Goal: Information Seeking & Learning: Check status

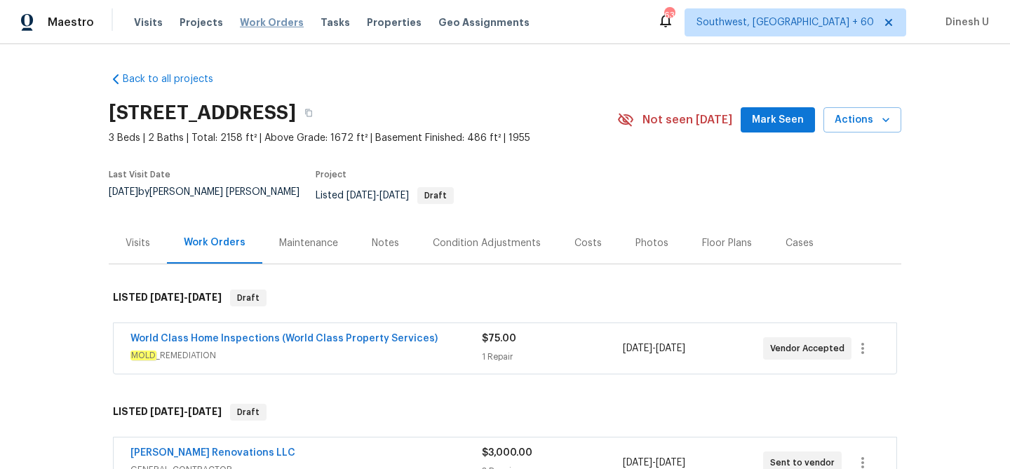
click at [243, 18] on span "Work Orders" at bounding box center [272, 22] width 64 height 14
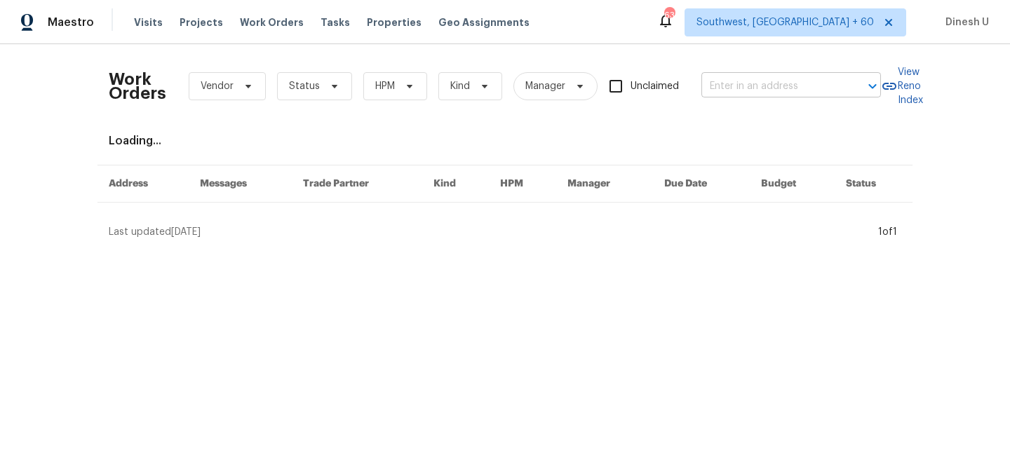
click at [751, 88] on input "text" at bounding box center [772, 87] width 140 height 22
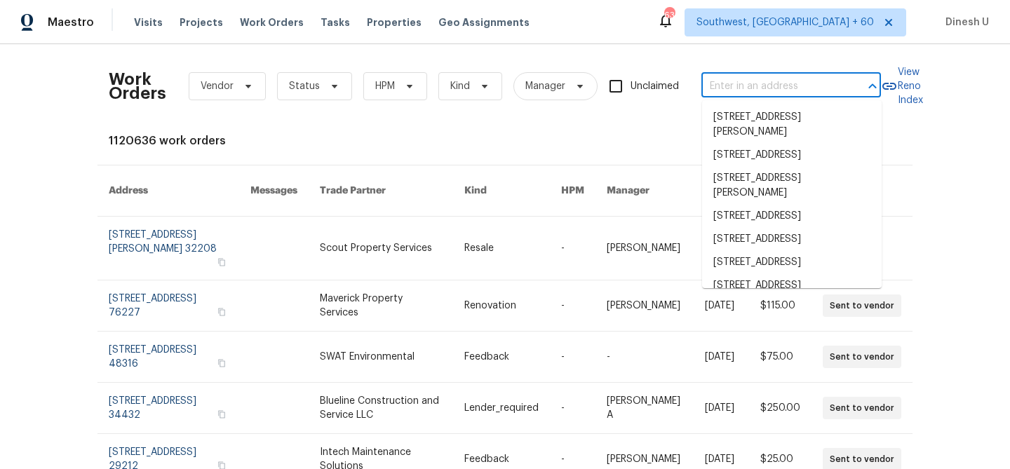
paste input "[STREET_ADDRESS]"
type input "[STREET_ADDRESS]"
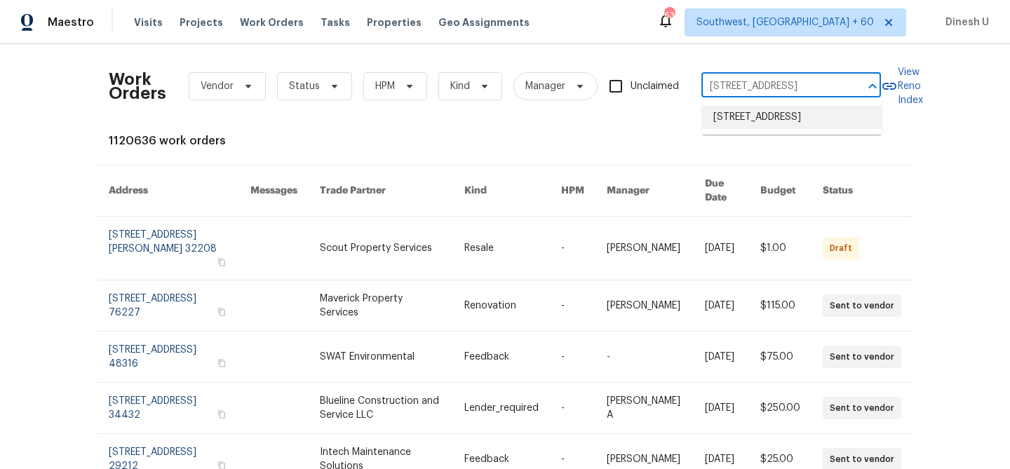
click at [738, 124] on li "[STREET_ADDRESS]" at bounding box center [792, 117] width 180 height 23
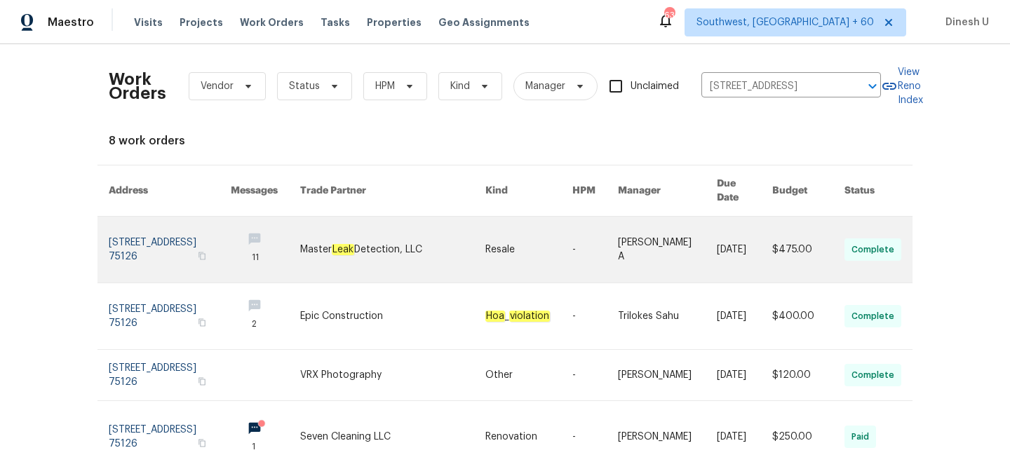
click at [165, 217] on link at bounding box center [170, 250] width 122 height 66
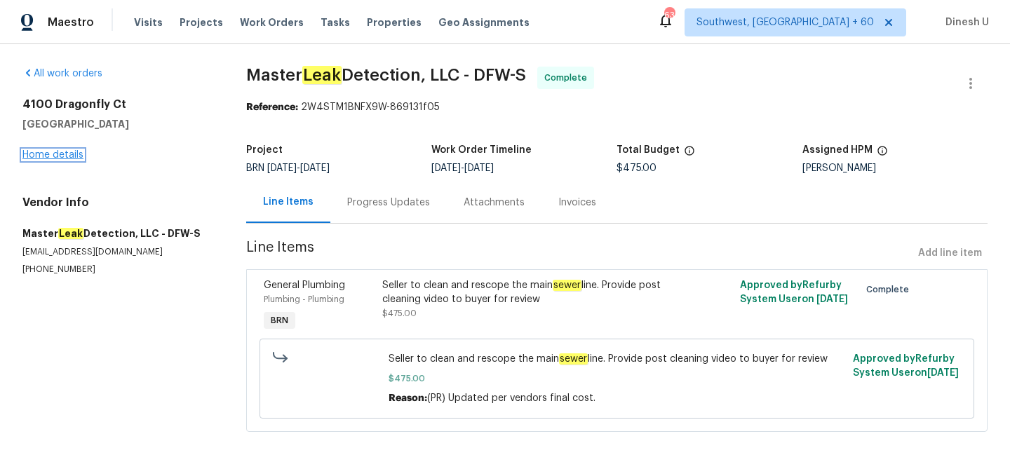
click at [65, 153] on link "Home details" at bounding box center [52, 155] width 61 height 10
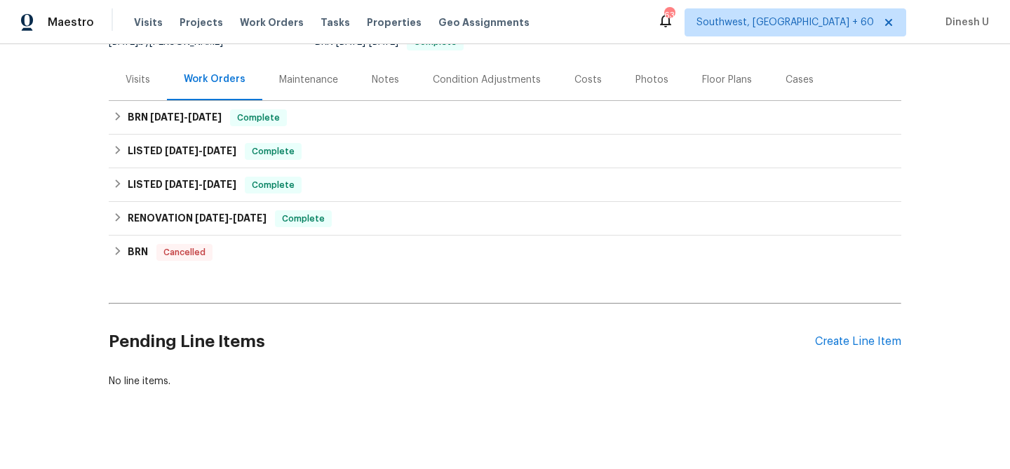
scroll to position [168, 0]
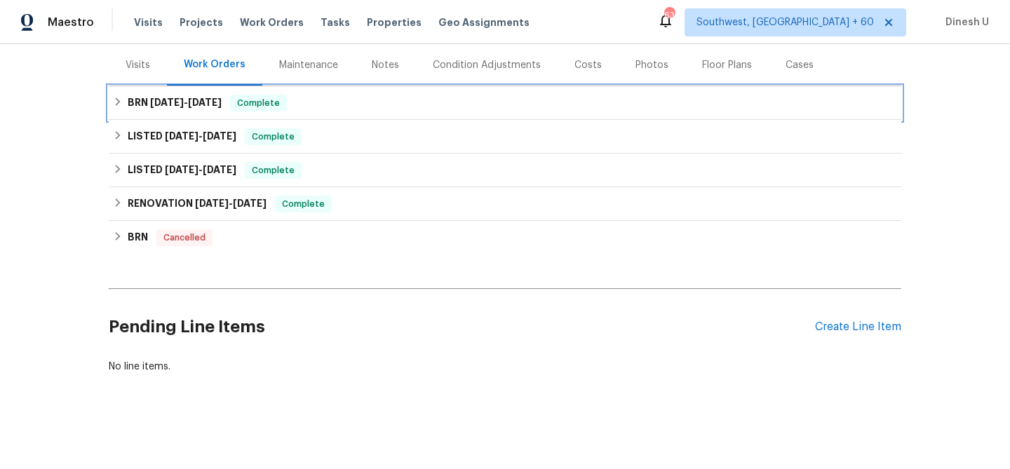
click at [211, 103] on span "[DATE]" at bounding box center [205, 103] width 34 height 10
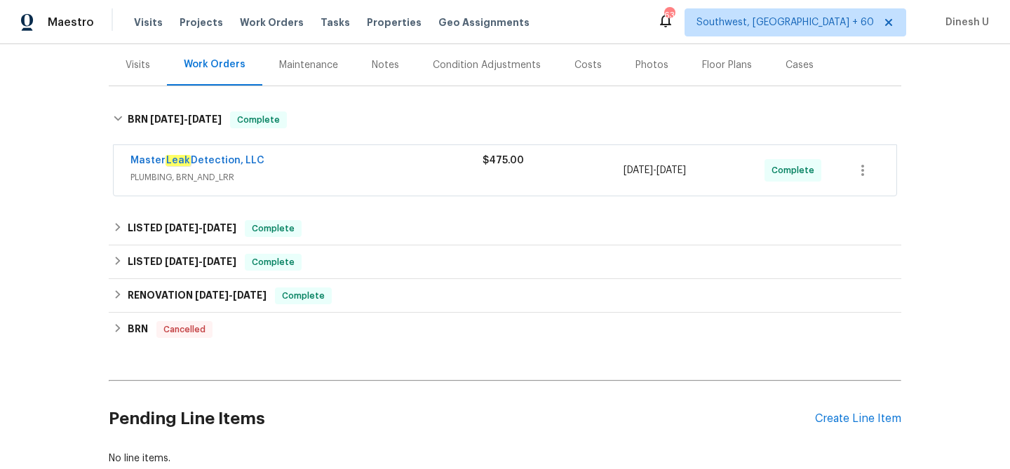
click at [514, 173] on div "$475.00" at bounding box center [553, 171] width 141 height 34
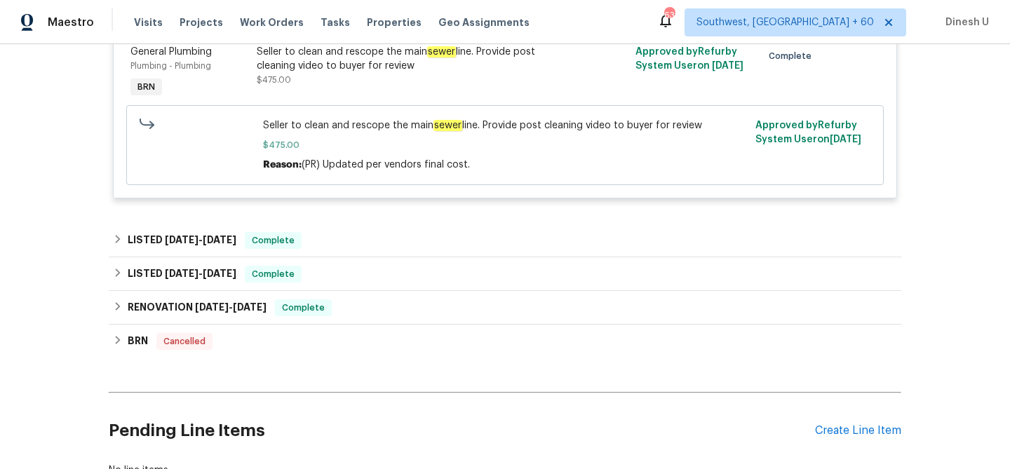
scroll to position [381, 0]
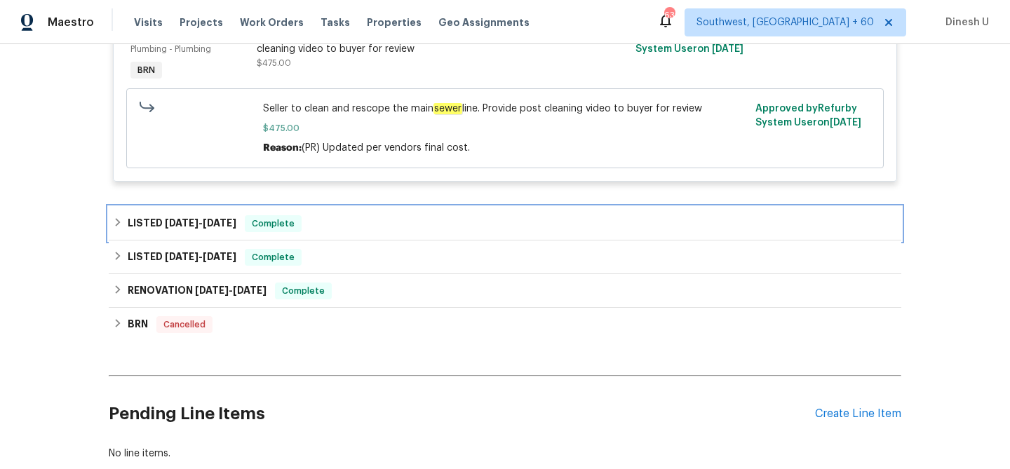
click at [216, 222] on span "[DATE]" at bounding box center [220, 223] width 34 height 10
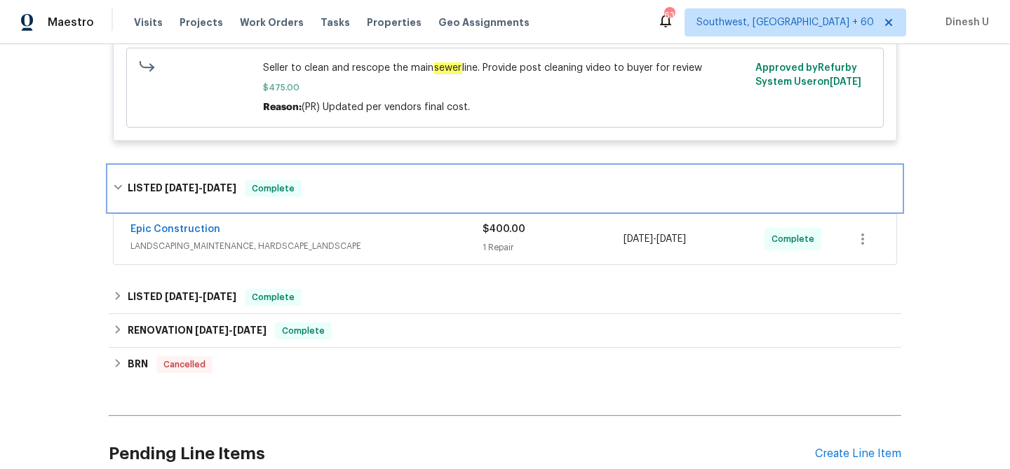
scroll to position [441, 0]
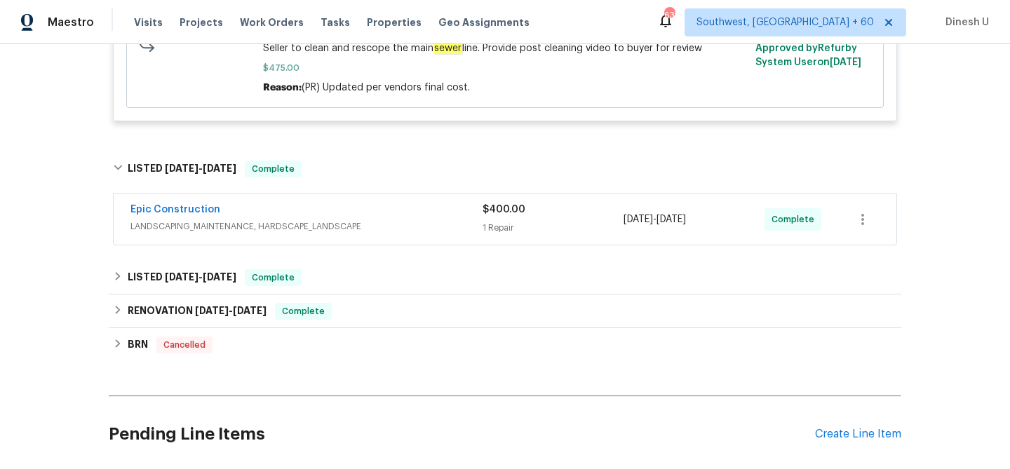
click at [511, 234] on div "1 Repair" at bounding box center [553, 228] width 141 height 14
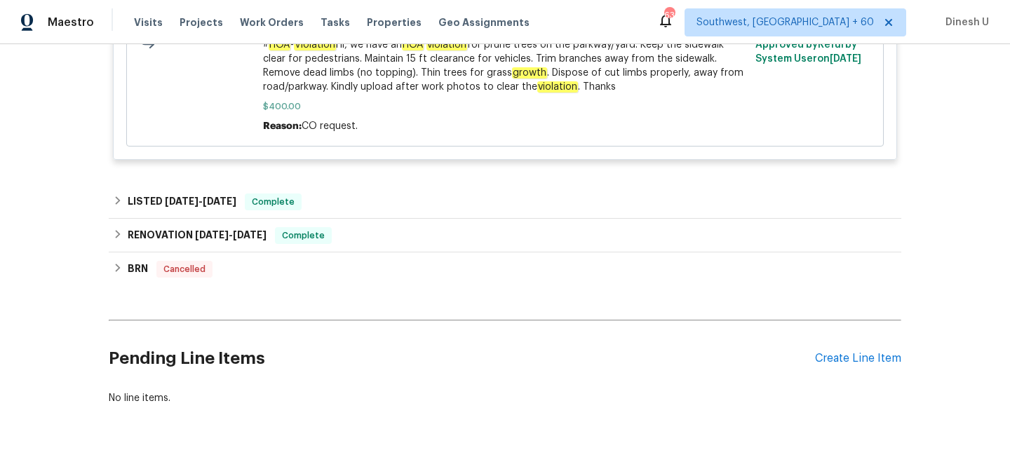
scroll to position [813, 0]
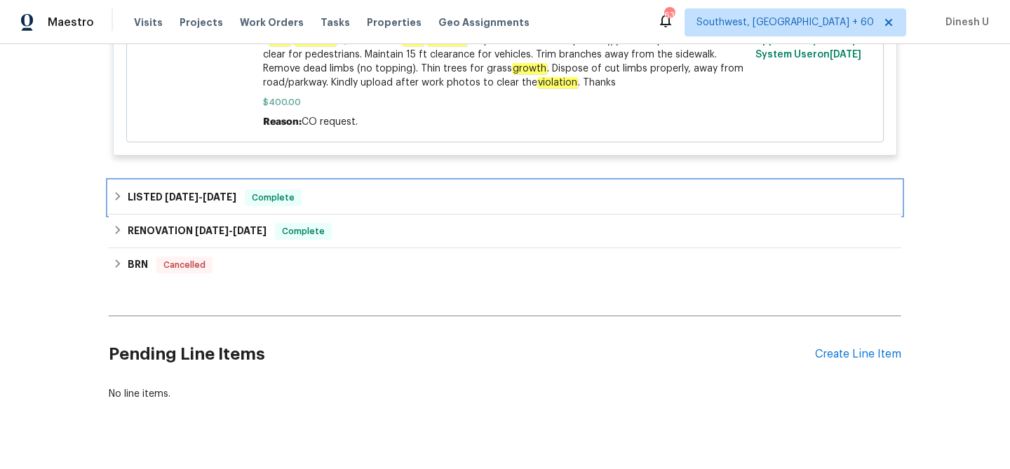
click at [208, 199] on span "[DATE]" at bounding box center [220, 197] width 34 height 10
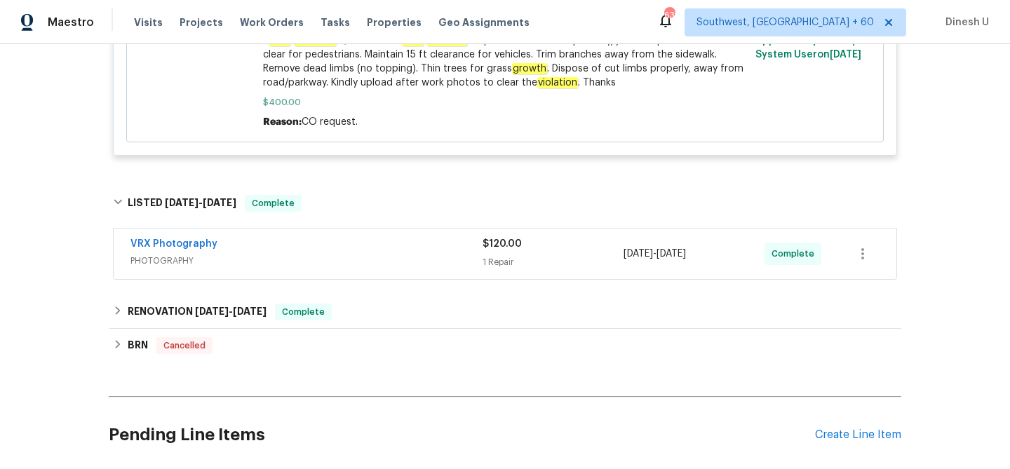
click at [500, 263] on div "1 Repair" at bounding box center [553, 262] width 141 height 14
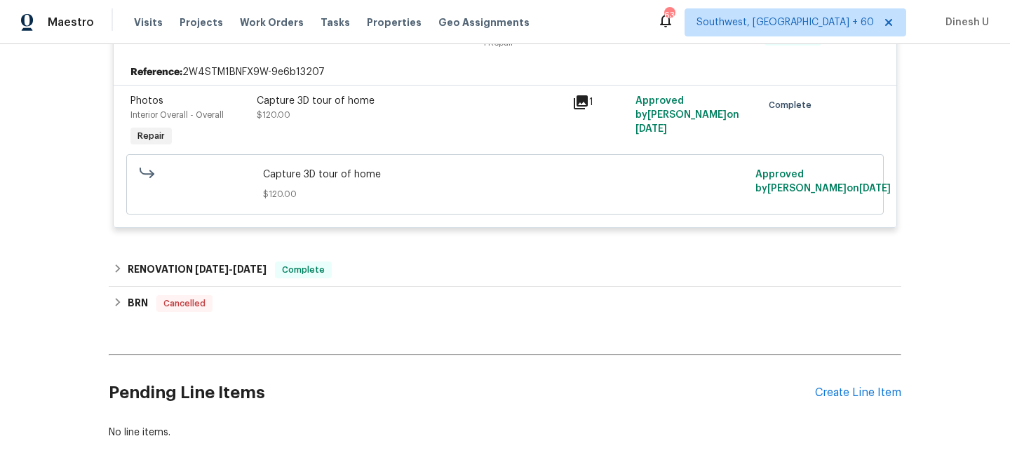
scroll to position [1072, 0]
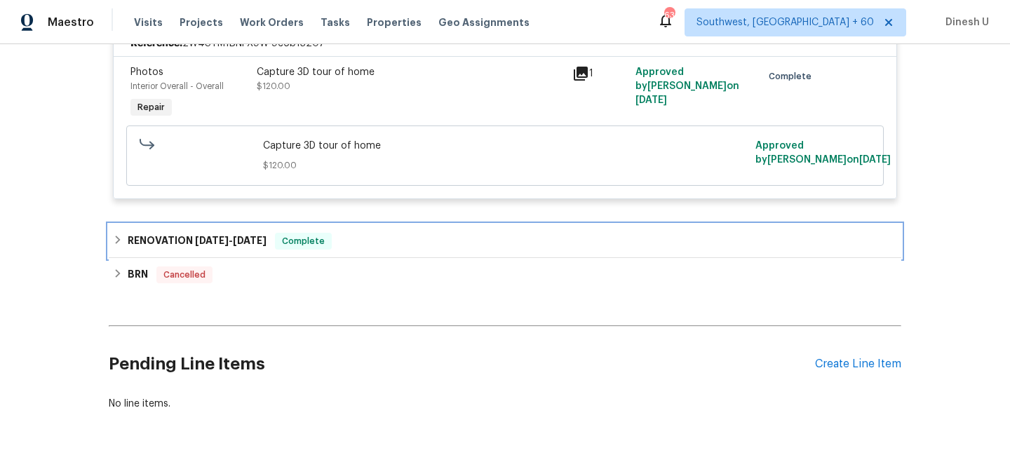
click at [247, 247] on h6 "RENOVATION [DATE] - [DATE]" at bounding box center [197, 241] width 139 height 17
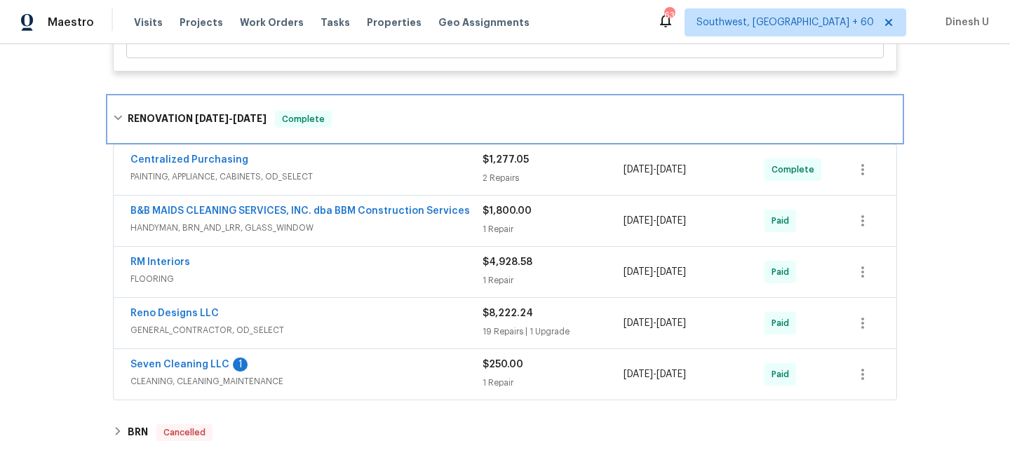
scroll to position [1209, 0]
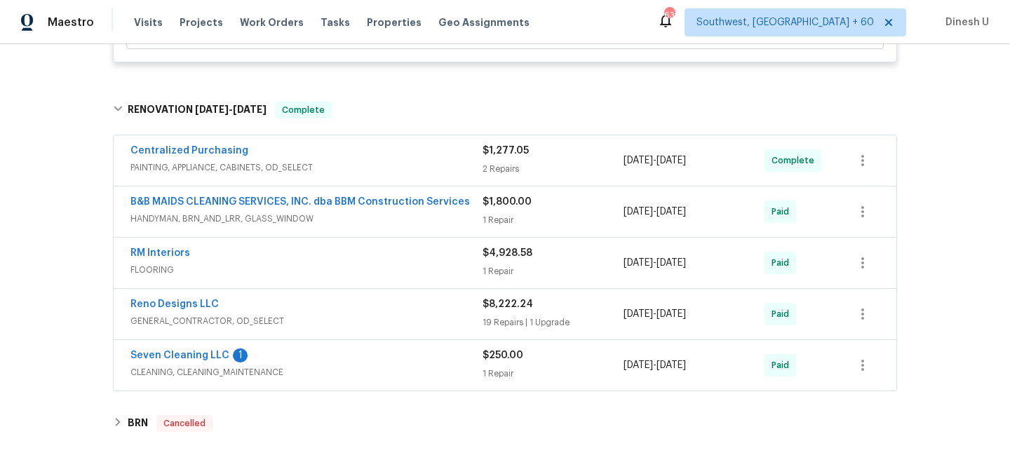
click at [490, 168] on div "2 Repairs" at bounding box center [553, 169] width 141 height 14
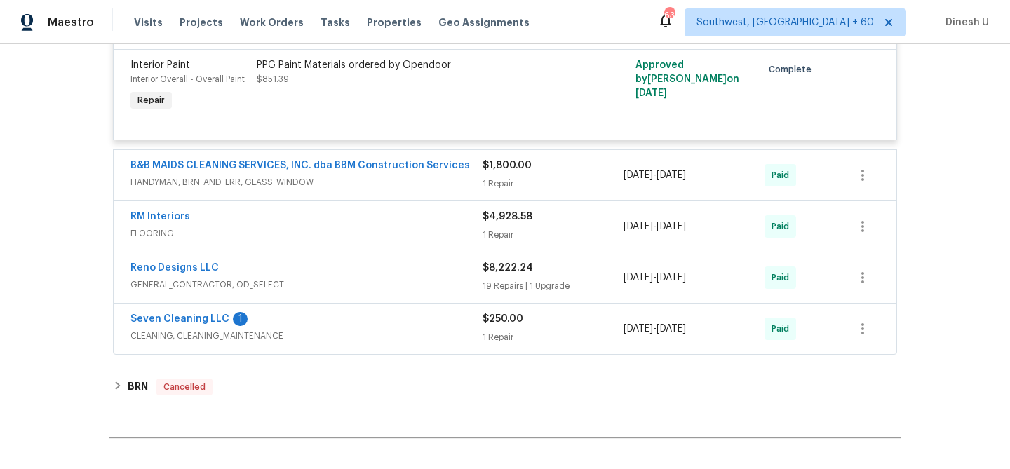
scroll to position [1480, 0]
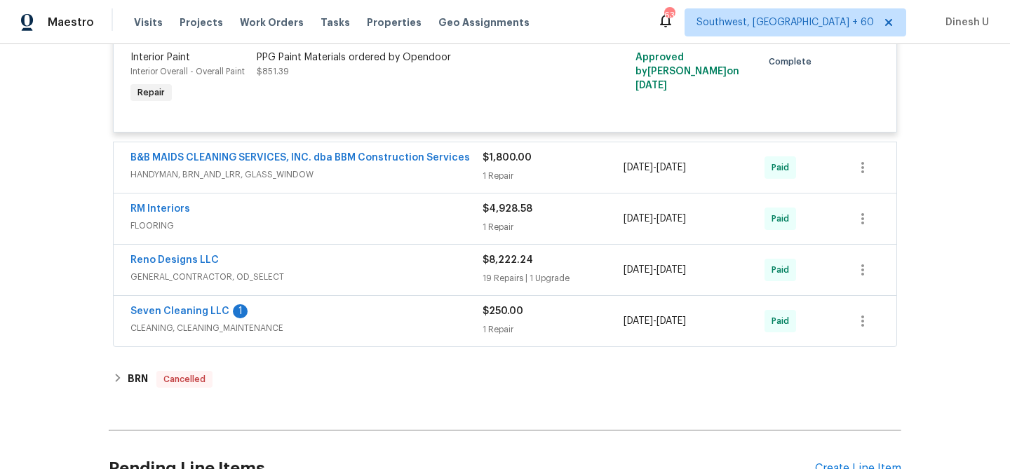
click at [499, 183] on div "1 Repair" at bounding box center [553, 176] width 141 height 14
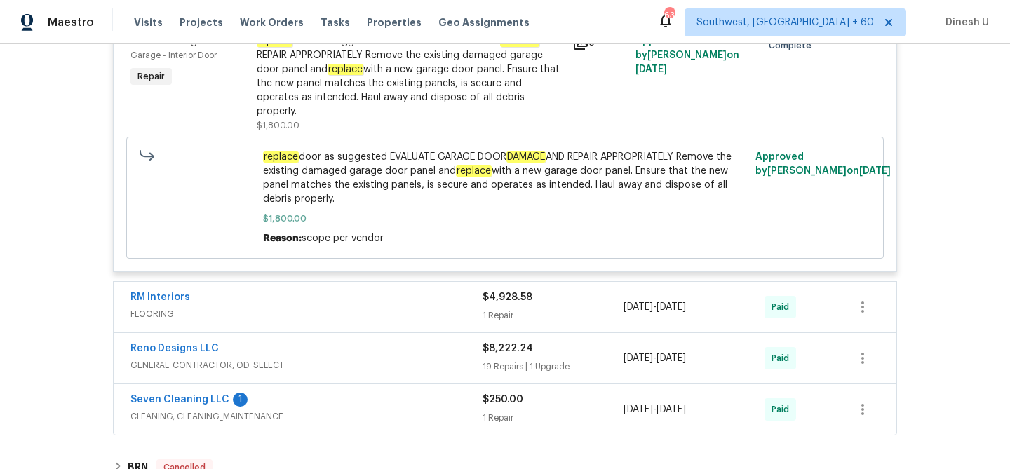
scroll to position [1681, 0]
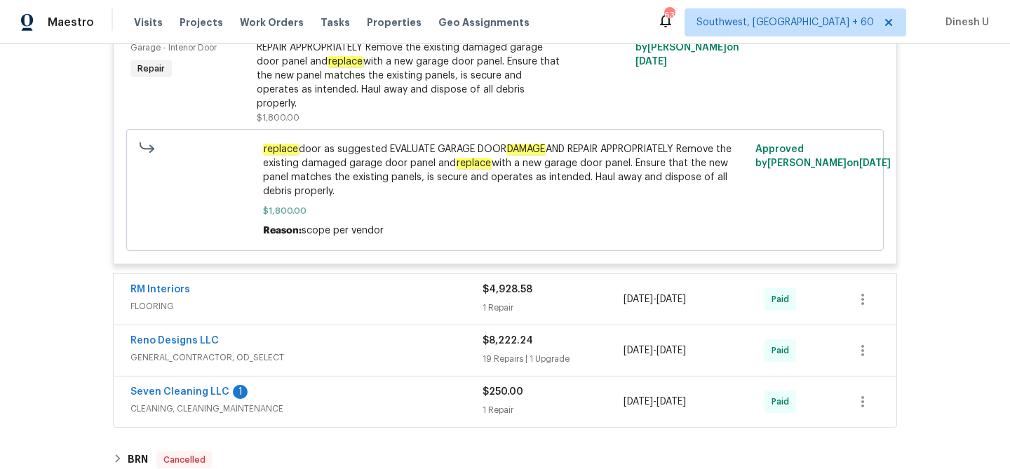
click at [504, 311] on div "1 Repair" at bounding box center [553, 308] width 141 height 14
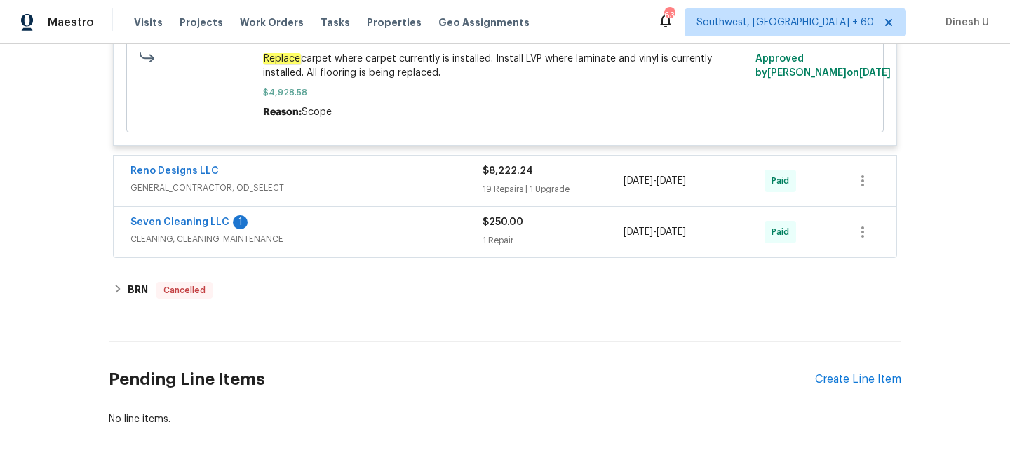
scroll to position [2098, 0]
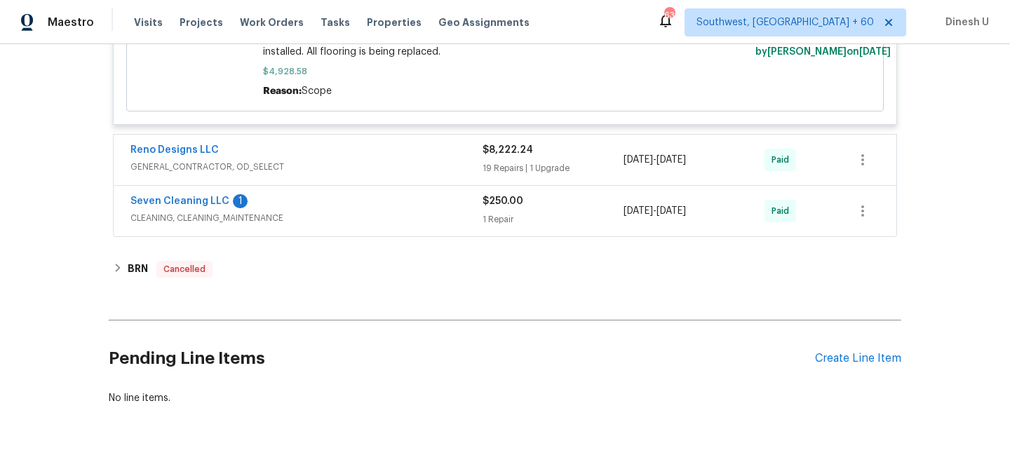
click at [493, 171] on div "19 Repairs | 1 Upgrade" at bounding box center [553, 168] width 141 height 14
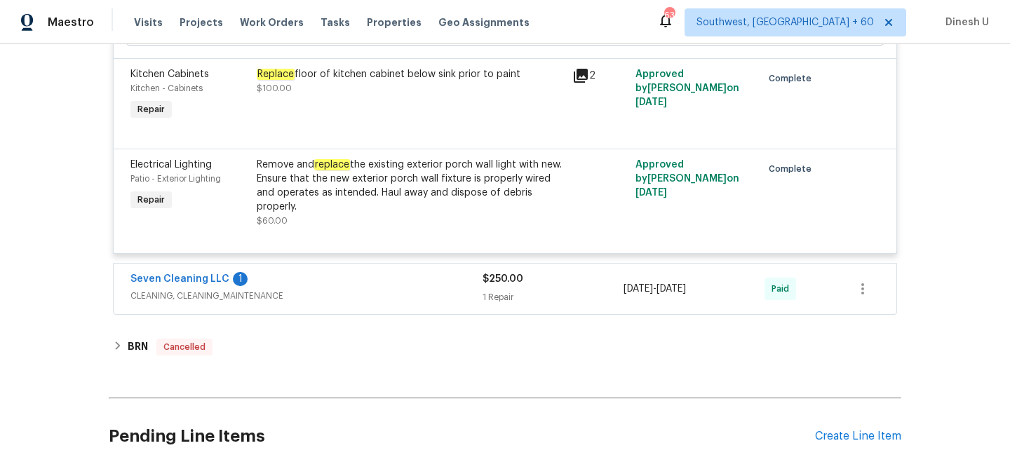
scroll to position [4540, 0]
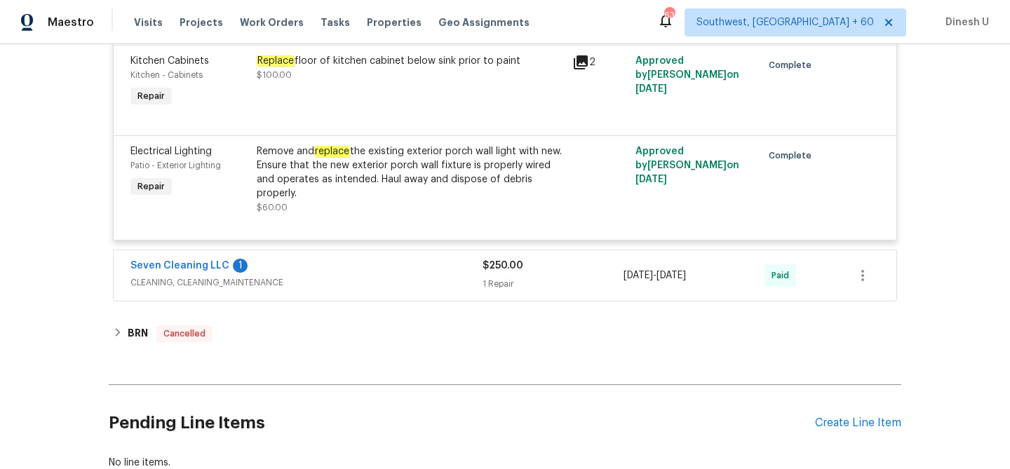
click at [497, 277] on div "1 Repair" at bounding box center [553, 284] width 141 height 14
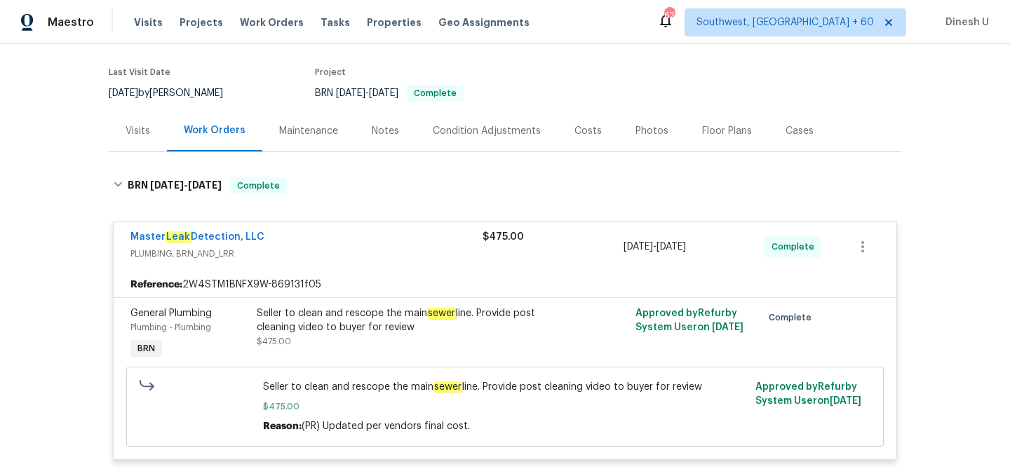
scroll to position [0, 0]
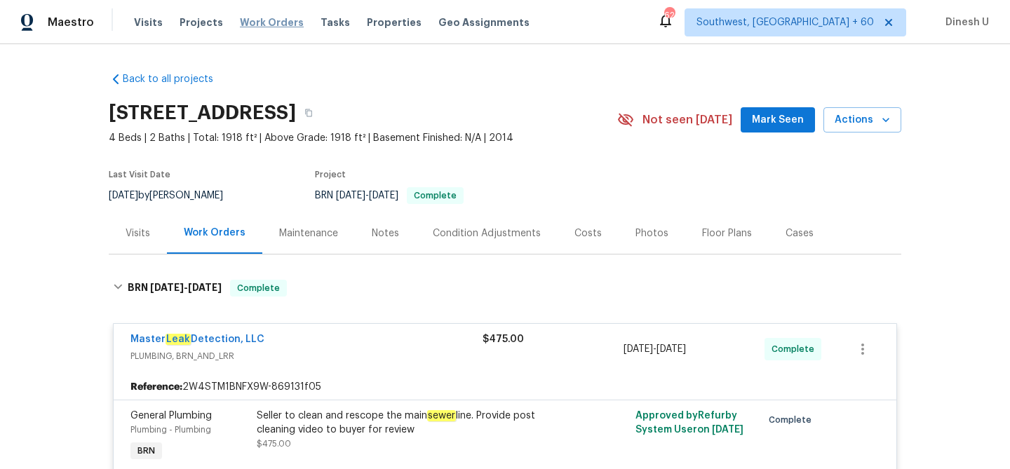
click at [258, 24] on span "Work Orders" at bounding box center [272, 22] width 64 height 14
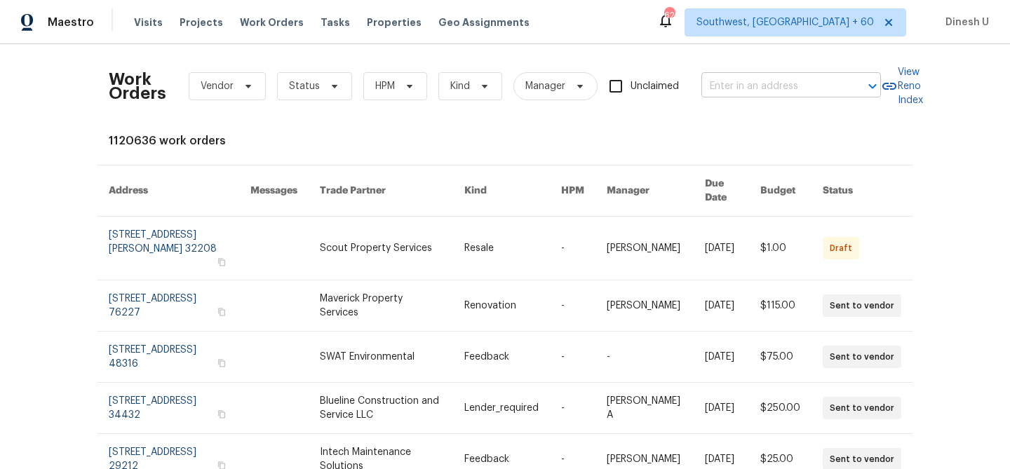
click at [739, 88] on input "text" at bounding box center [772, 87] width 140 height 22
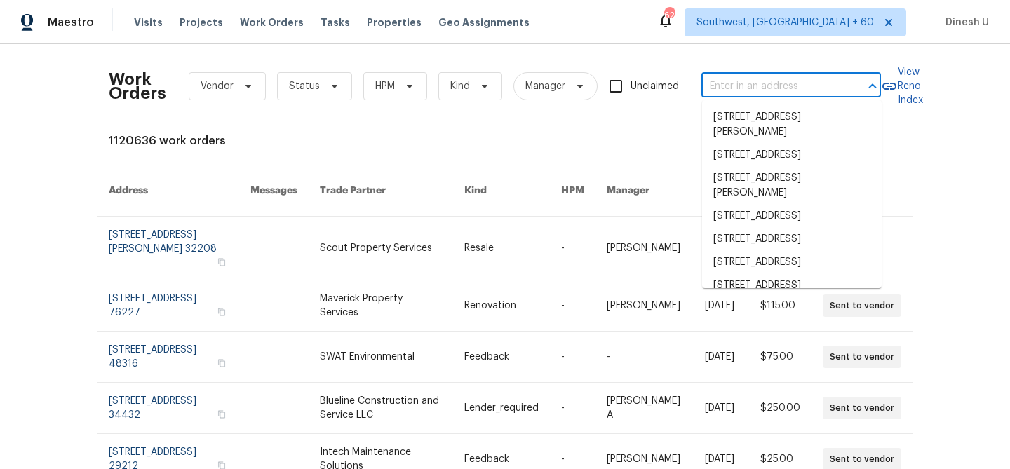
paste input "[STREET_ADDRESS]"
type input "[STREET_ADDRESS]"
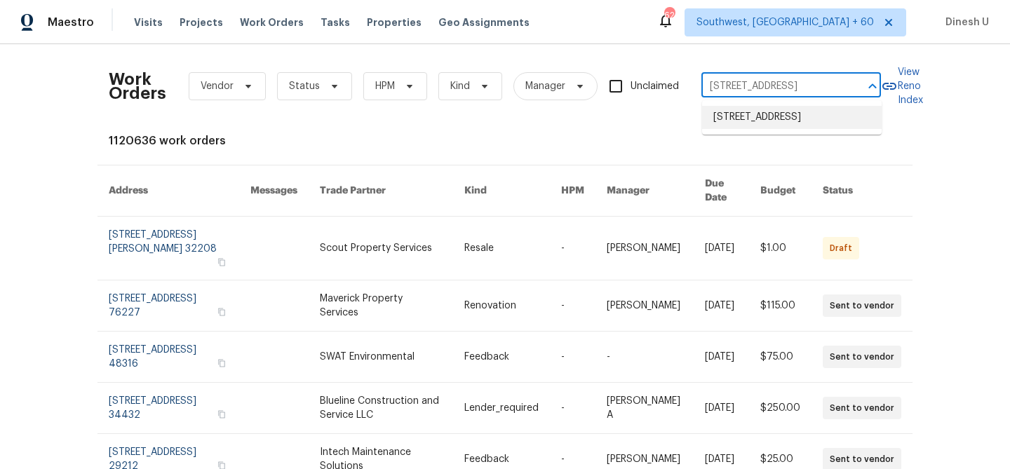
click at [725, 116] on li "[STREET_ADDRESS]" at bounding box center [792, 117] width 180 height 23
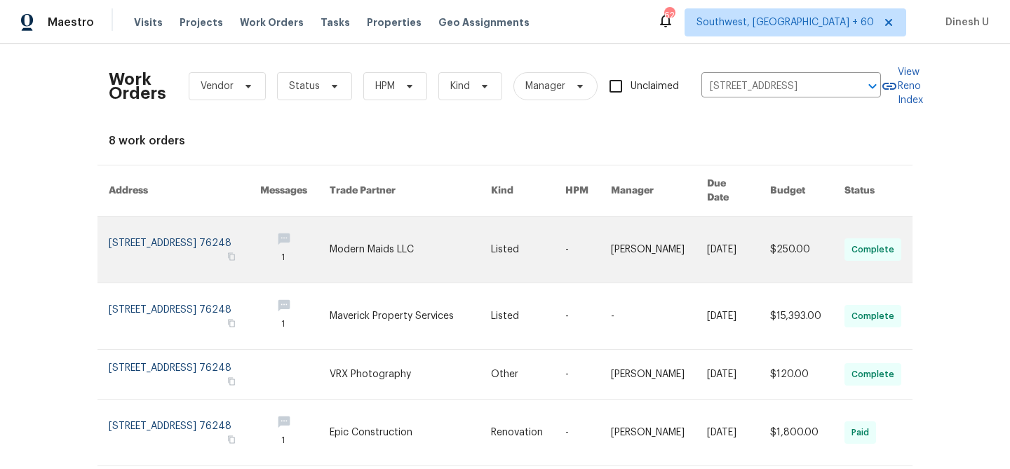
click at [138, 222] on link at bounding box center [185, 250] width 152 height 66
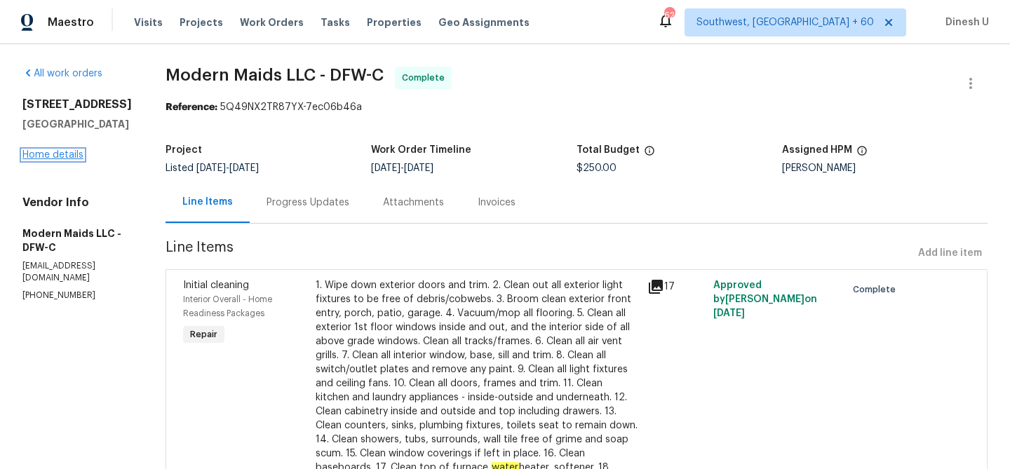
click at [58, 154] on link "Home details" at bounding box center [52, 155] width 61 height 10
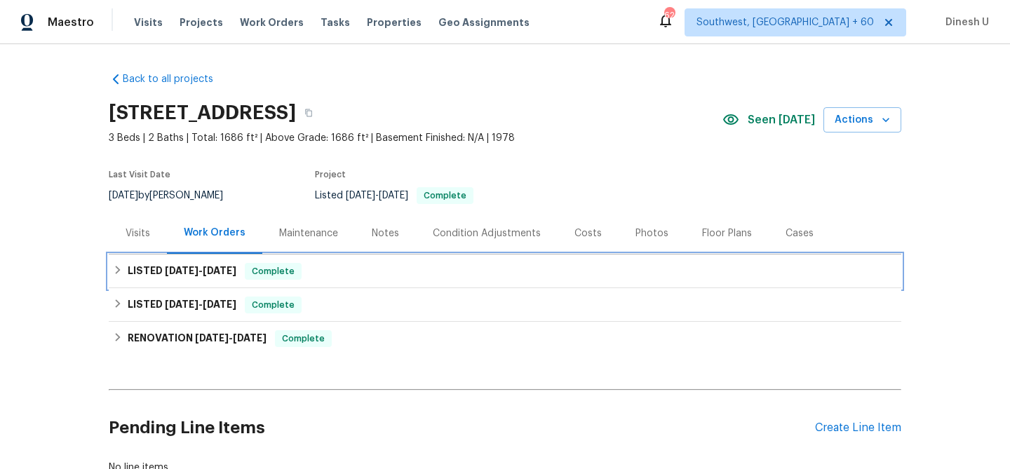
click at [196, 260] on div "LISTED [DATE] - [DATE] Complete" at bounding box center [505, 272] width 793 height 34
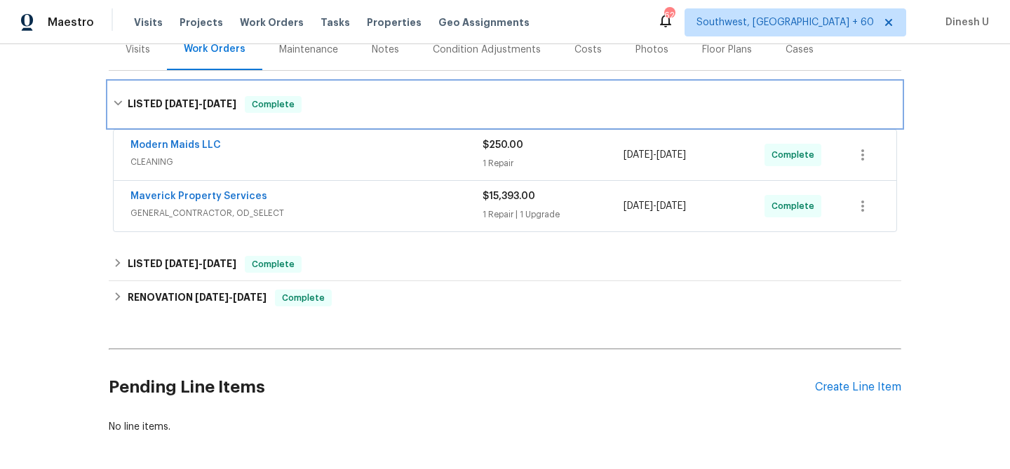
scroll to position [201, 0]
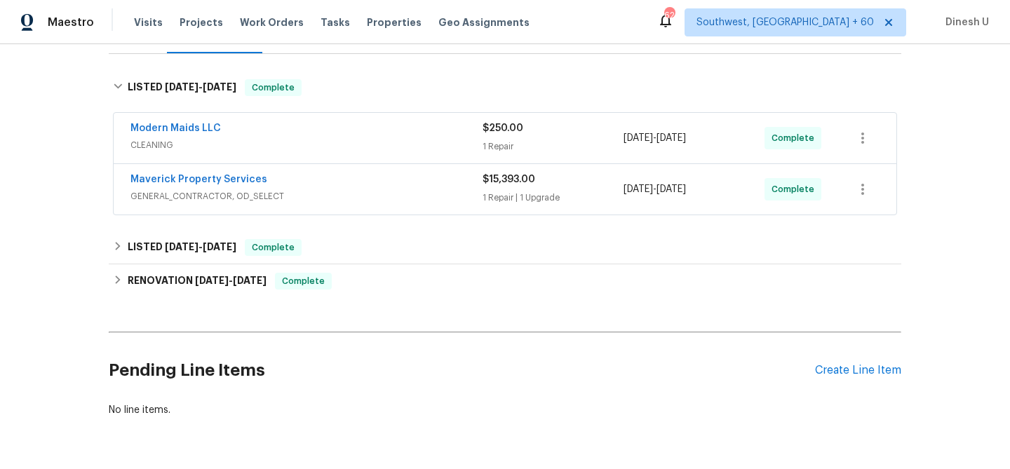
click at [495, 144] on div "1 Repair" at bounding box center [553, 147] width 141 height 14
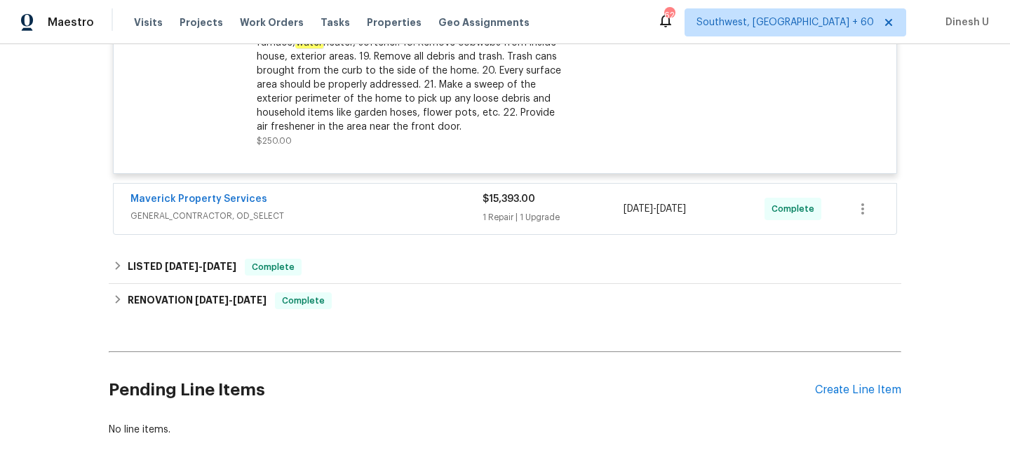
scroll to position [618, 0]
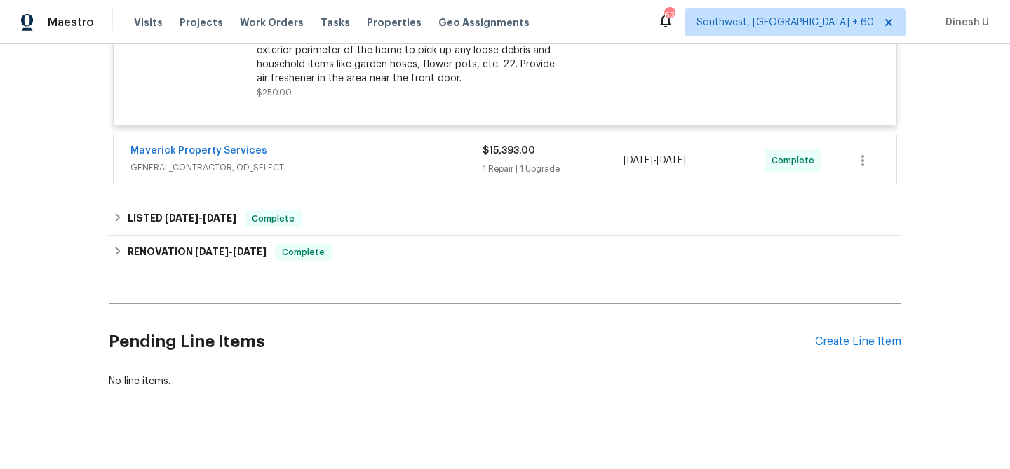
click at [490, 172] on div "1 Repair | 1 Upgrade" at bounding box center [553, 169] width 141 height 14
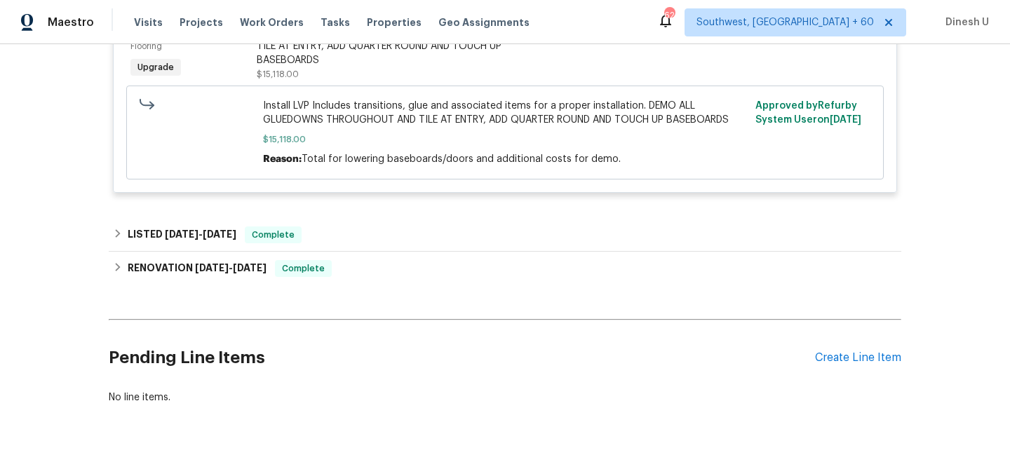
scroll to position [1051, 0]
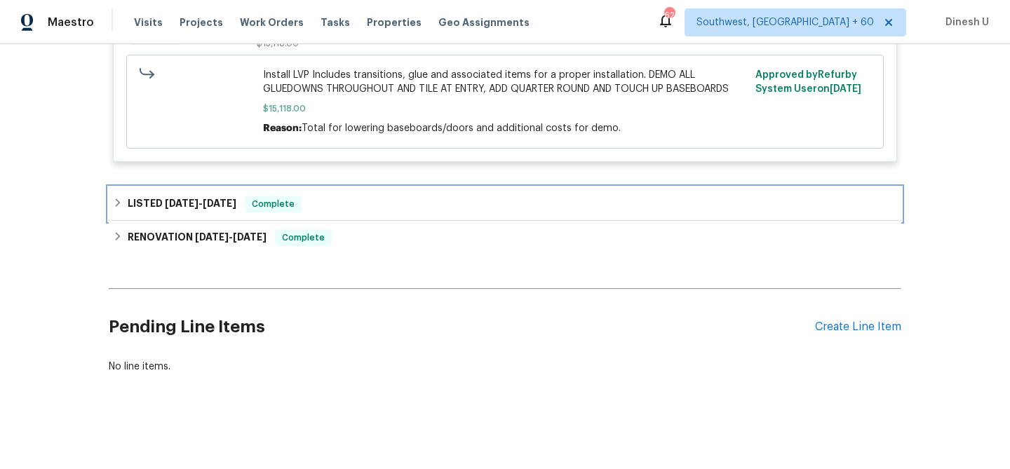
click at [213, 203] on span "[DATE]" at bounding box center [220, 204] width 34 height 10
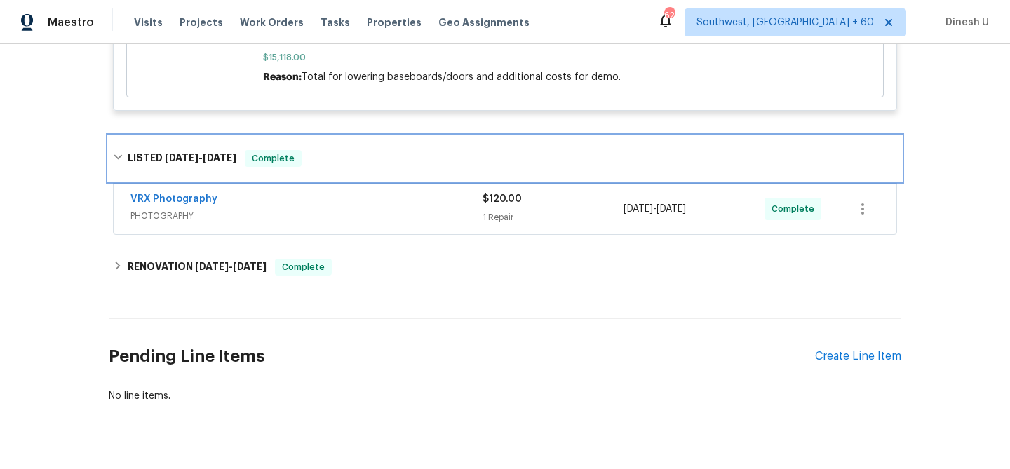
scroll to position [1132, 0]
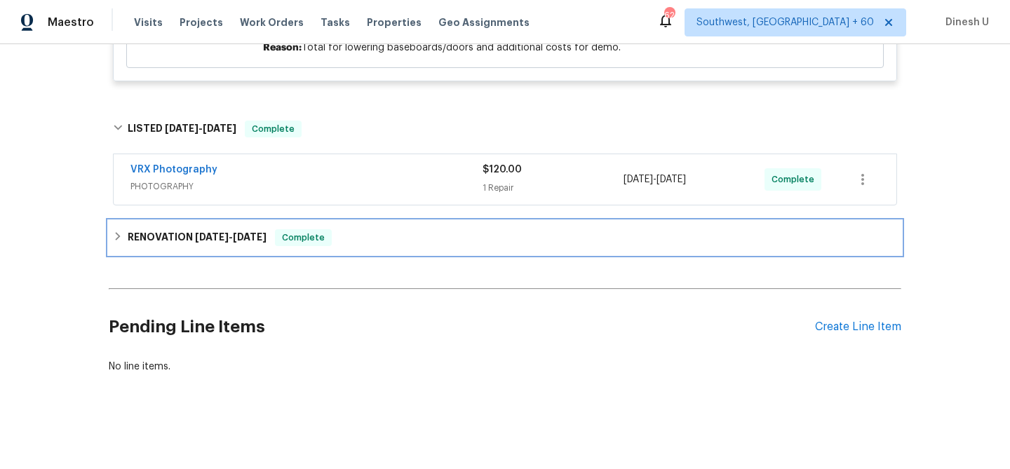
click at [202, 236] on span "[DATE]" at bounding box center [212, 237] width 34 height 10
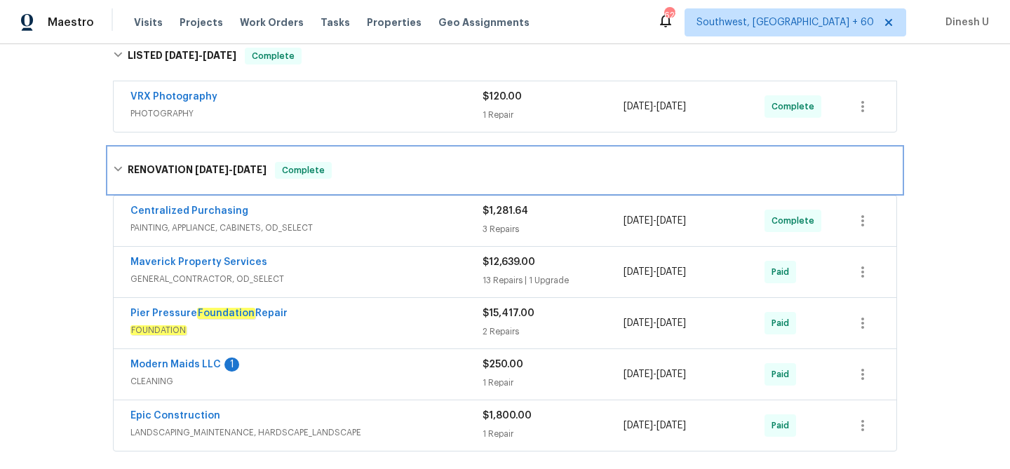
scroll to position [1201, 0]
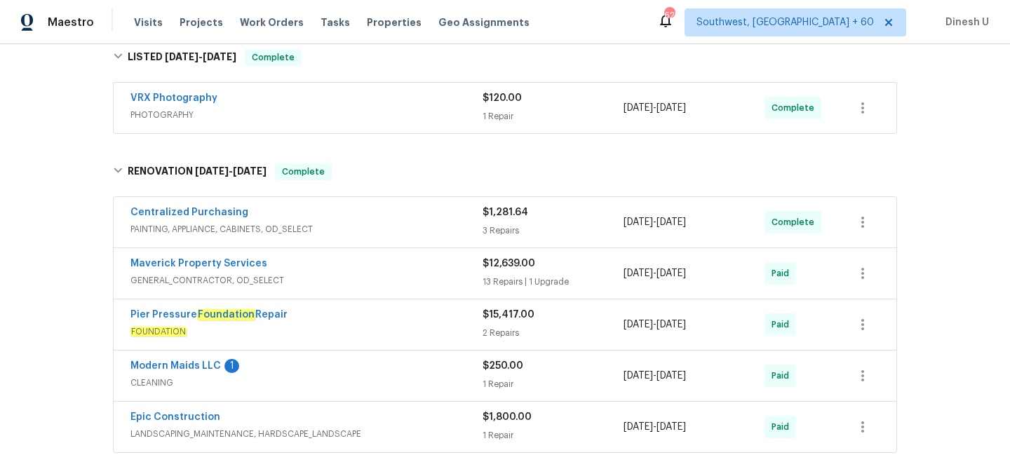
click at [490, 331] on div "2 Repairs" at bounding box center [553, 333] width 141 height 14
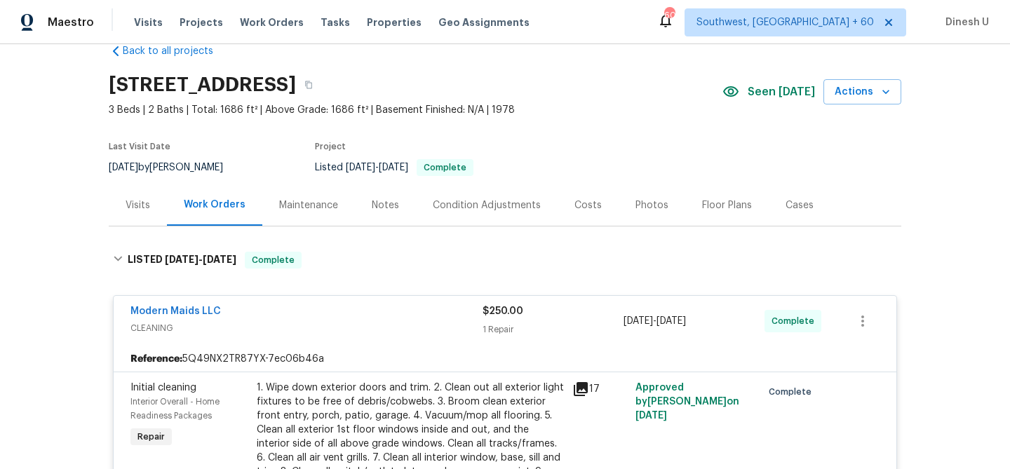
scroll to position [0, 0]
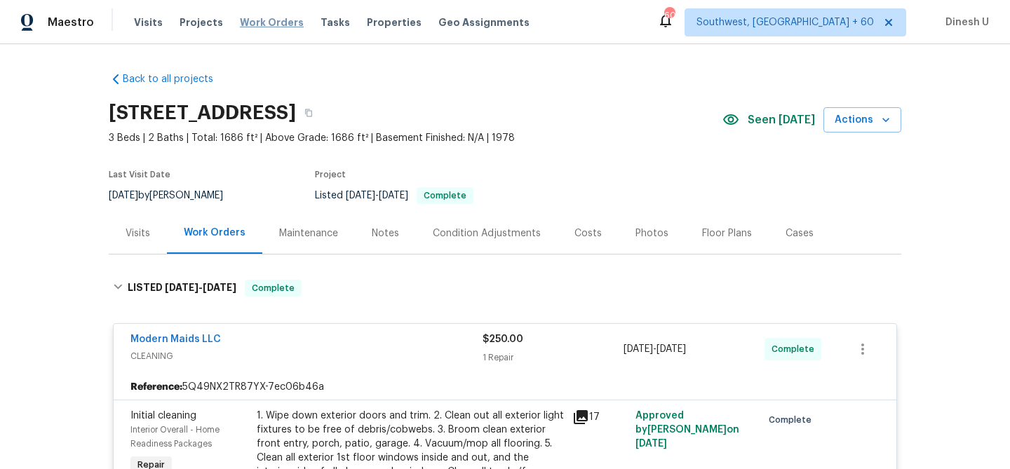
click at [269, 27] on span "Work Orders" at bounding box center [272, 22] width 64 height 14
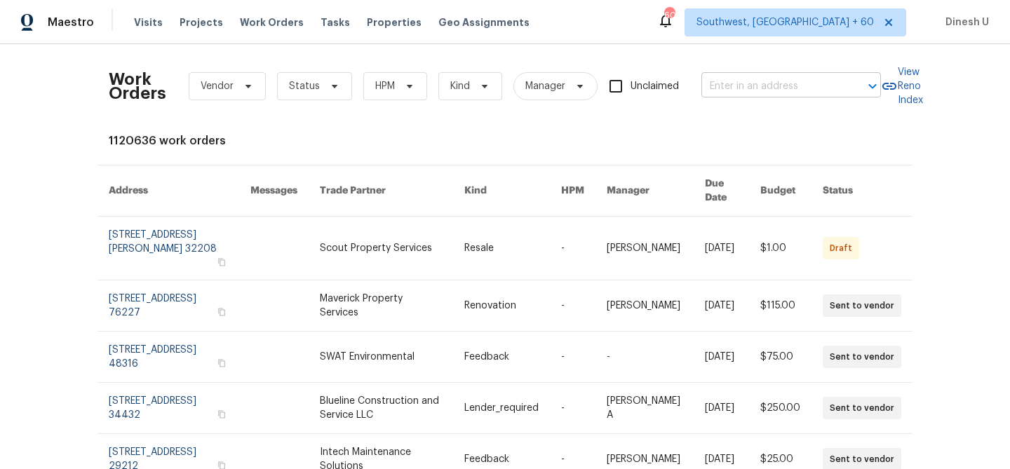
click at [711, 86] on input "text" at bounding box center [772, 87] width 140 height 22
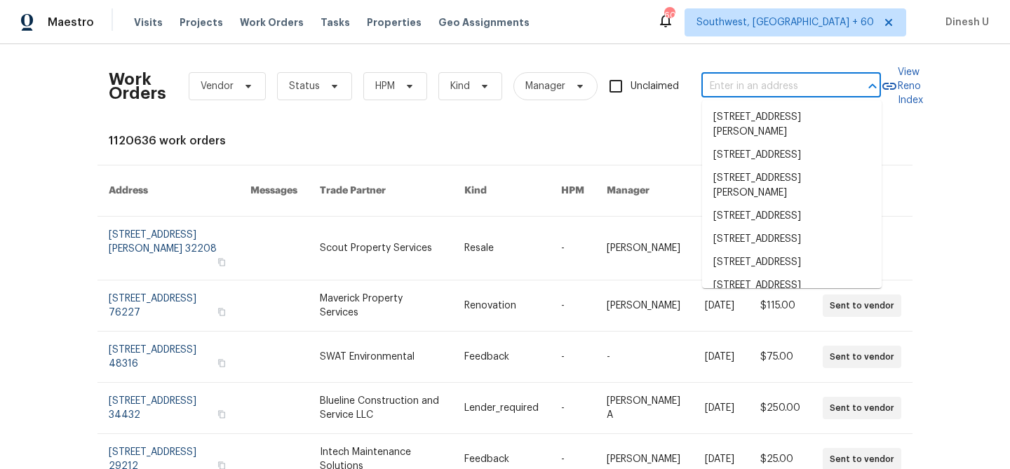
paste input "[STREET_ADDRESS]"
type input "[STREET_ADDRESS]"
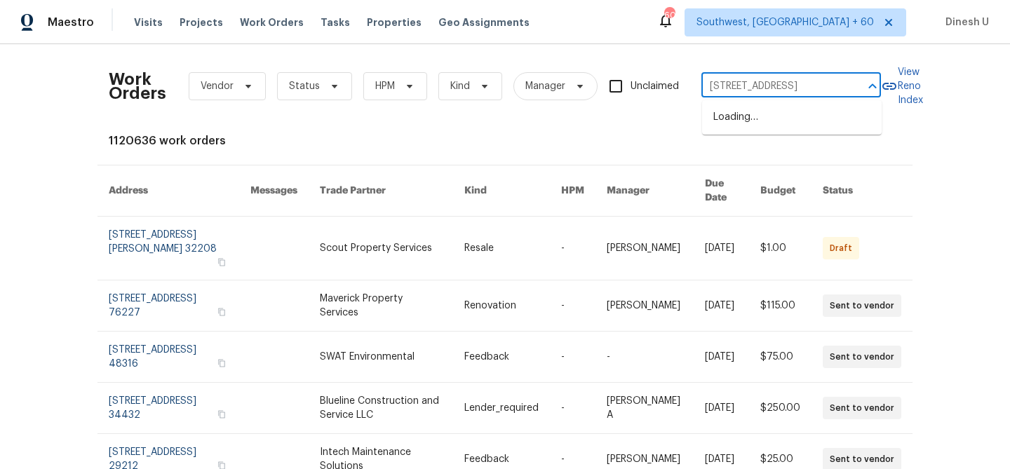
scroll to position [0, 65]
click at [719, 119] on li "[STREET_ADDRESS]" at bounding box center [792, 117] width 180 height 23
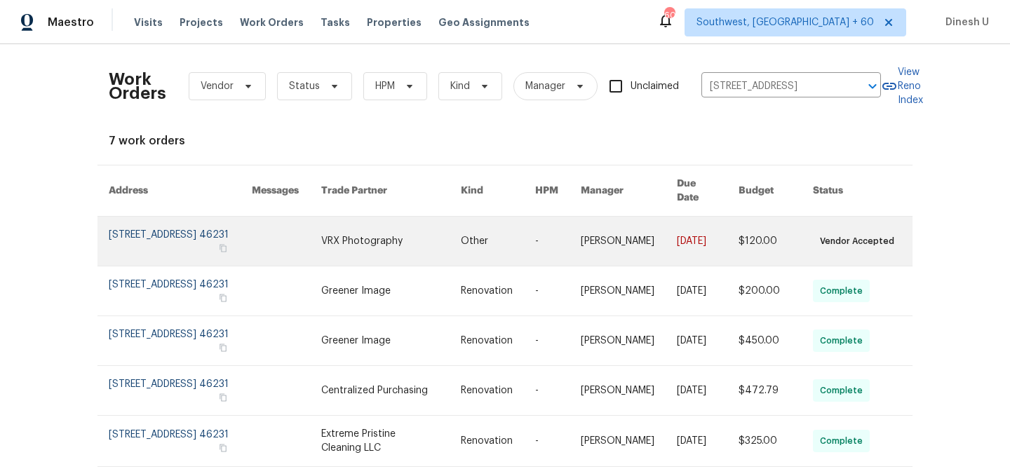
click at [175, 239] on link at bounding box center [180, 241] width 143 height 49
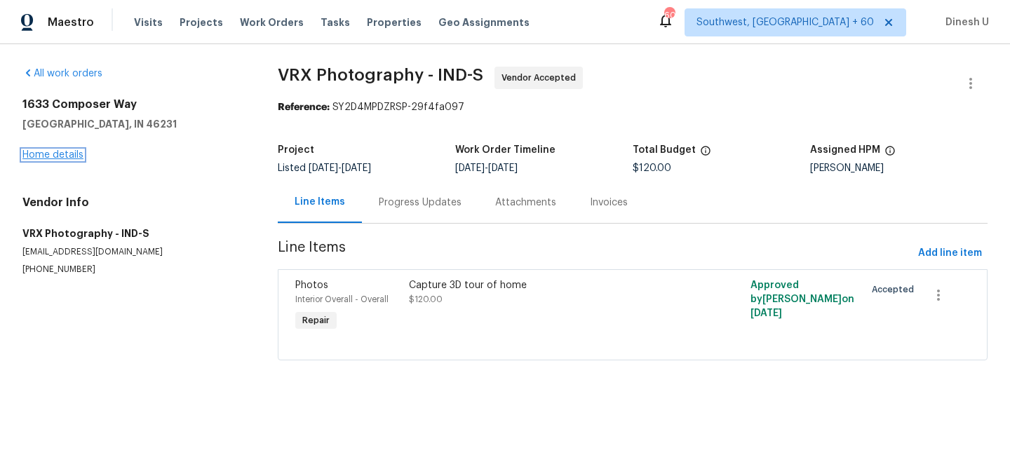
click at [48, 153] on link "Home details" at bounding box center [52, 155] width 61 height 10
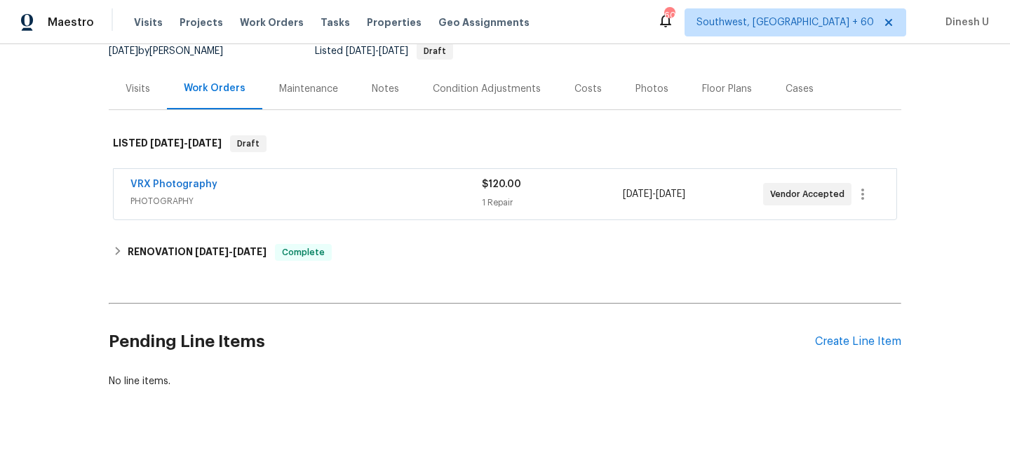
scroll to position [159, 0]
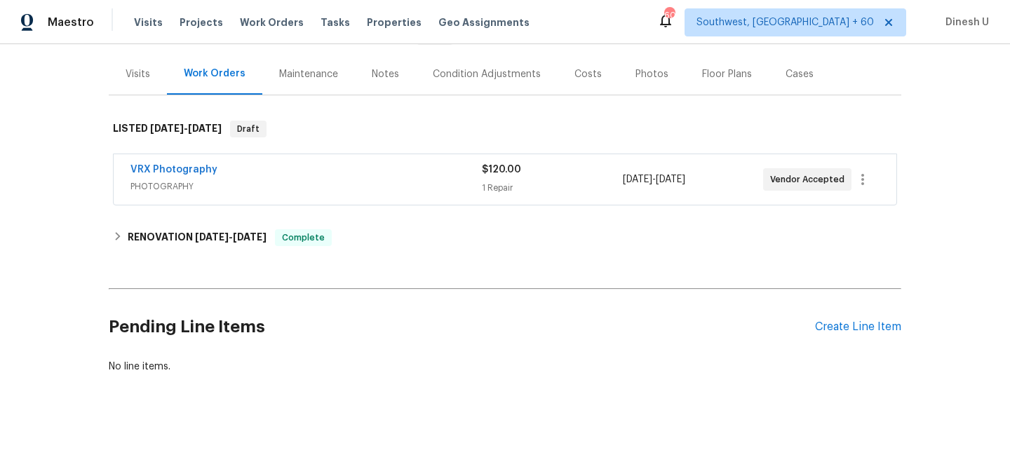
click at [481, 182] on span "PHOTOGRAPHY" at bounding box center [305, 187] width 351 height 14
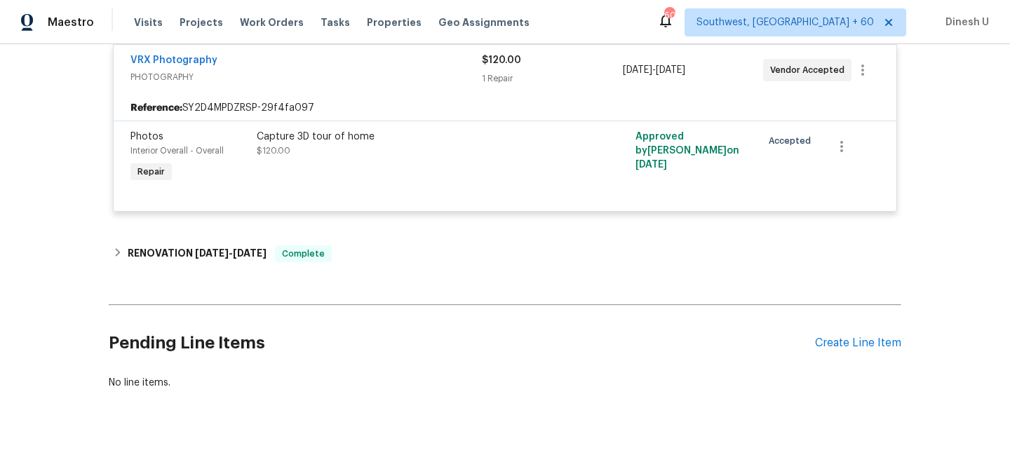
scroll to position [295, 0]
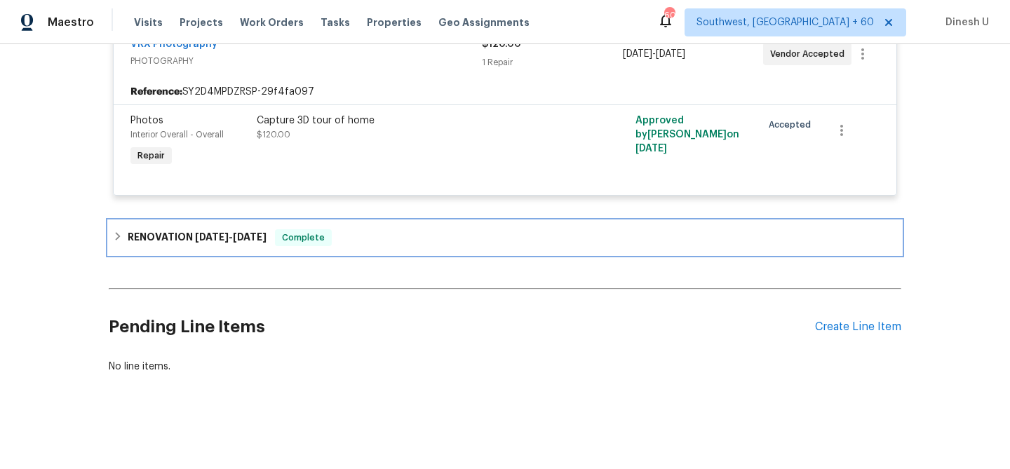
click at [224, 231] on h6 "RENOVATION [DATE] - [DATE]" at bounding box center [197, 237] width 139 height 17
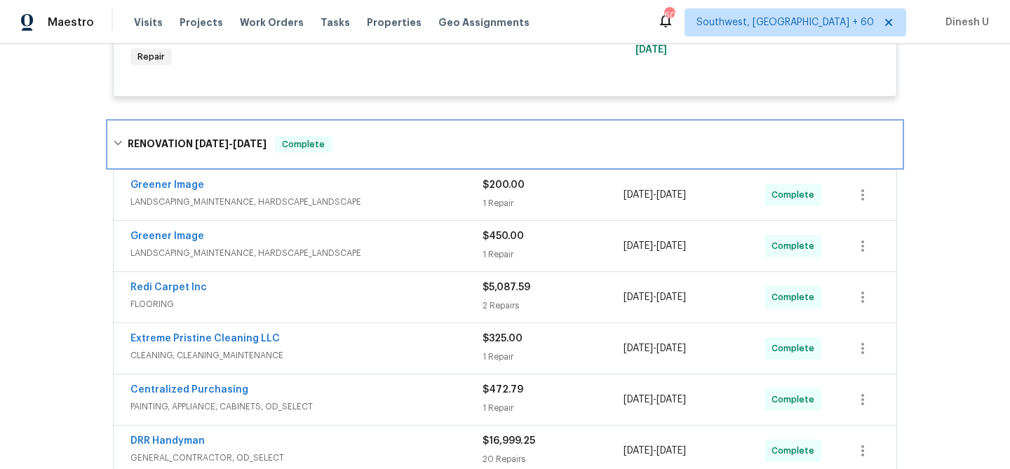
scroll to position [403, 0]
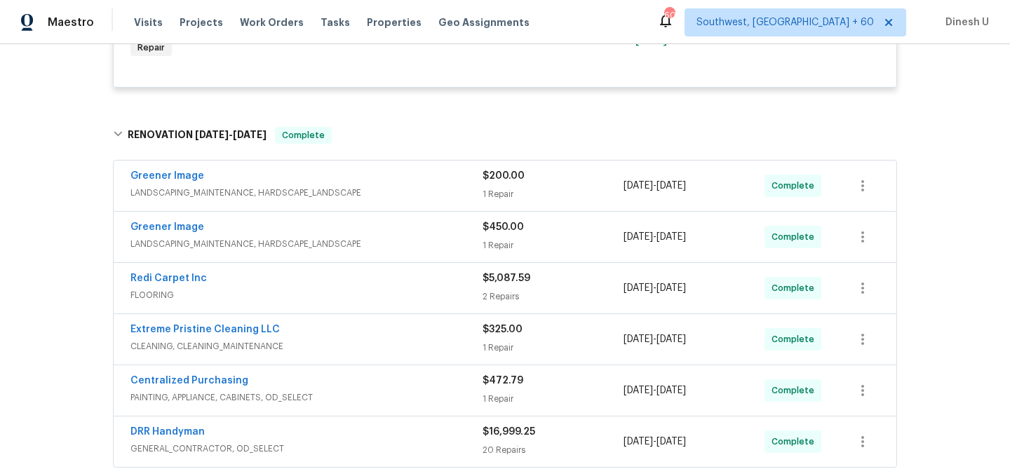
click at [489, 189] on div "1 Repair" at bounding box center [553, 194] width 141 height 14
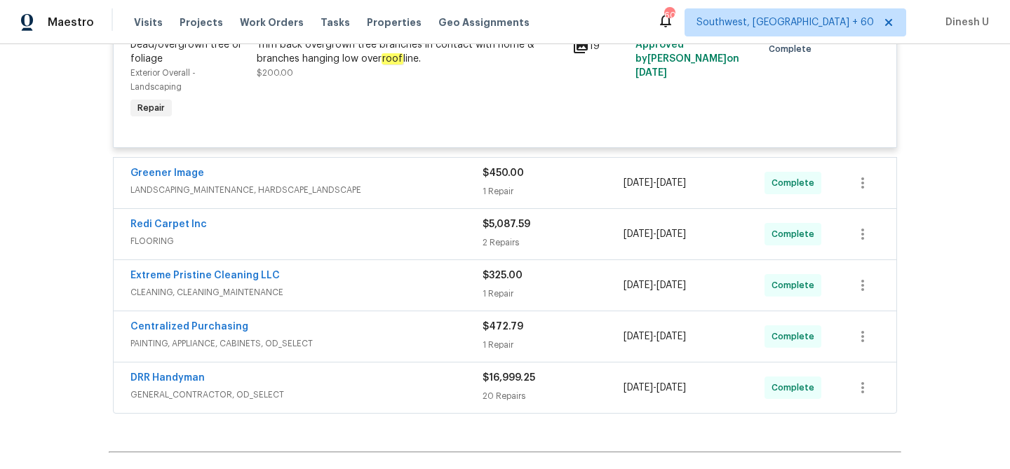
scroll to position [627, 0]
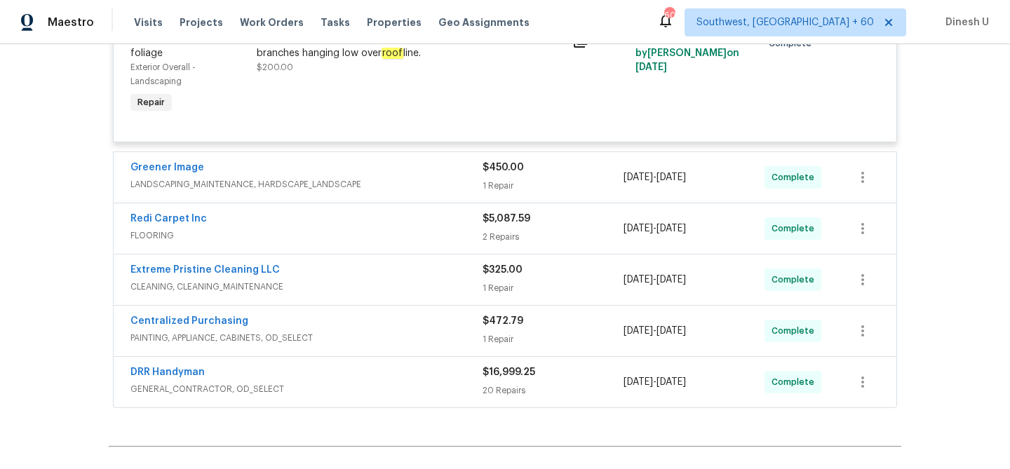
click at [507, 187] on div "1 Repair" at bounding box center [553, 186] width 141 height 14
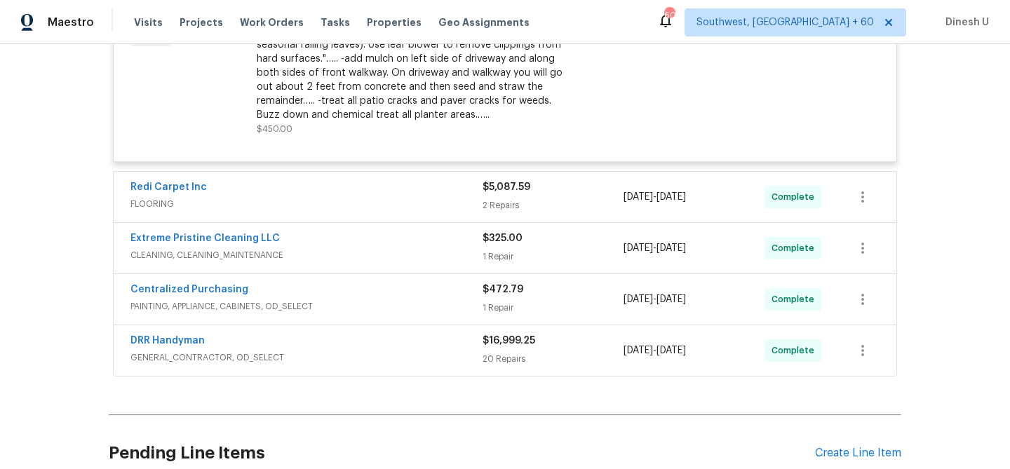
scroll to position [892, 0]
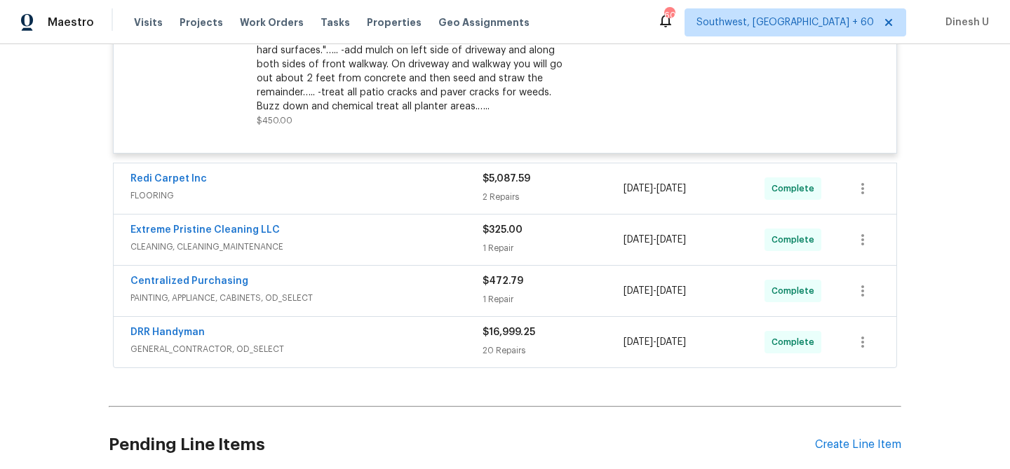
click at [487, 189] on div "$5,087.59 2 Repairs" at bounding box center [553, 189] width 141 height 34
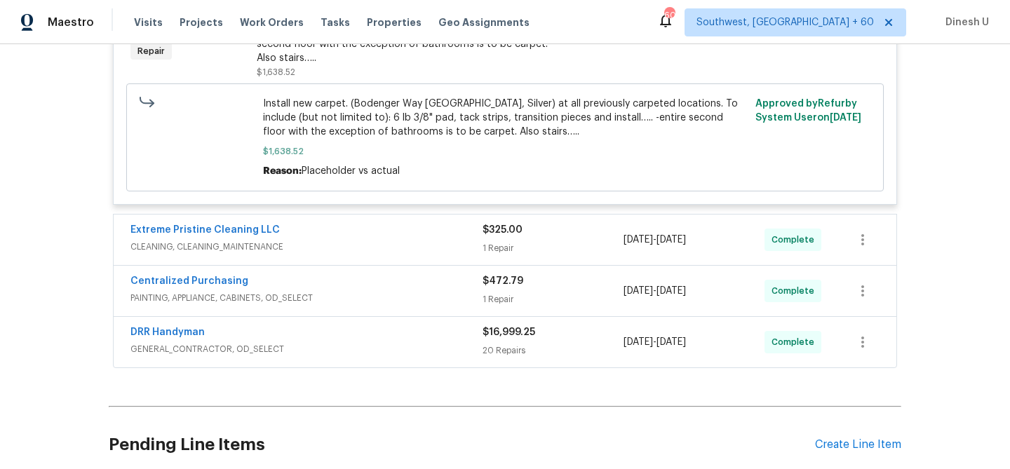
scroll to position [1538, 0]
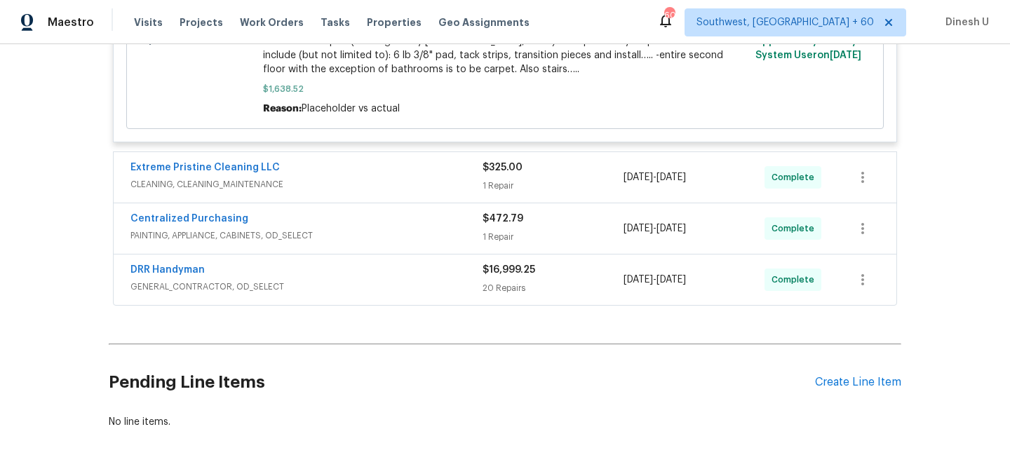
click at [495, 179] on div "$325.00 1 Repair" at bounding box center [553, 178] width 141 height 34
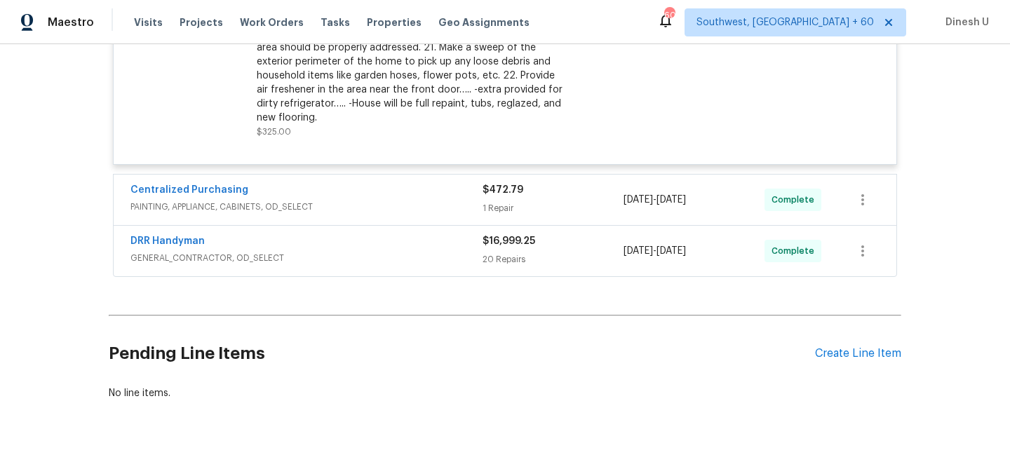
scroll to position [1978, 0]
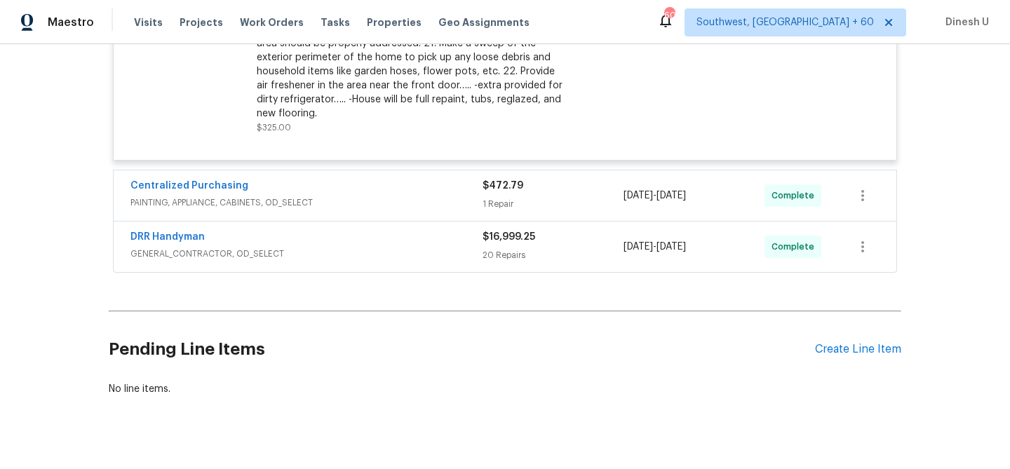
click at [494, 208] on div "1 Repair" at bounding box center [553, 204] width 141 height 14
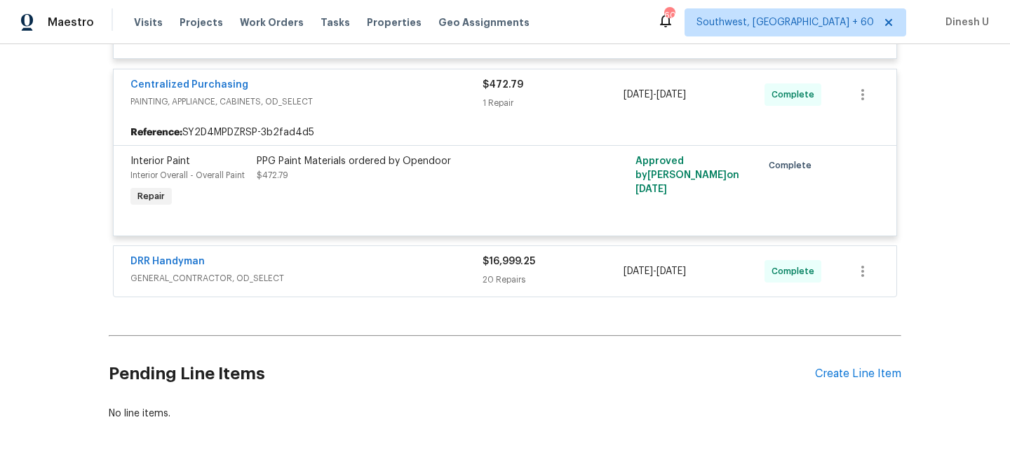
scroll to position [2107, 0]
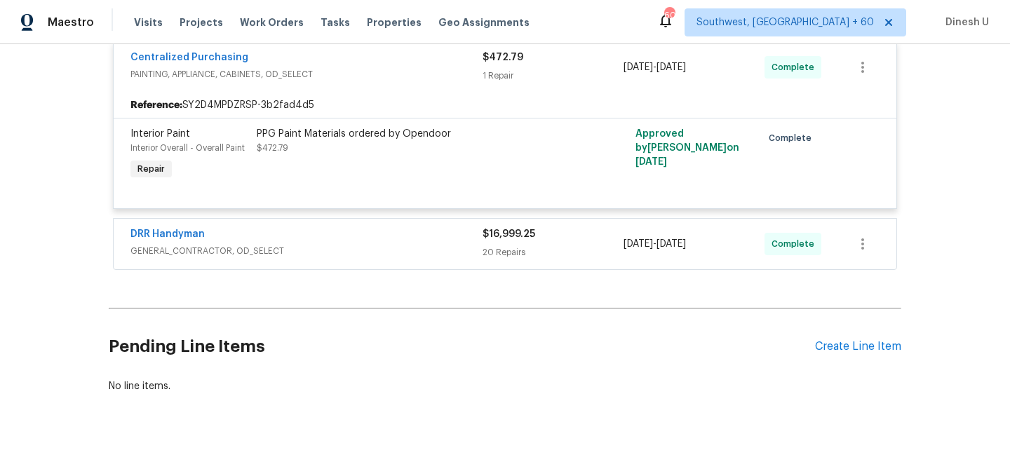
click at [515, 257] on div "20 Repairs" at bounding box center [553, 253] width 141 height 14
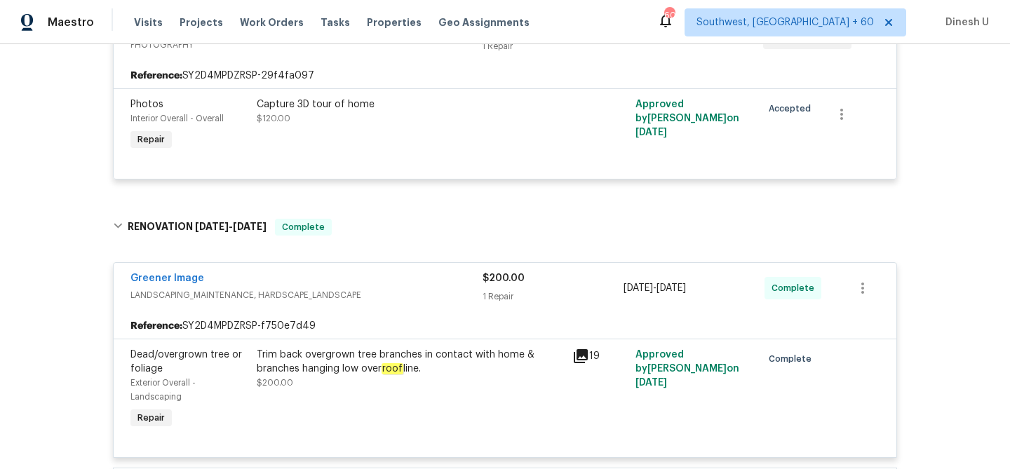
scroll to position [0, 0]
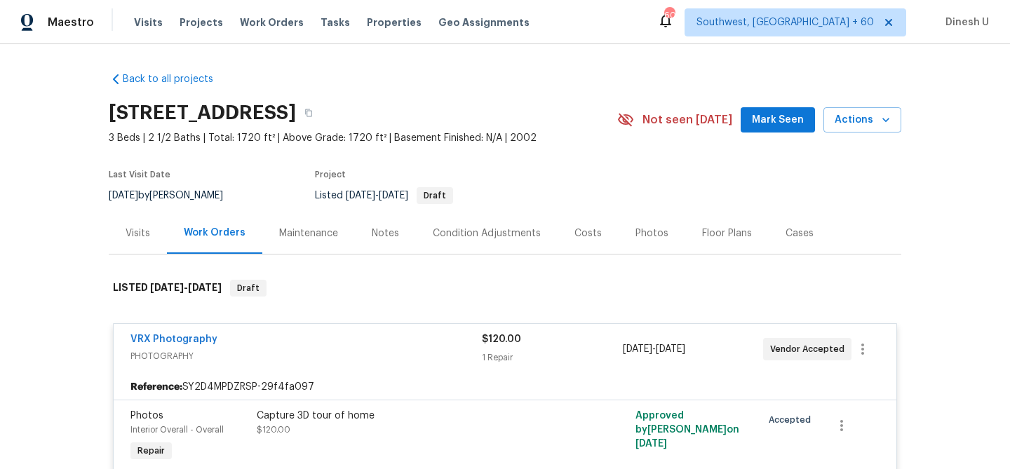
click at [130, 227] on div "Visits" at bounding box center [138, 234] width 25 height 14
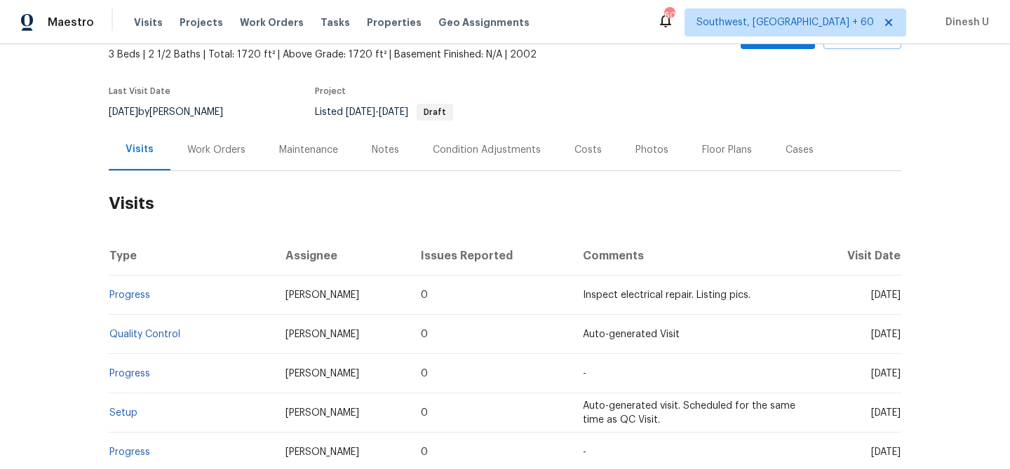
scroll to position [260, 0]
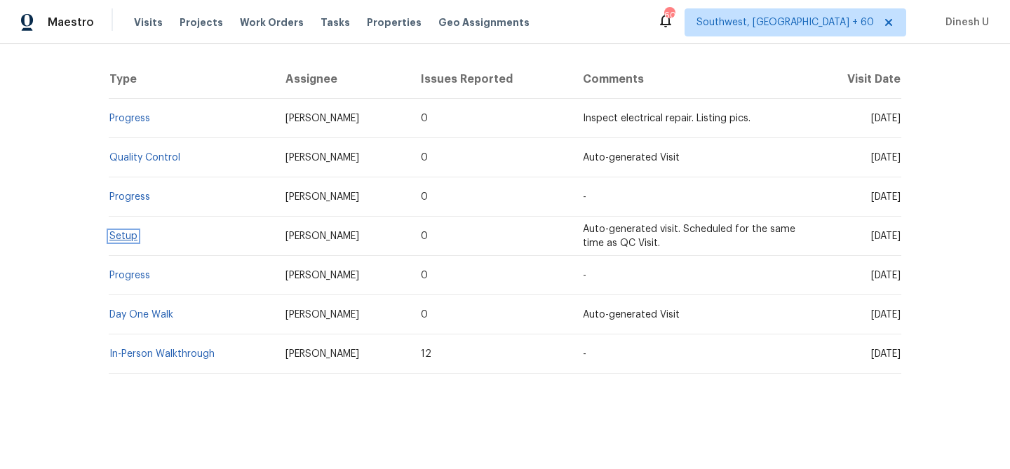
click at [126, 239] on link "Setup" at bounding box center [123, 237] width 28 height 10
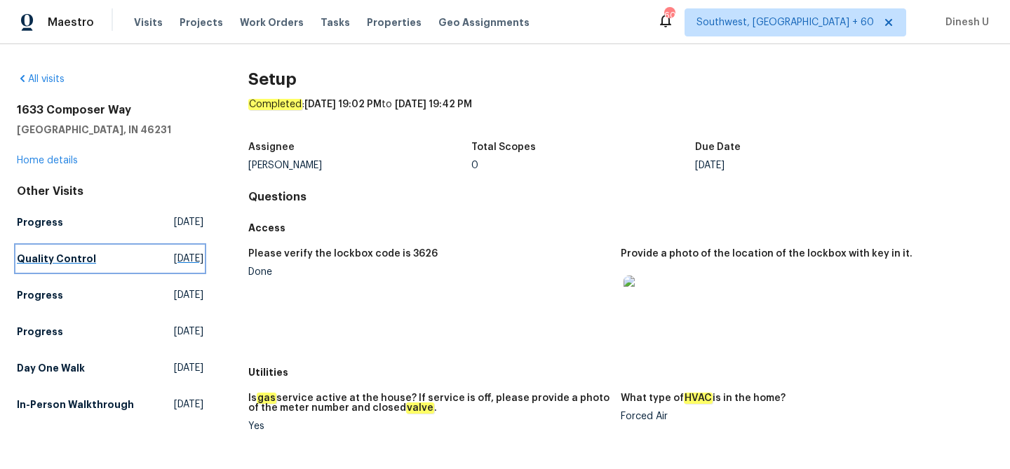
click at [174, 254] on span "[DATE]" at bounding box center [188, 259] width 29 height 14
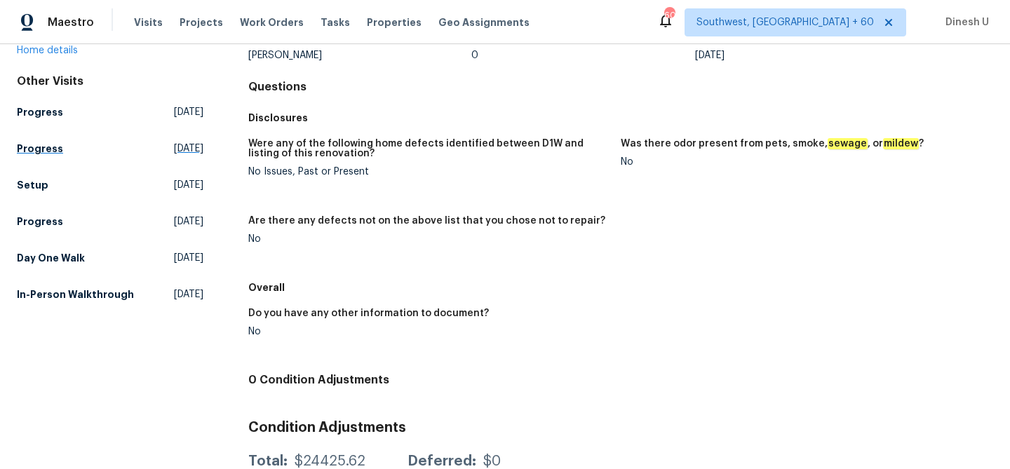
scroll to position [113, 0]
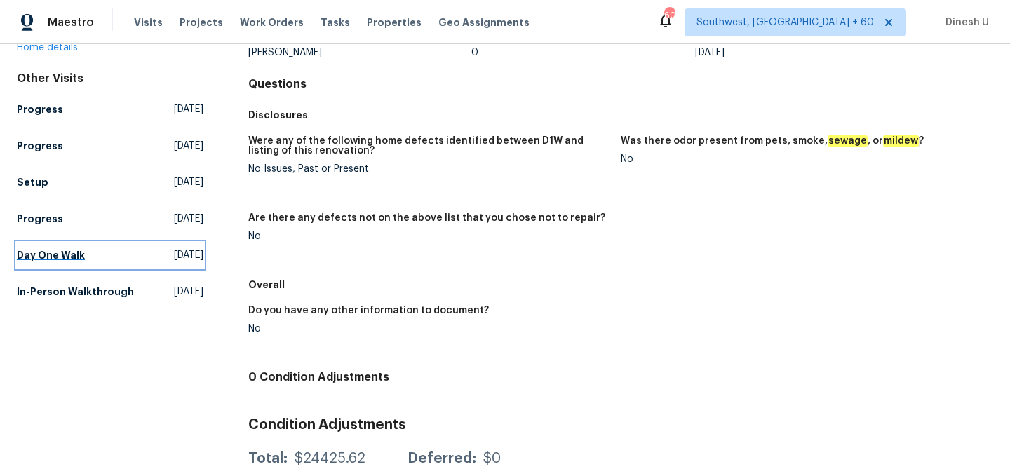
click at [174, 255] on span "[DATE]" at bounding box center [188, 255] width 29 height 14
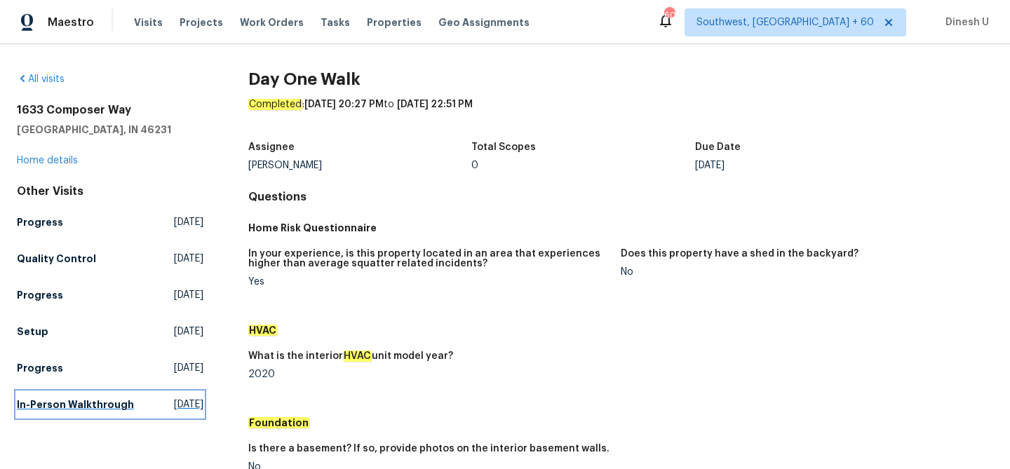
click at [174, 401] on span "[DATE]" at bounding box center [188, 405] width 29 height 14
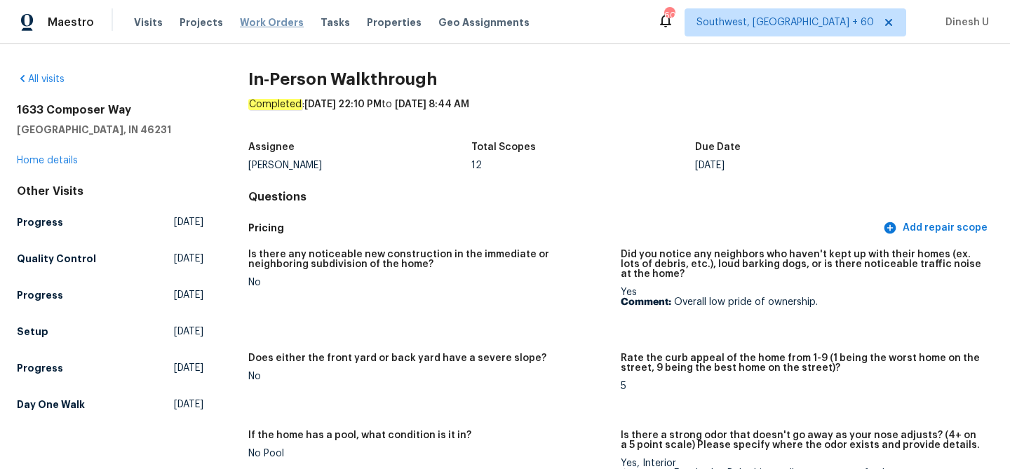
click at [258, 20] on span "Work Orders" at bounding box center [272, 22] width 64 height 14
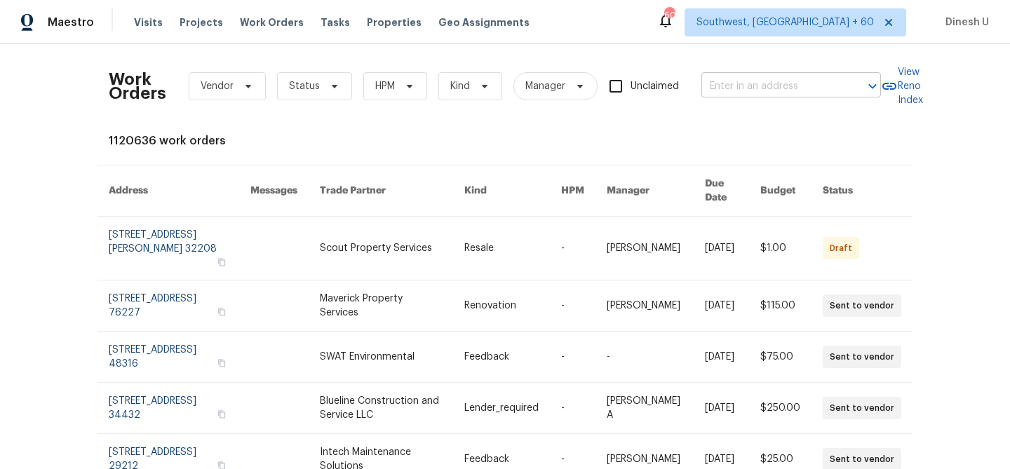
click at [770, 92] on input "text" at bounding box center [772, 87] width 140 height 22
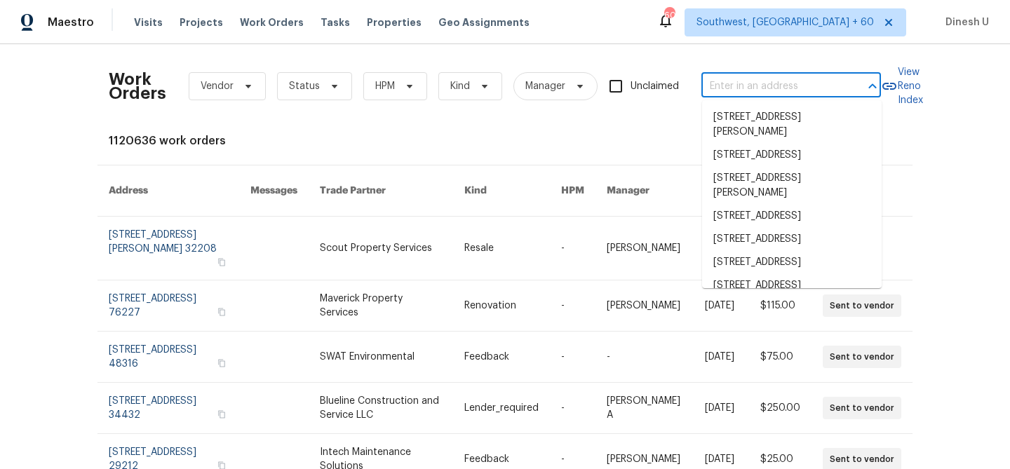
paste input "[STREET_ADDRESS]"
type input "[STREET_ADDRESS]"
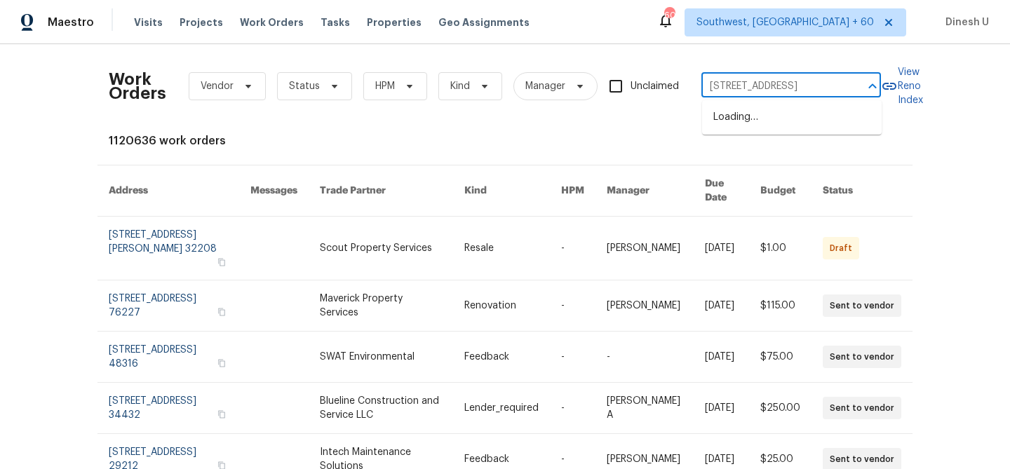
scroll to position [0, 41]
click at [758, 118] on li "[STREET_ADDRESS]" at bounding box center [792, 117] width 180 height 23
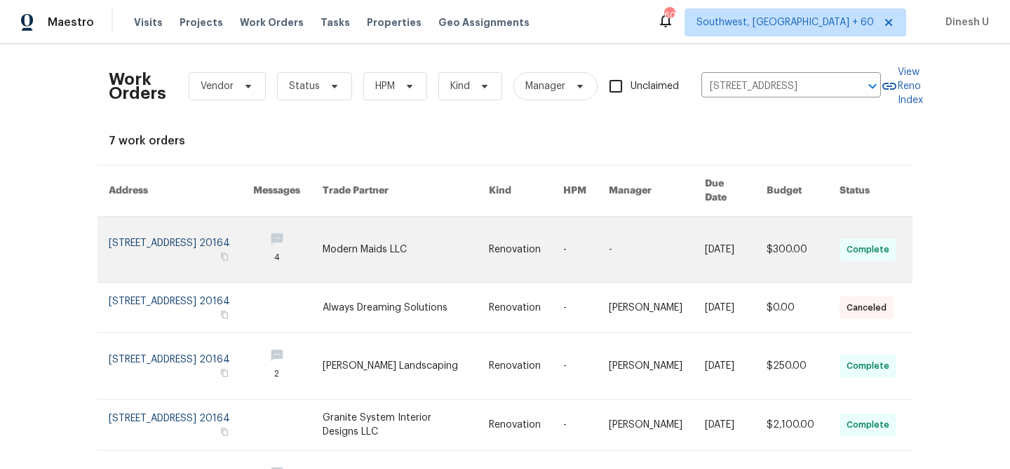
click at [135, 225] on link at bounding box center [181, 250] width 145 height 66
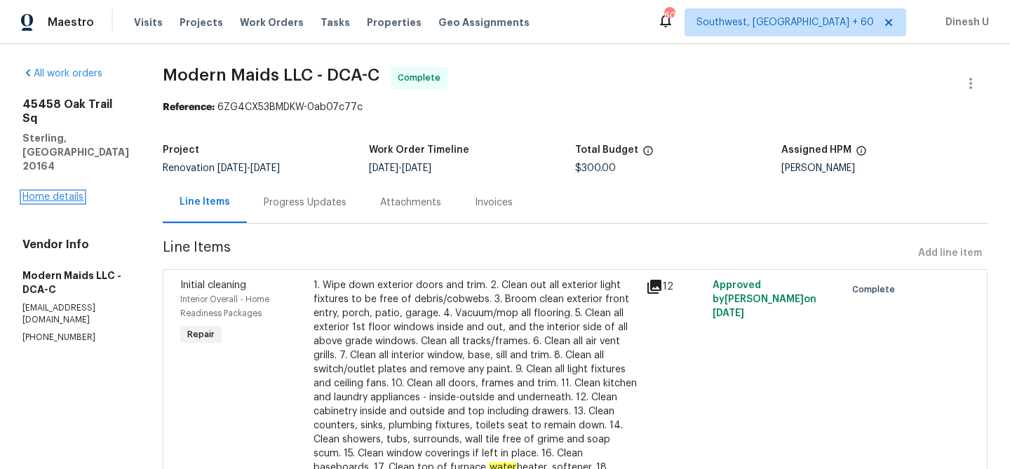
click at [65, 192] on link "Home details" at bounding box center [52, 197] width 61 height 10
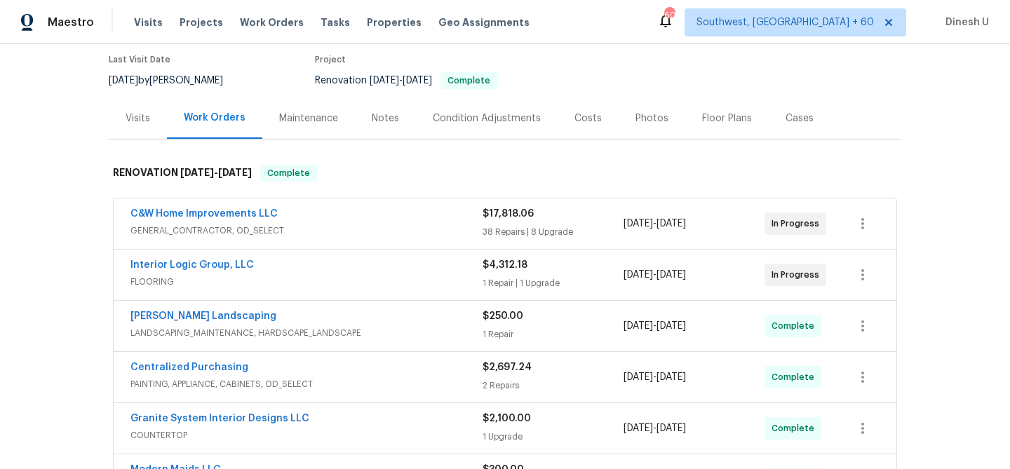
scroll to position [123, 0]
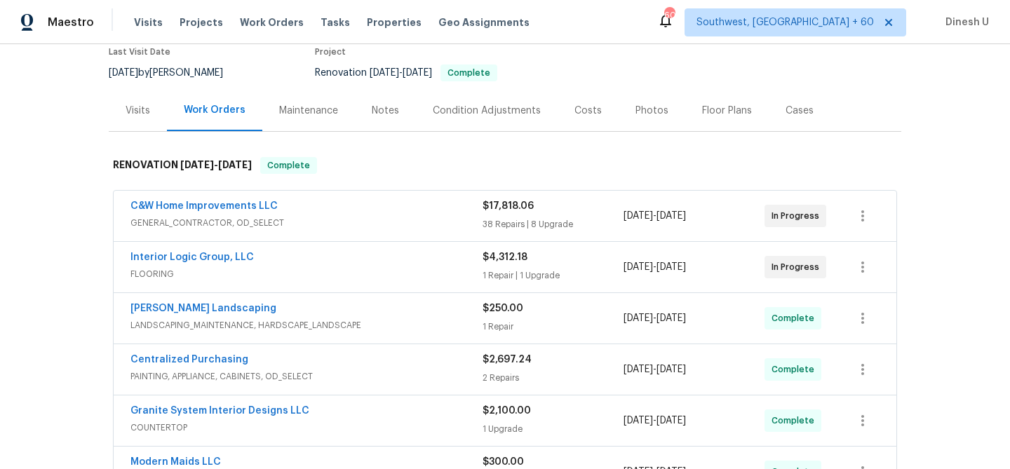
click at [525, 225] on div "38 Repairs | 8 Upgrade" at bounding box center [553, 224] width 141 height 14
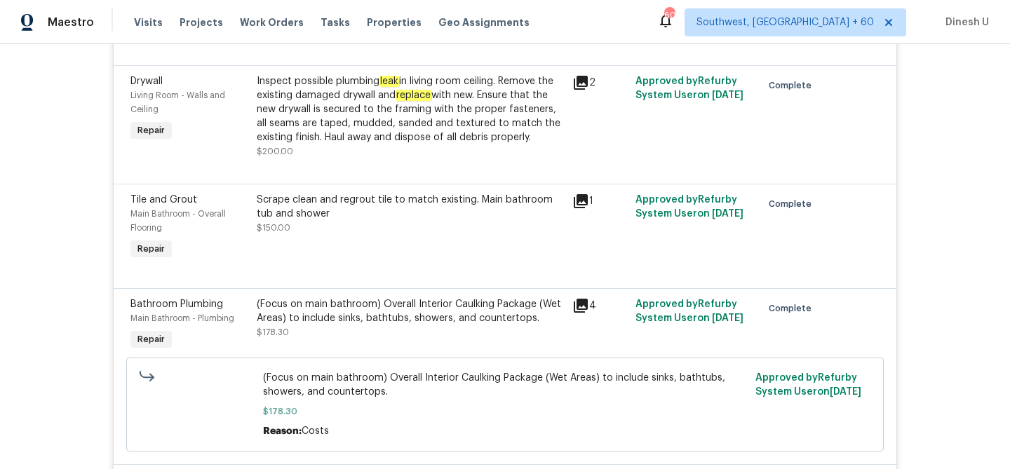
scroll to position [5485, 0]
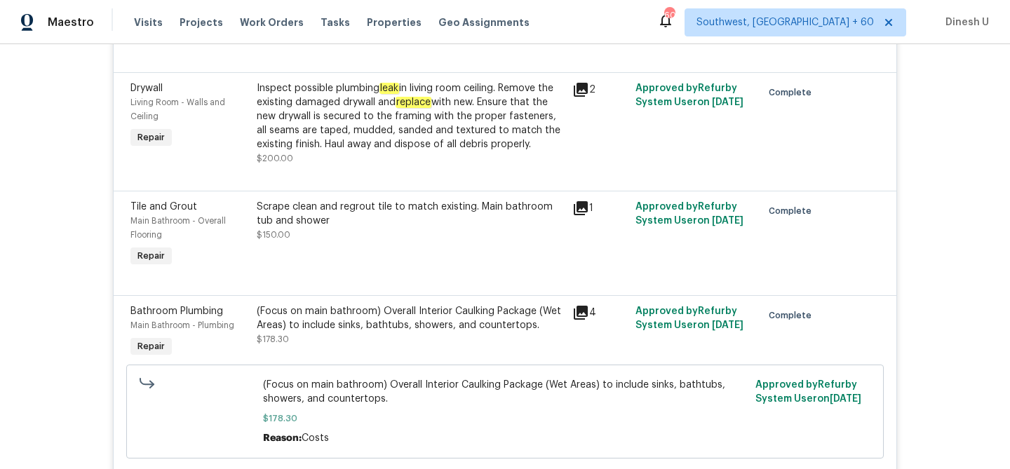
click at [586, 88] on icon at bounding box center [581, 90] width 14 height 14
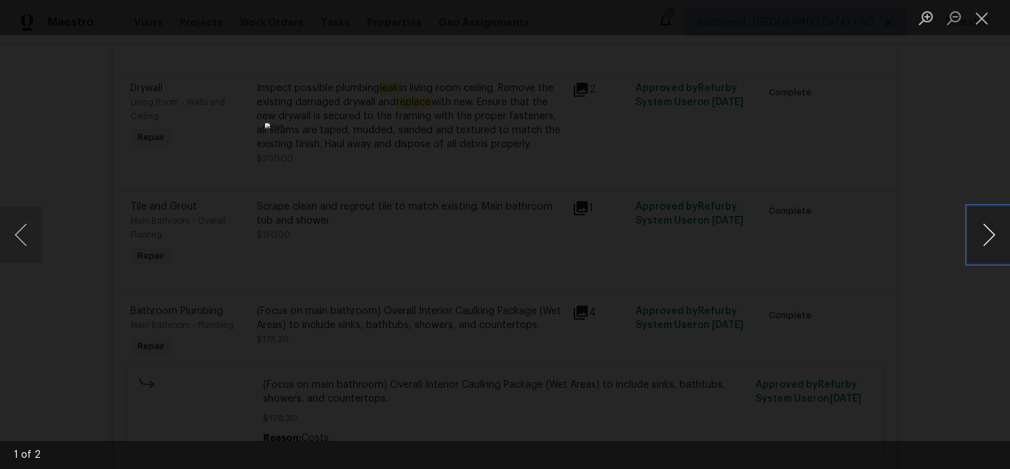
click at [983, 228] on button "Next image" at bounding box center [989, 235] width 42 height 56
click at [982, 18] on button "Close lightbox" at bounding box center [982, 18] width 28 height 25
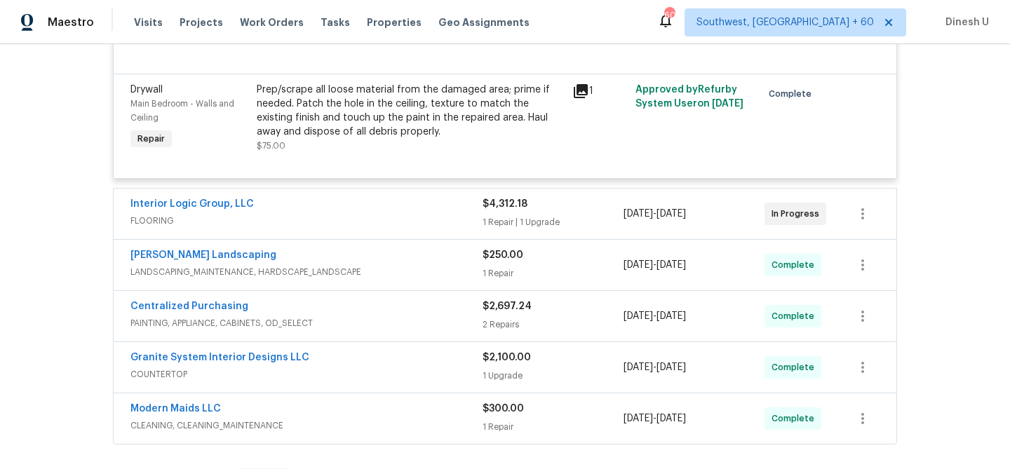
scroll to position [6244, 0]
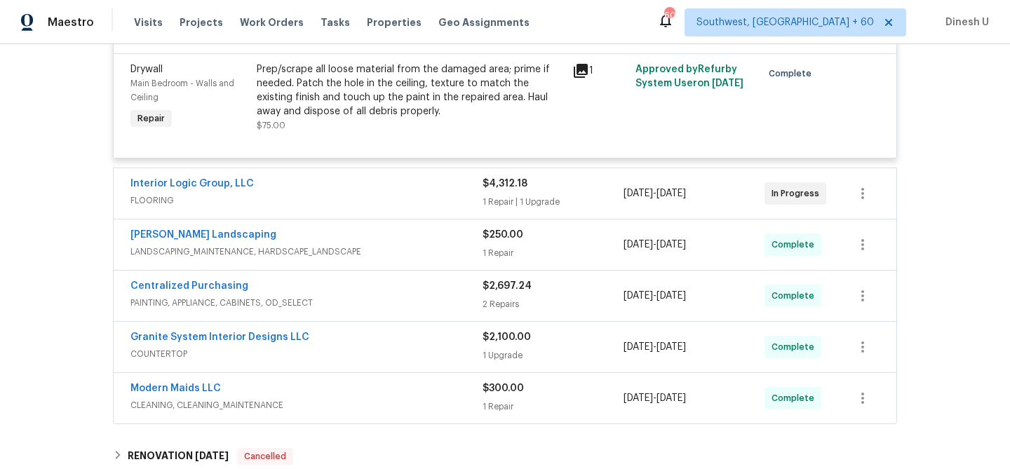
click at [507, 199] on div "1 Repair | 1 Upgrade" at bounding box center [553, 202] width 141 height 14
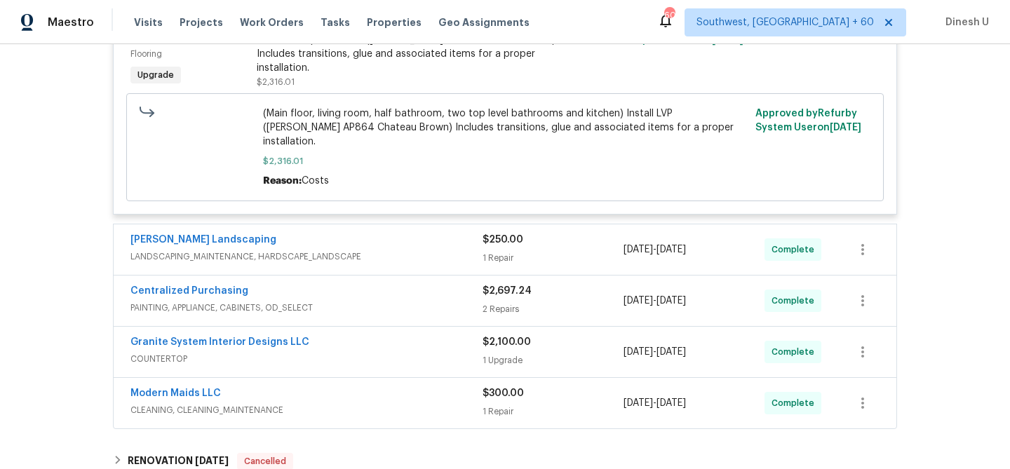
scroll to position [6839, 0]
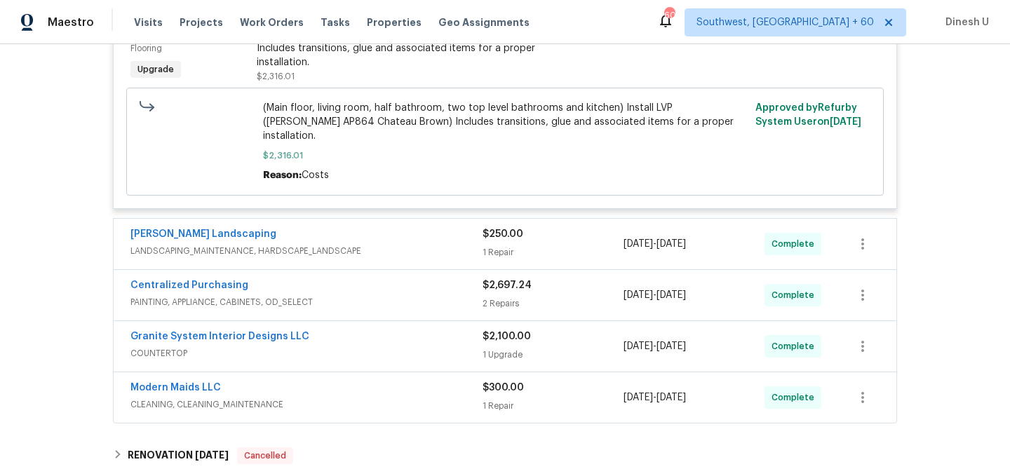
click at [499, 246] on div "1 Repair" at bounding box center [553, 253] width 141 height 14
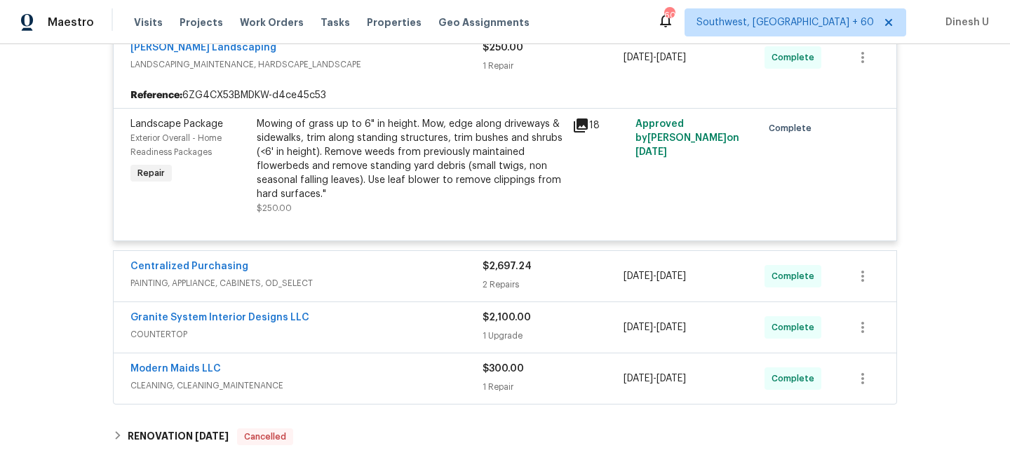
scroll to position [7057, 0]
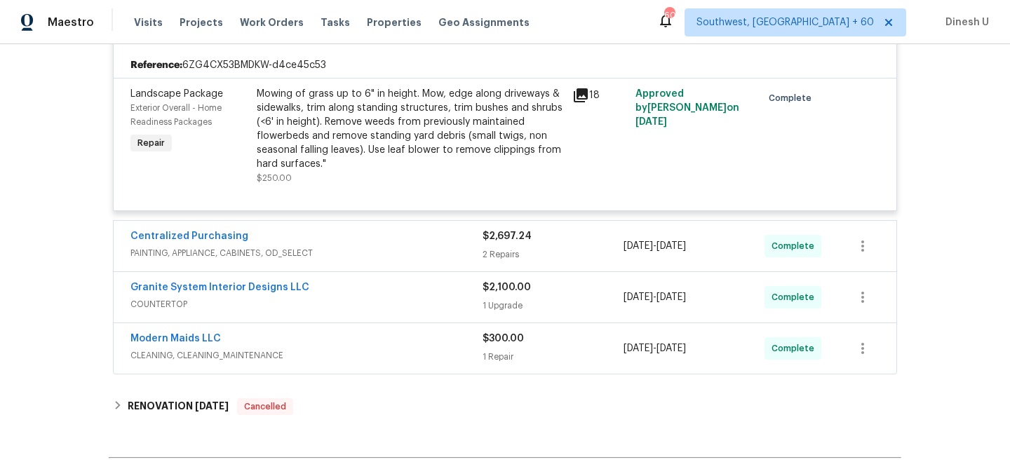
click at [500, 248] on div "2 Repairs" at bounding box center [553, 255] width 141 height 14
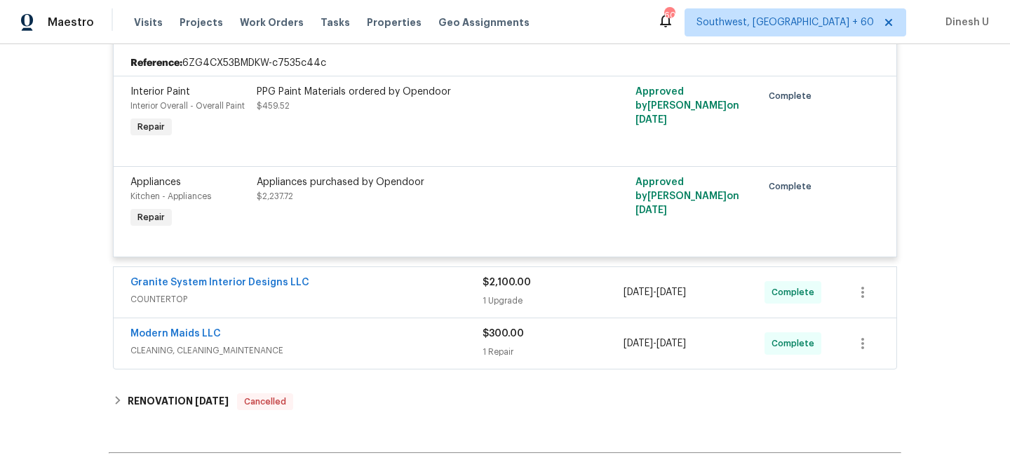
scroll to position [7333, 0]
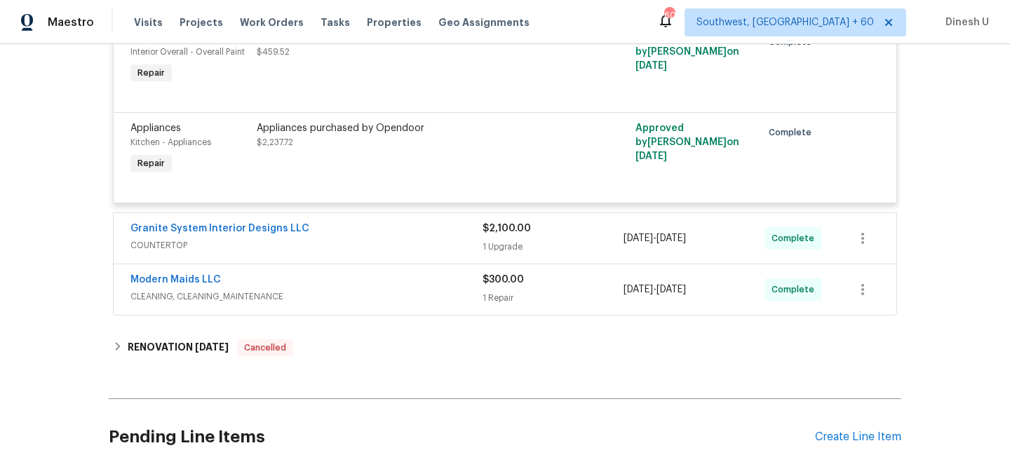
click at [497, 222] on div "$2,100.00 1 Upgrade" at bounding box center [553, 239] width 141 height 34
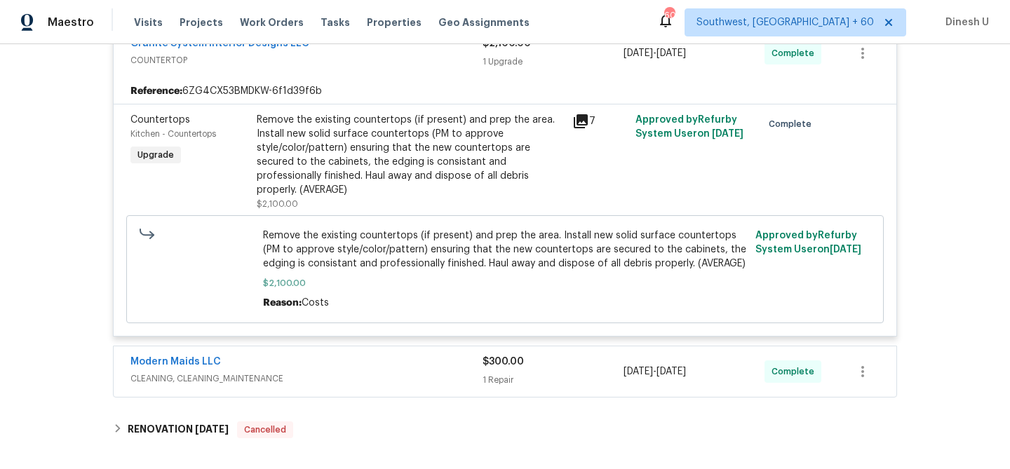
scroll to position [7531, 0]
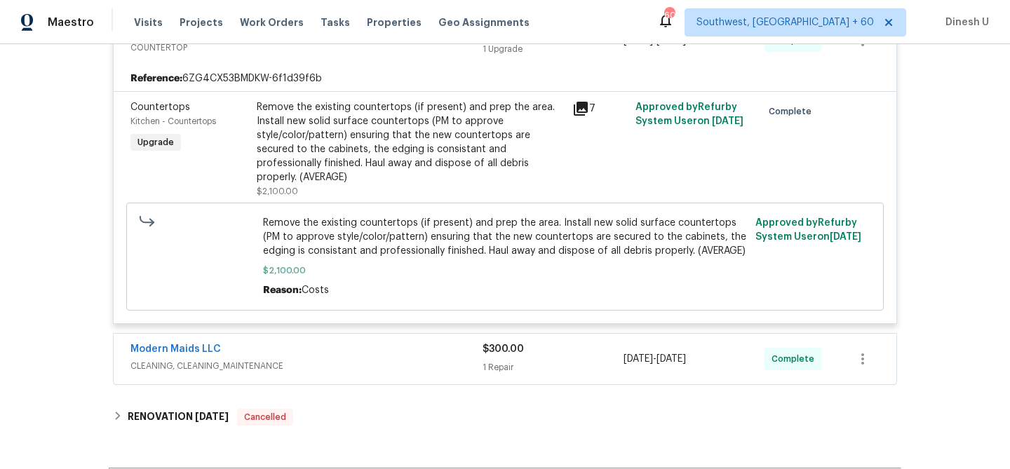
click at [495, 361] on div "1 Repair" at bounding box center [553, 368] width 141 height 14
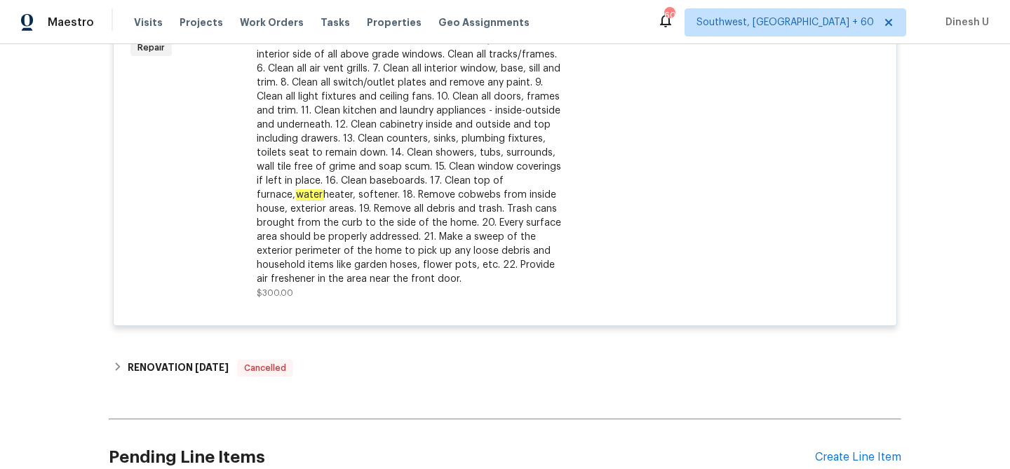
scroll to position [7974, 0]
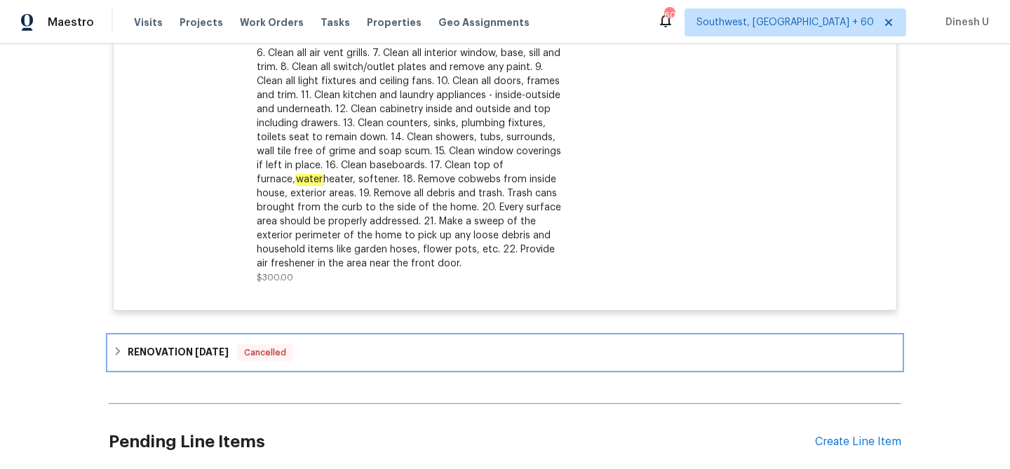
click at [211, 347] on span "[DATE]" at bounding box center [212, 352] width 34 height 10
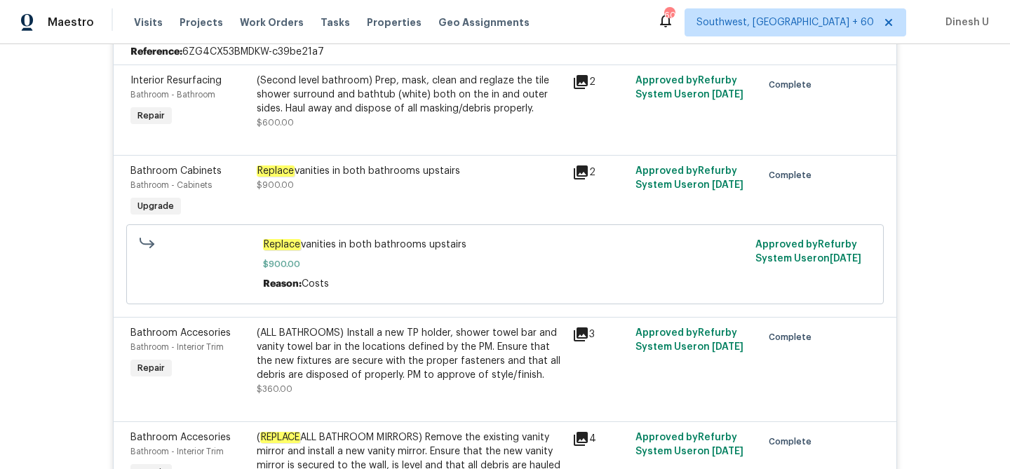
scroll to position [0, 0]
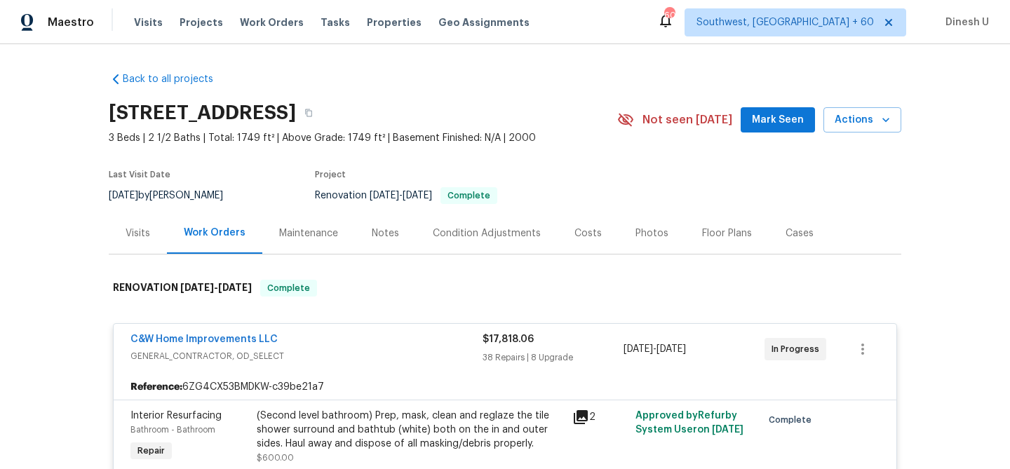
click at [135, 230] on div "Visits" at bounding box center [138, 234] width 25 height 14
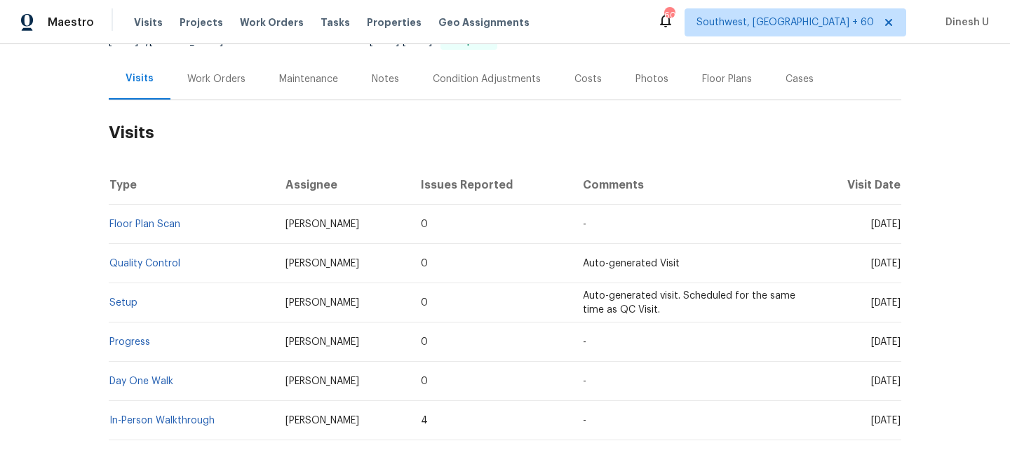
scroll to position [221, 0]
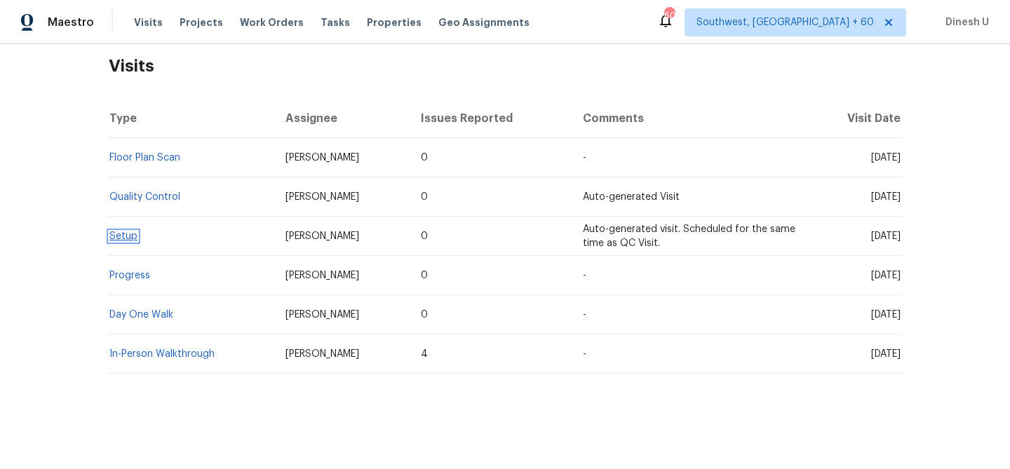
click at [128, 234] on link "Setup" at bounding box center [123, 237] width 28 height 10
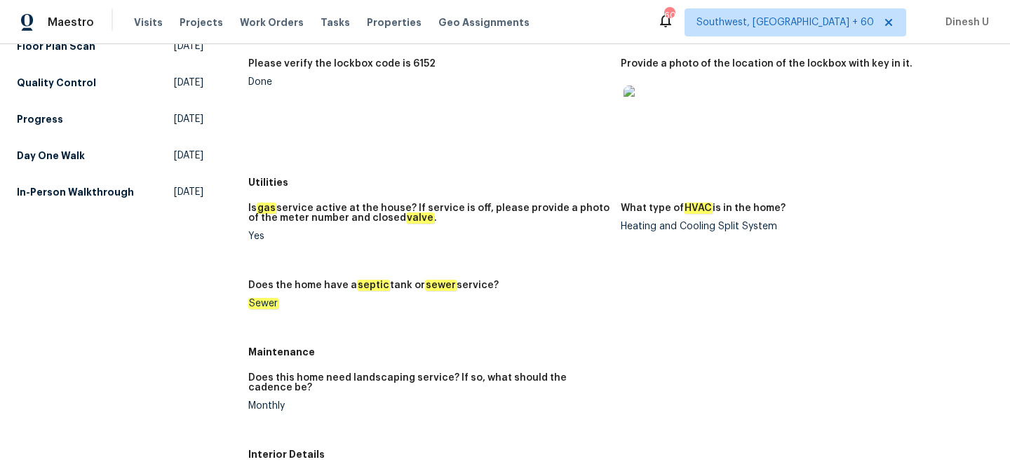
scroll to position [61, 0]
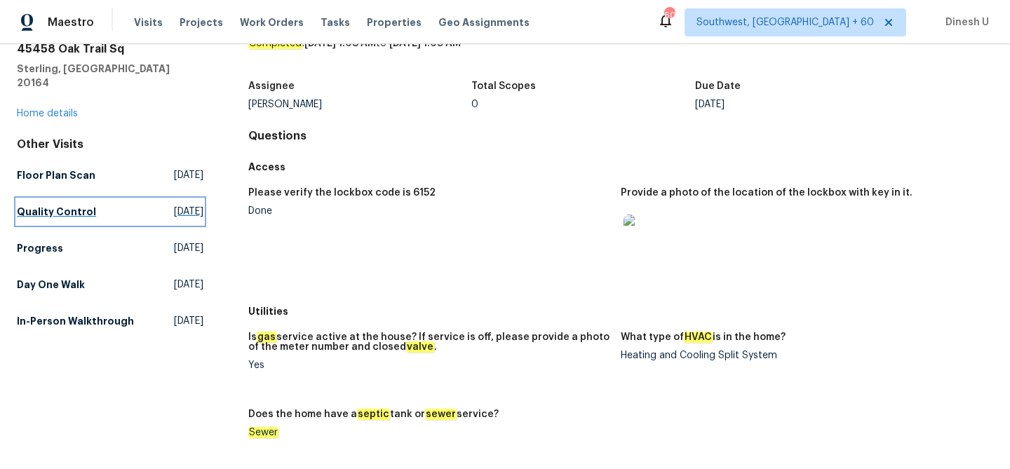
click at [174, 205] on span "[DATE]" at bounding box center [188, 212] width 29 height 14
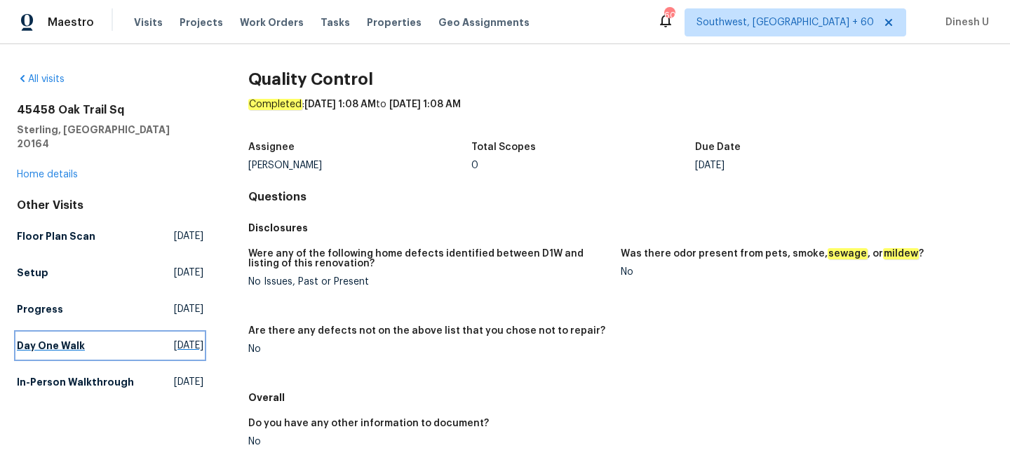
click at [184, 339] on span "[DATE]" at bounding box center [188, 346] width 29 height 14
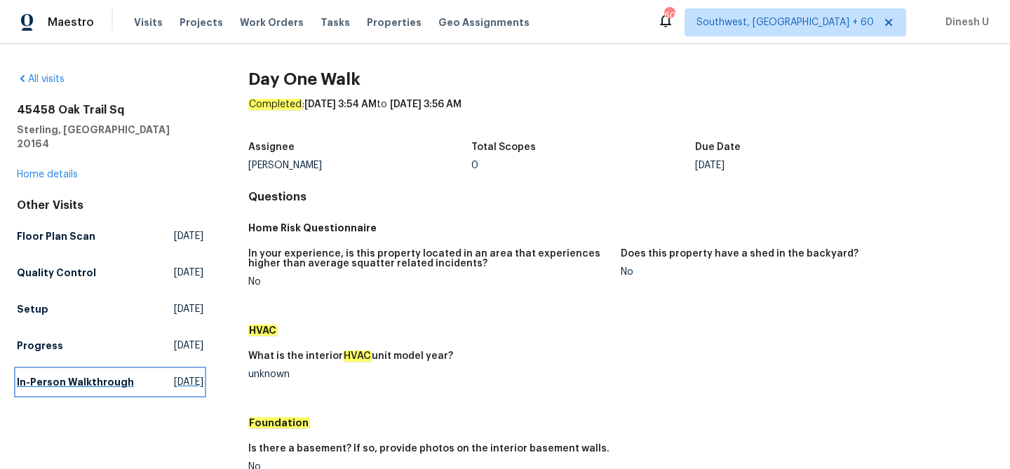
click at [174, 375] on span "[DATE]" at bounding box center [188, 382] width 29 height 14
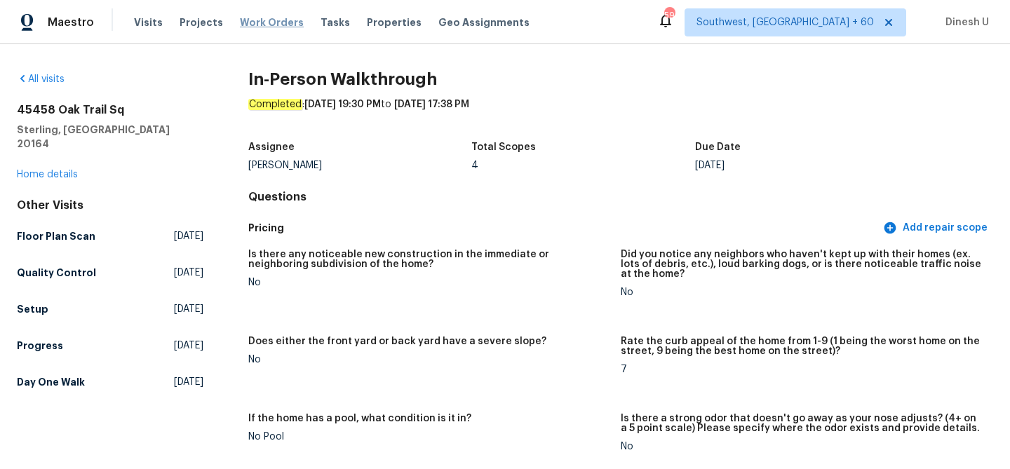
click at [253, 20] on span "Work Orders" at bounding box center [272, 22] width 64 height 14
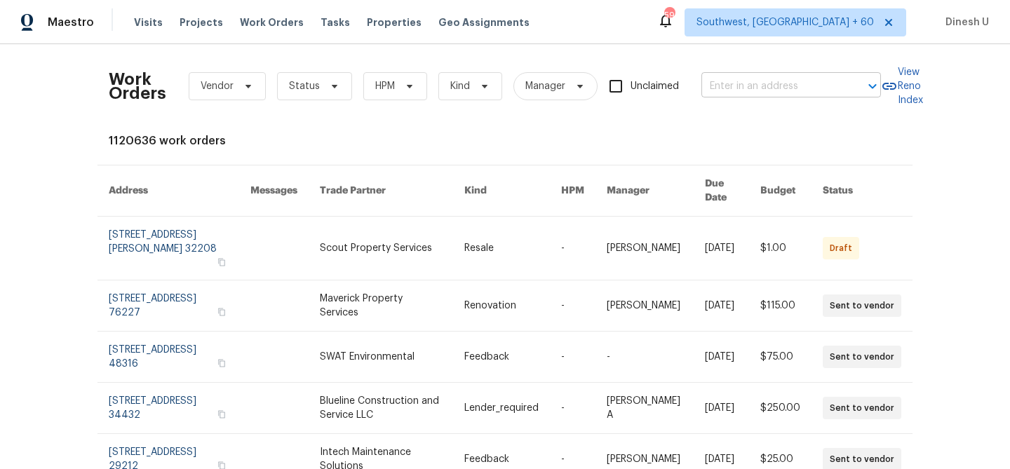
click at [742, 81] on input "text" at bounding box center [772, 87] width 140 height 22
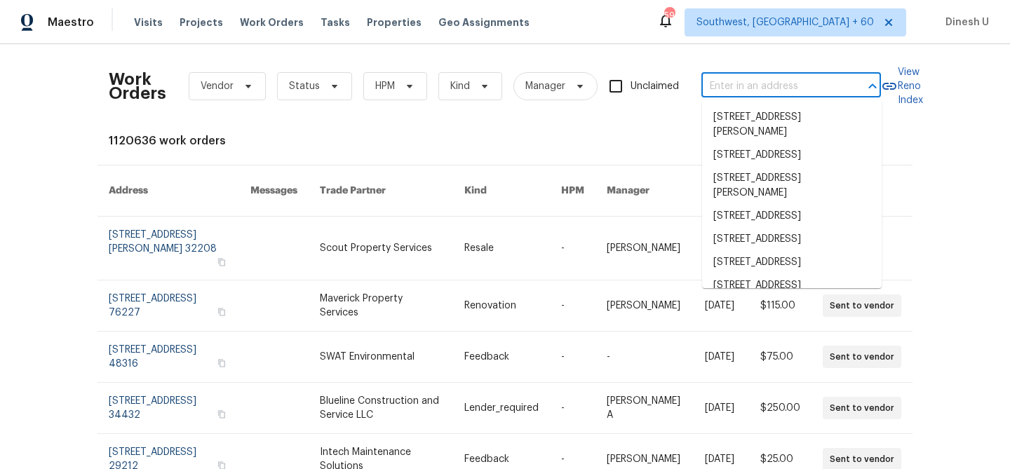
paste input "[STREET_ADDRESS]"
type input "[STREET_ADDRESS]"
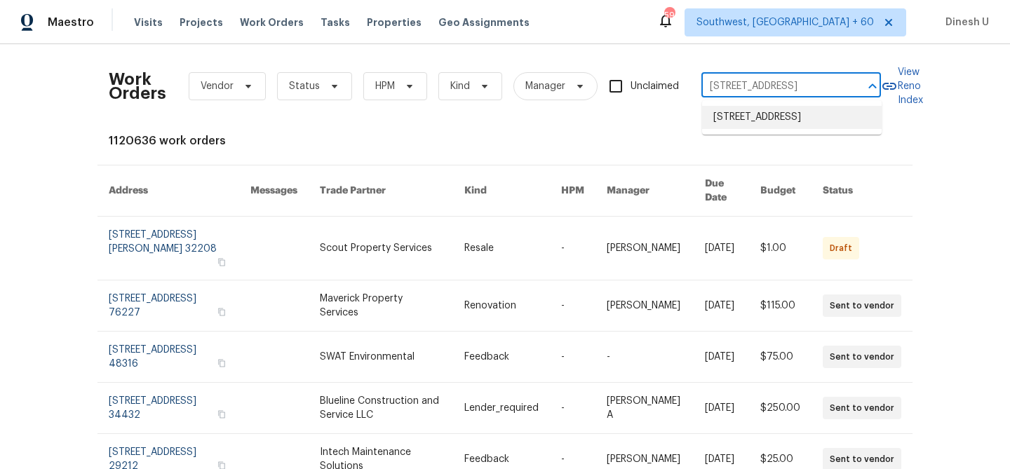
click at [742, 128] on li "[STREET_ADDRESS]" at bounding box center [792, 117] width 180 height 23
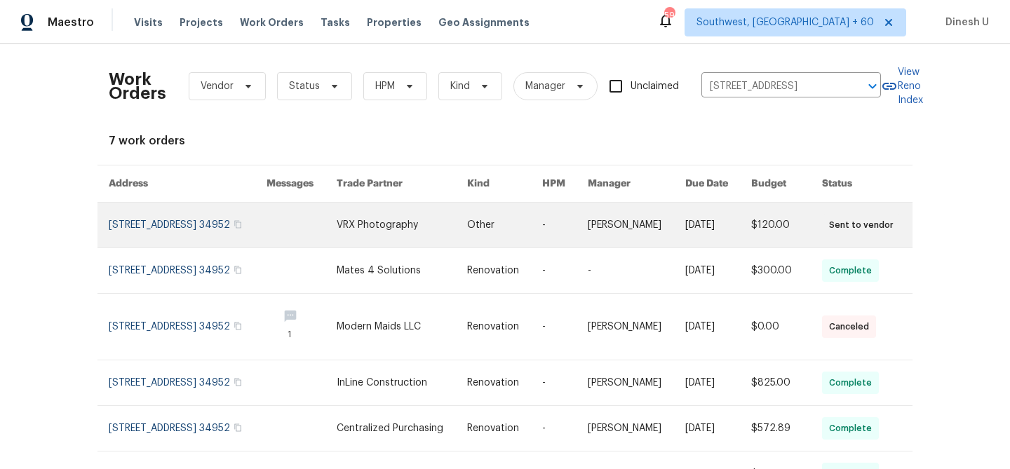
click at [142, 227] on link at bounding box center [188, 225] width 158 height 45
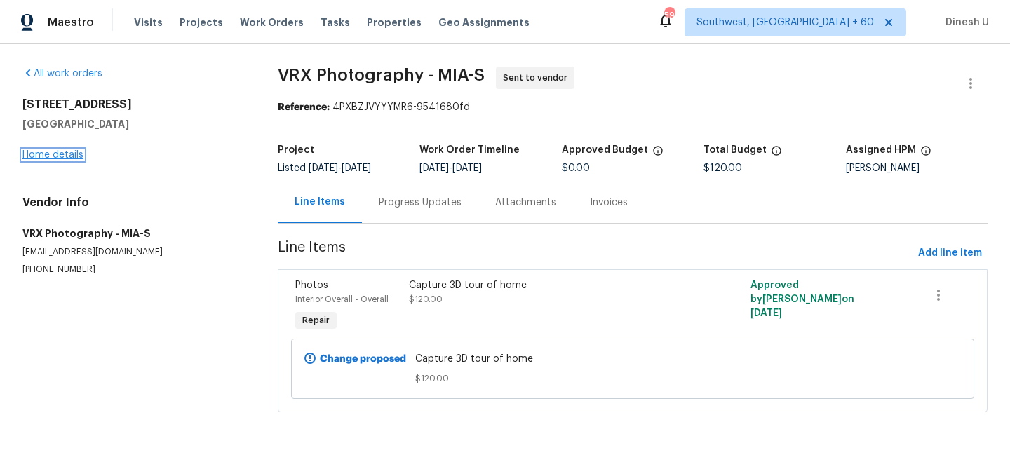
click at [51, 154] on link "Home details" at bounding box center [52, 155] width 61 height 10
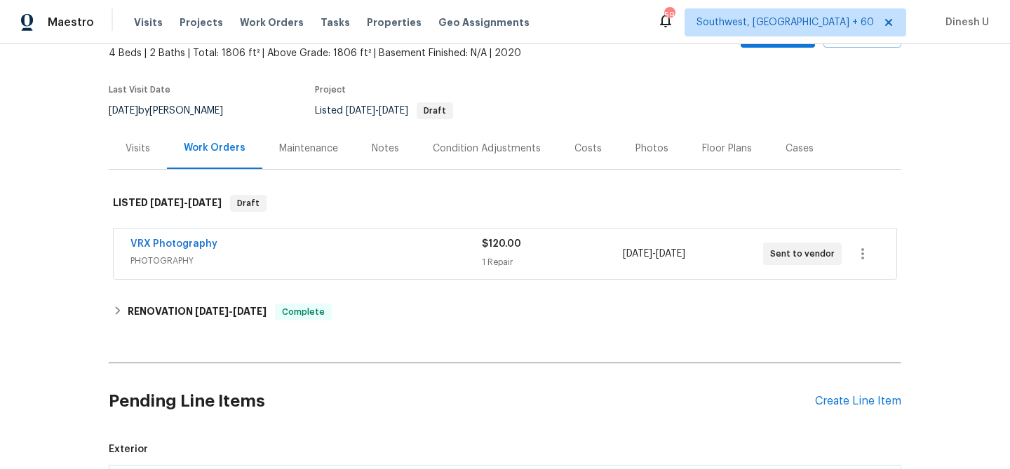
scroll to position [159, 0]
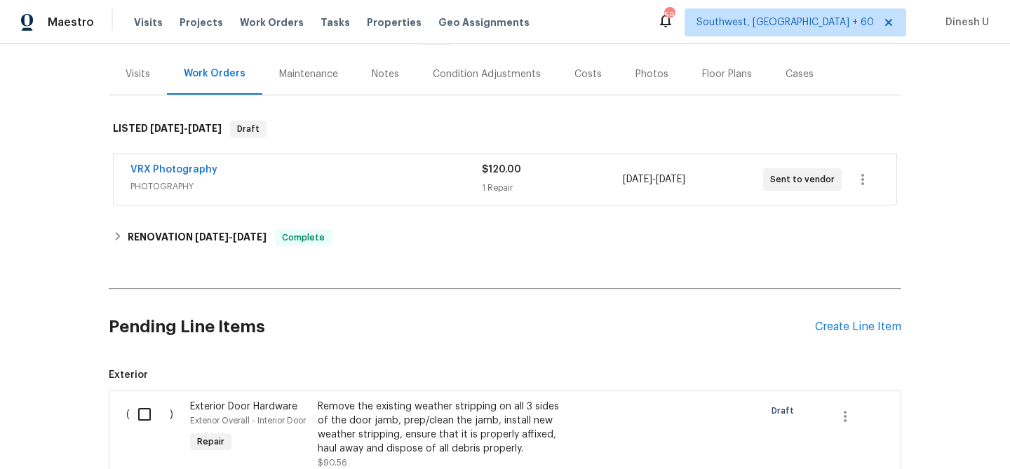
click at [490, 183] on div "1 Repair" at bounding box center [552, 188] width 140 height 14
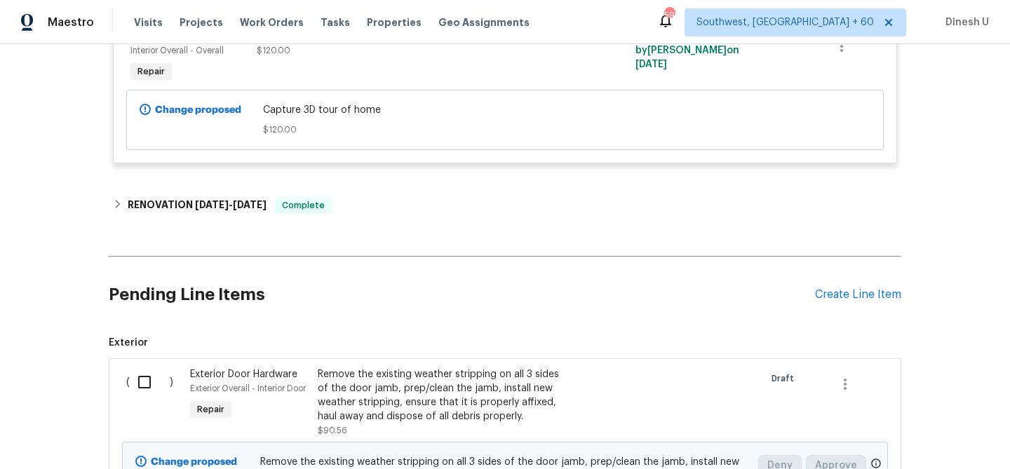
scroll to position [415, 0]
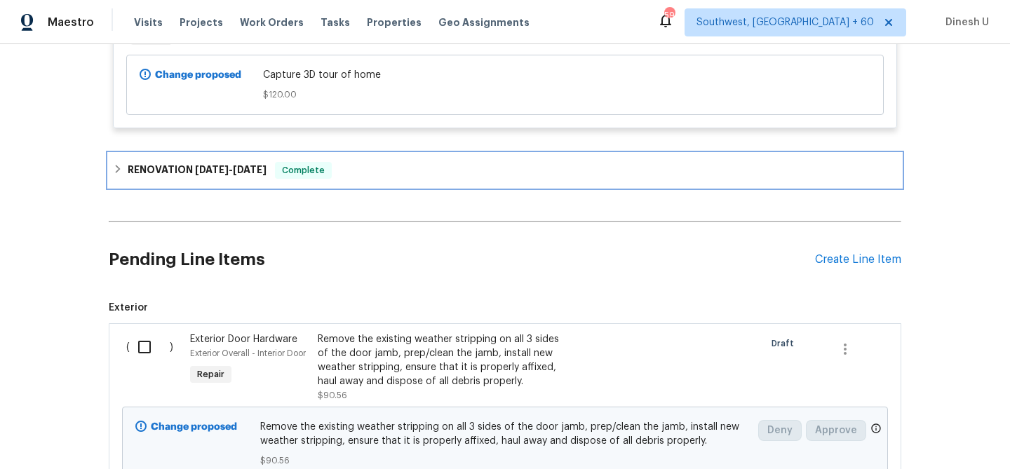
click at [232, 171] on span "[DATE] - [DATE]" at bounding box center [231, 170] width 72 height 10
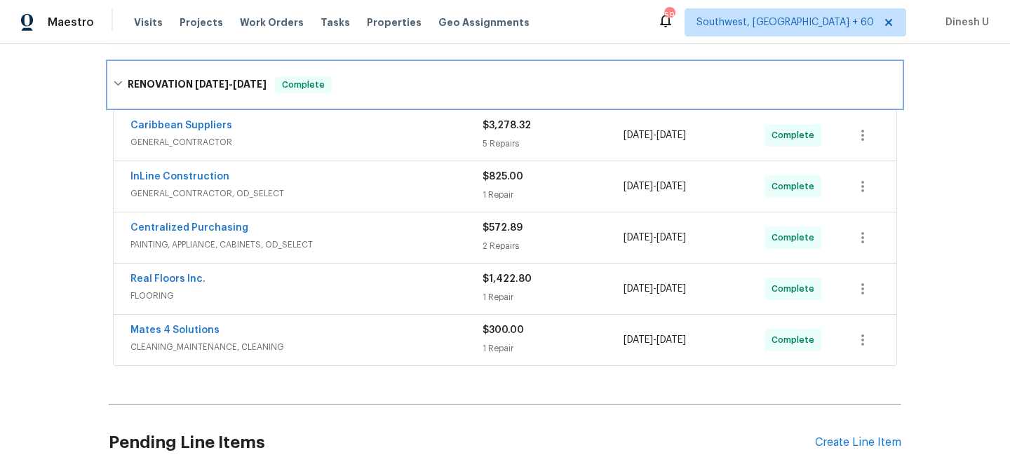
scroll to position [507, 0]
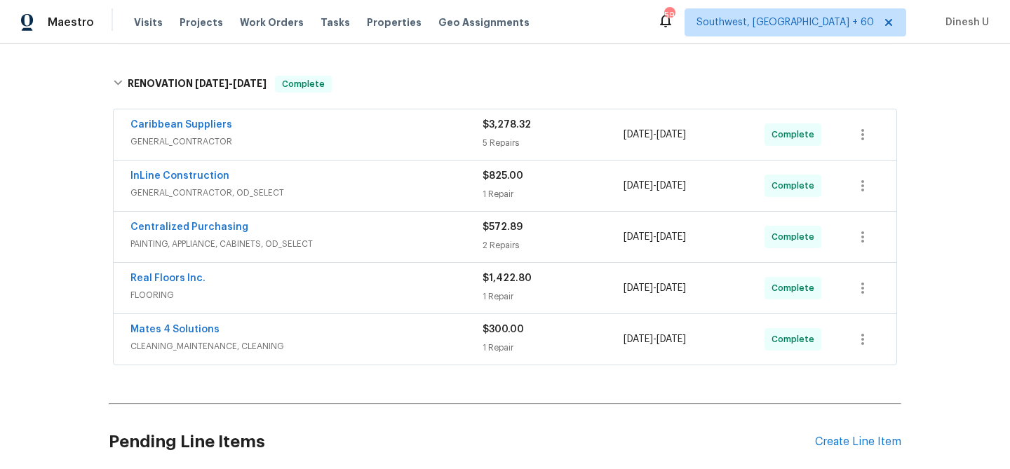
click at [490, 133] on div "$3,278.32 5 Repairs" at bounding box center [553, 135] width 141 height 34
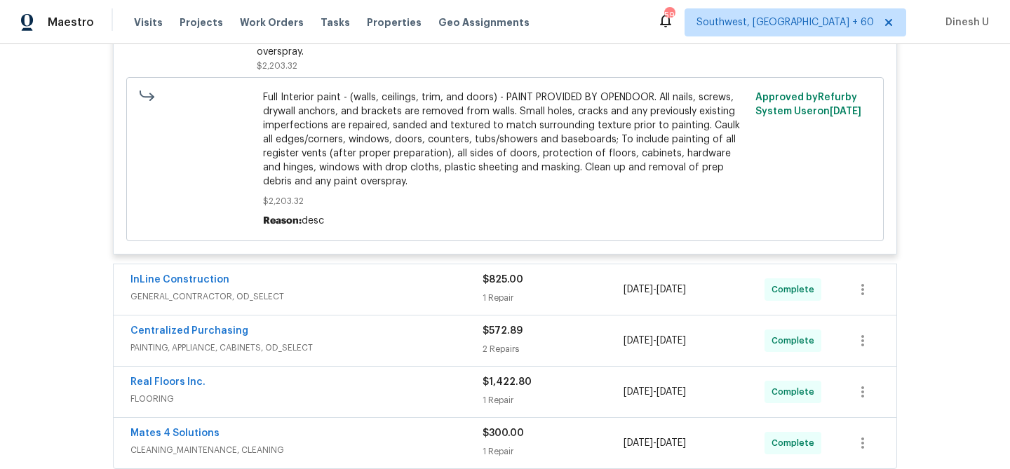
scroll to position [1355, 0]
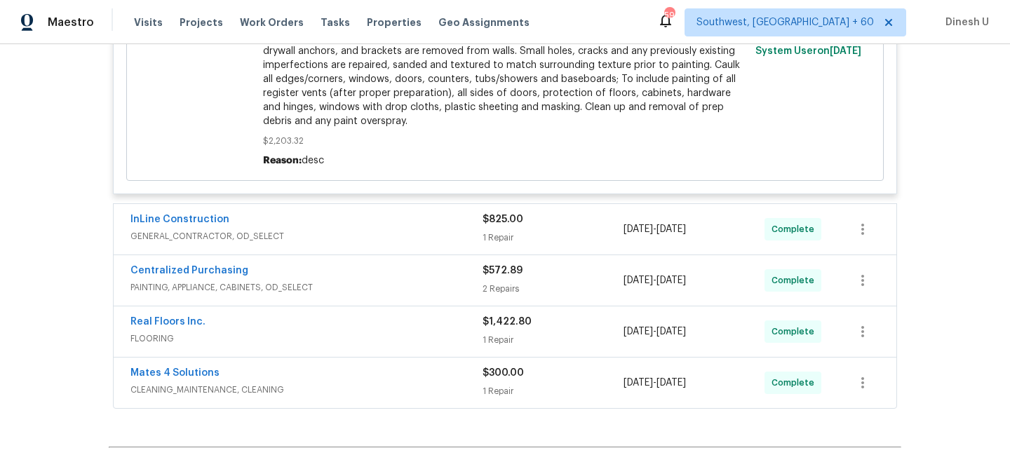
click at [488, 234] on div "1 Repair" at bounding box center [553, 238] width 141 height 14
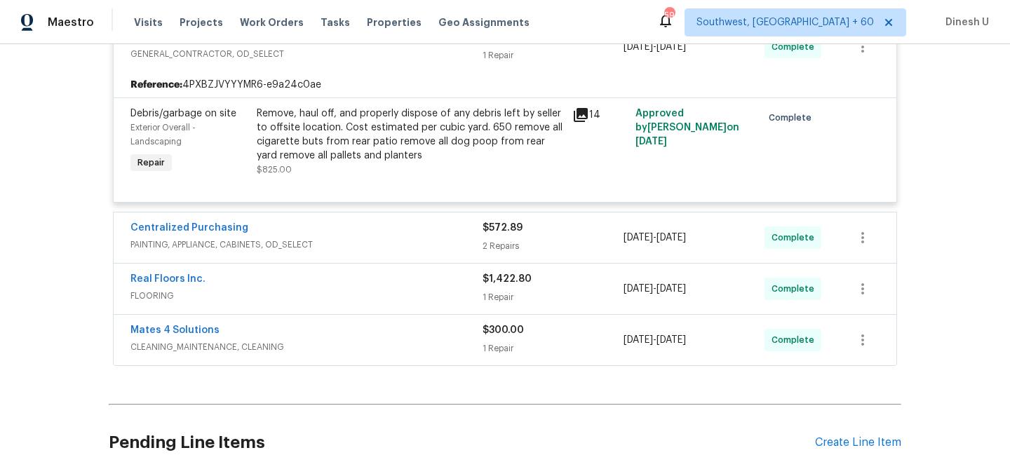
scroll to position [1547, 0]
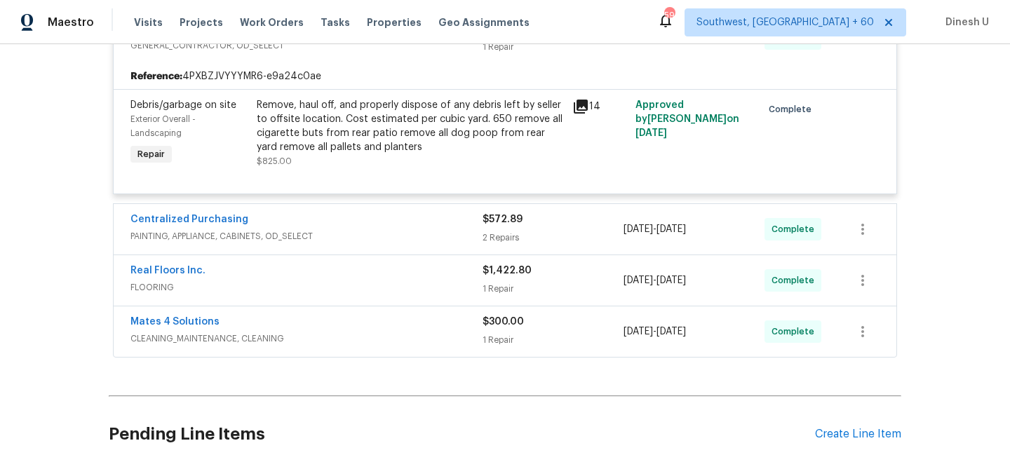
click at [515, 237] on div "2 Repairs" at bounding box center [553, 238] width 141 height 14
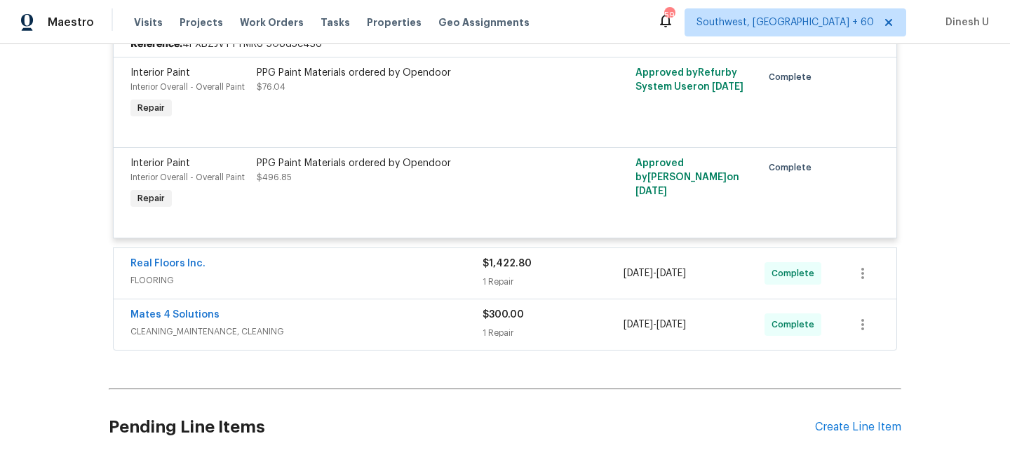
scroll to position [1823, 0]
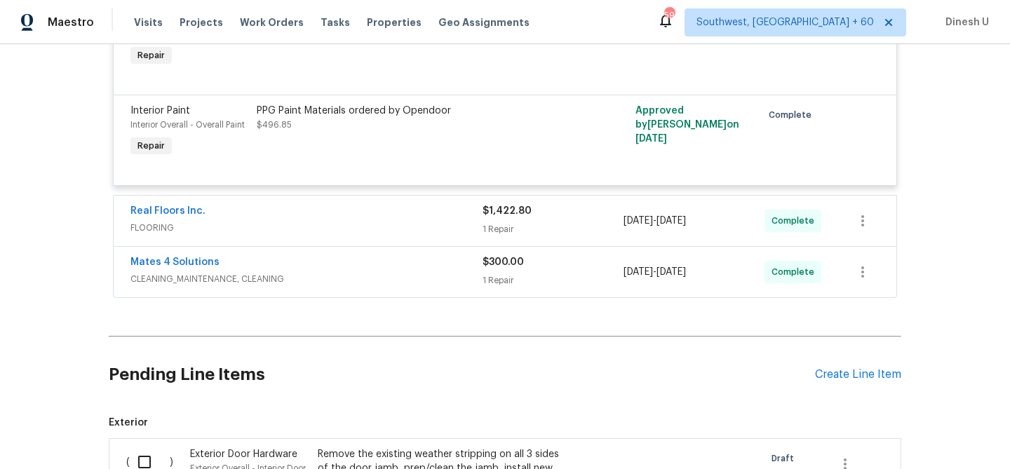
click at [499, 227] on div "1 Repair" at bounding box center [553, 229] width 141 height 14
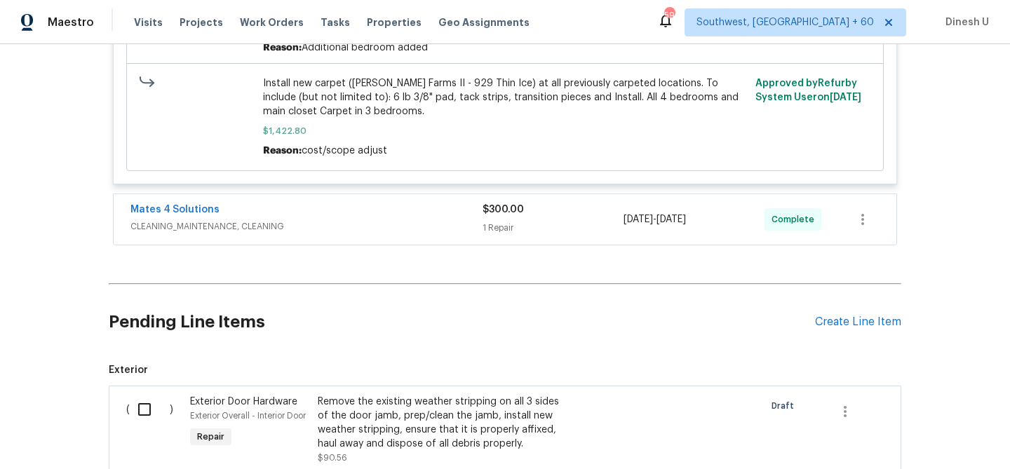
scroll to position [2224, 0]
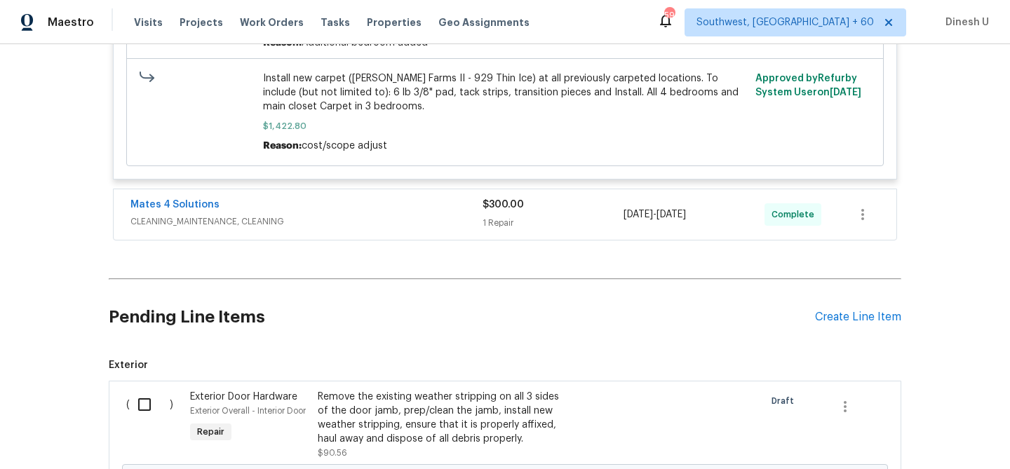
click at [492, 230] on div "1 Repair" at bounding box center [553, 223] width 141 height 14
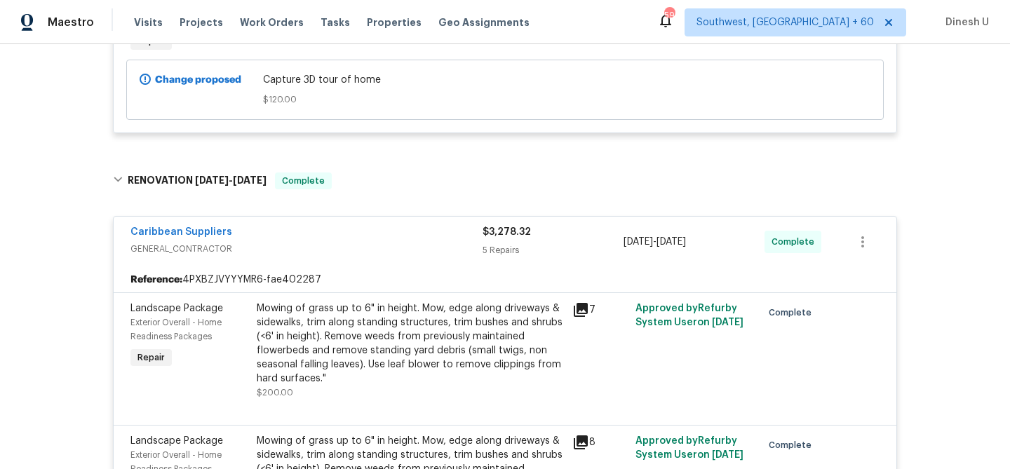
scroll to position [0, 0]
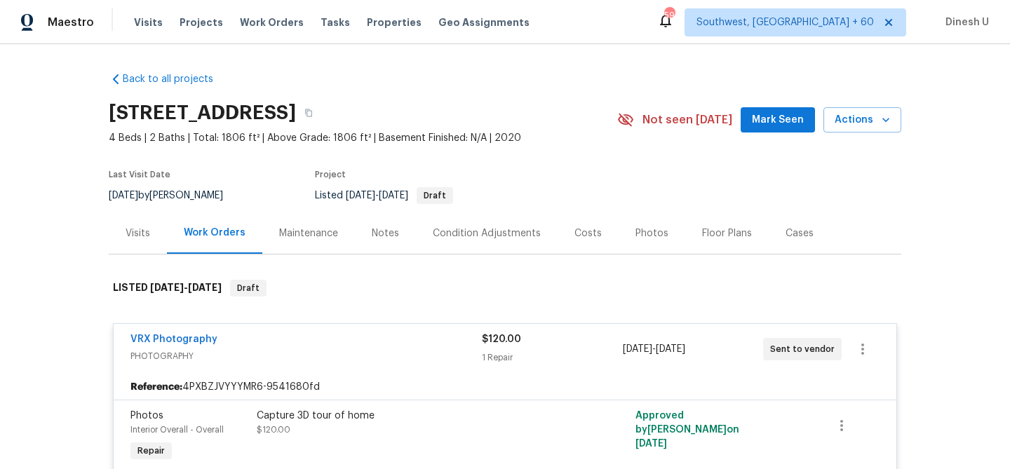
click at [140, 236] on div "Visits" at bounding box center [138, 234] width 25 height 14
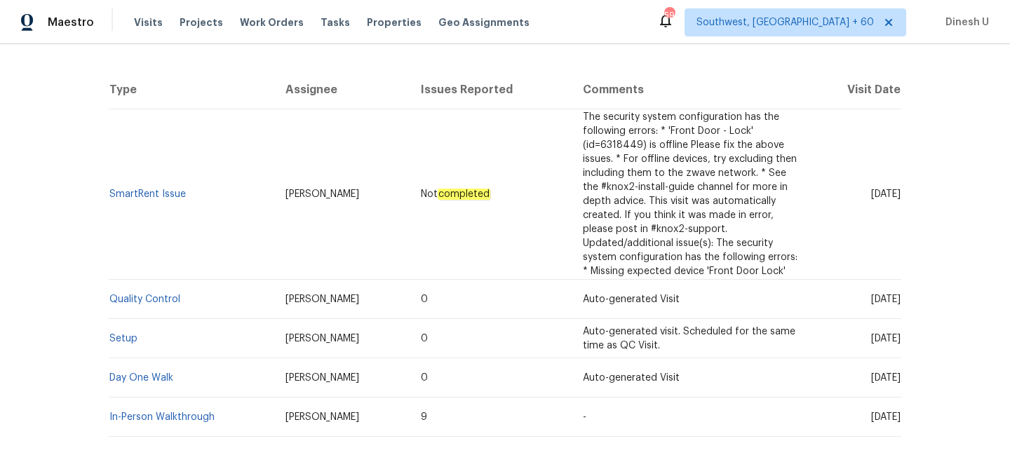
scroll to position [313, 0]
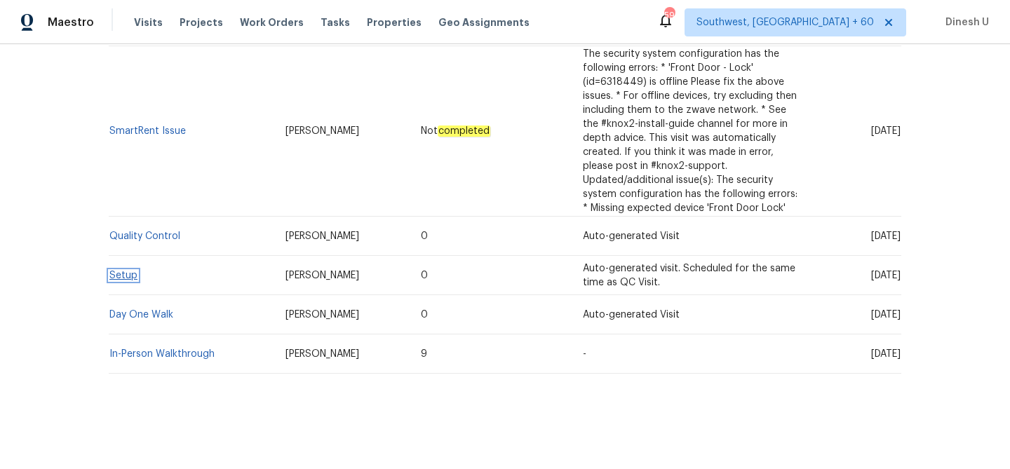
click at [117, 276] on link "Setup" at bounding box center [123, 276] width 28 height 10
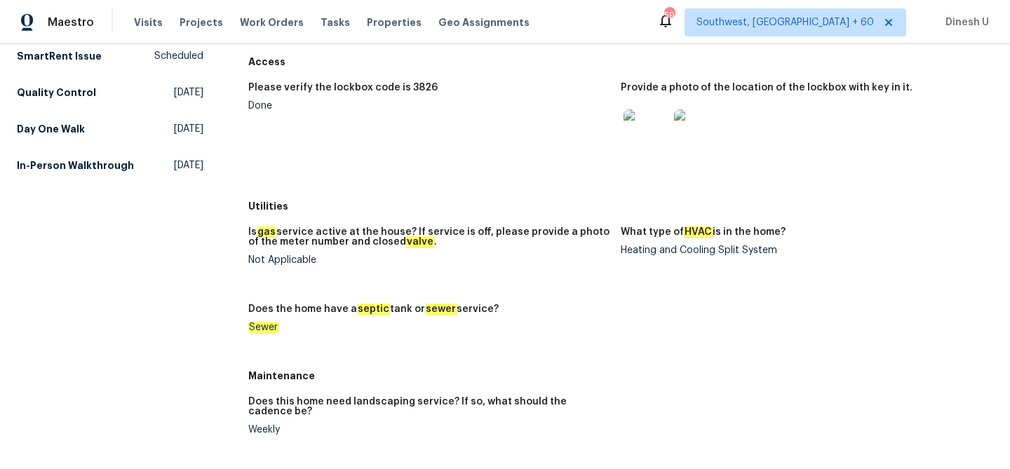
scroll to position [110, 0]
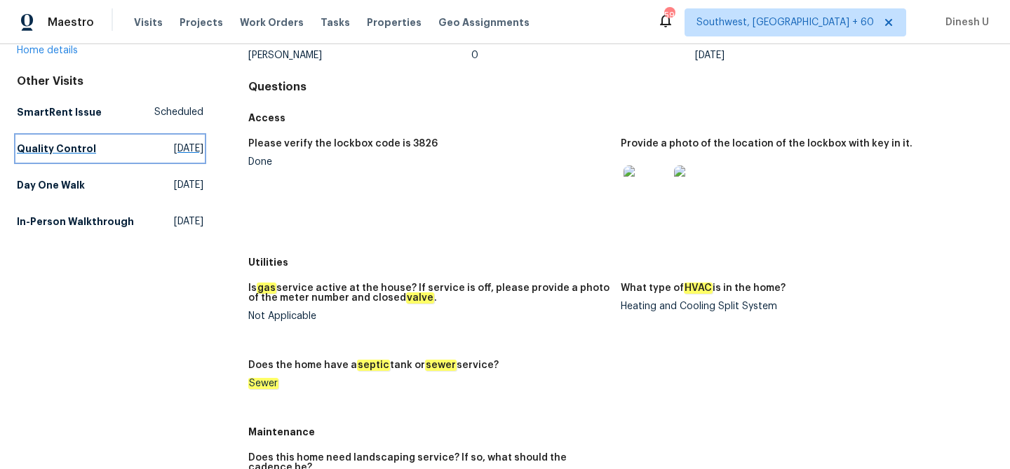
click at [174, 147] on span "[DATE]" at bounding box center [188, 149] width 29 height 14
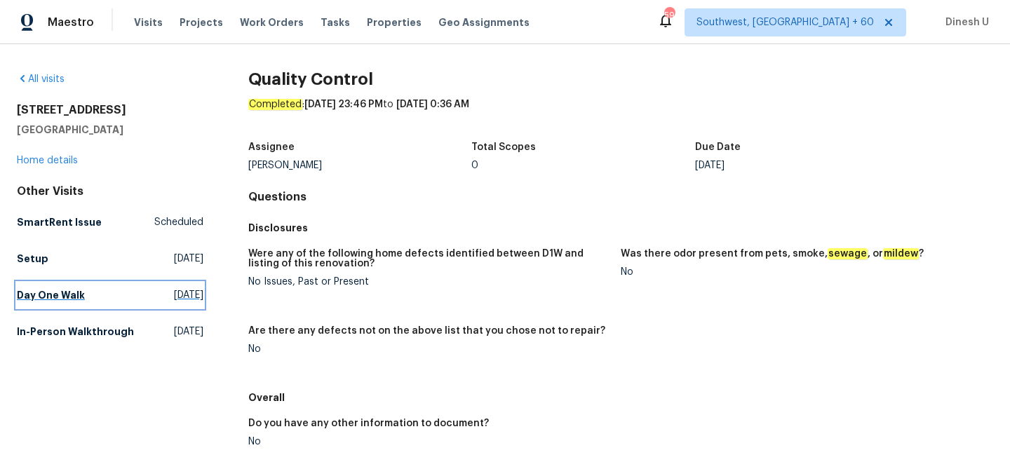
click at [174, 296] on span "[DATE]" at bounding box center [188, 295] width 29 height 14
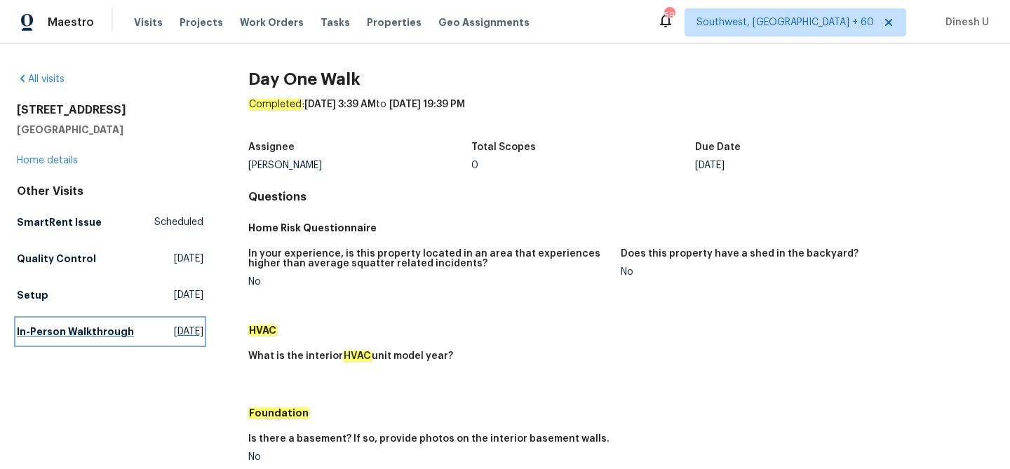
click at [174, 334] on span "[DATE]" at bounding box center [188, 332] width 29 height 14
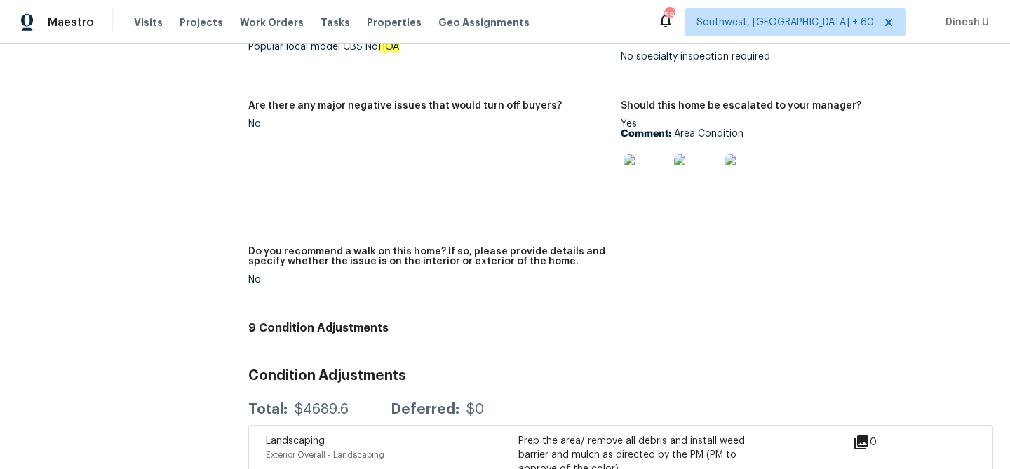
scroll to position [2973, 0]
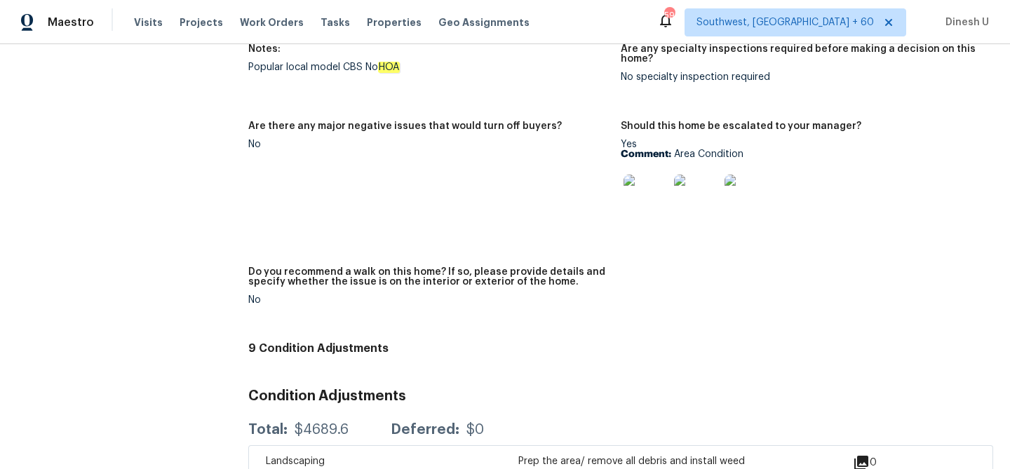
click at [646, 182] on img at bounding box center [646, 197] width 45 height 45
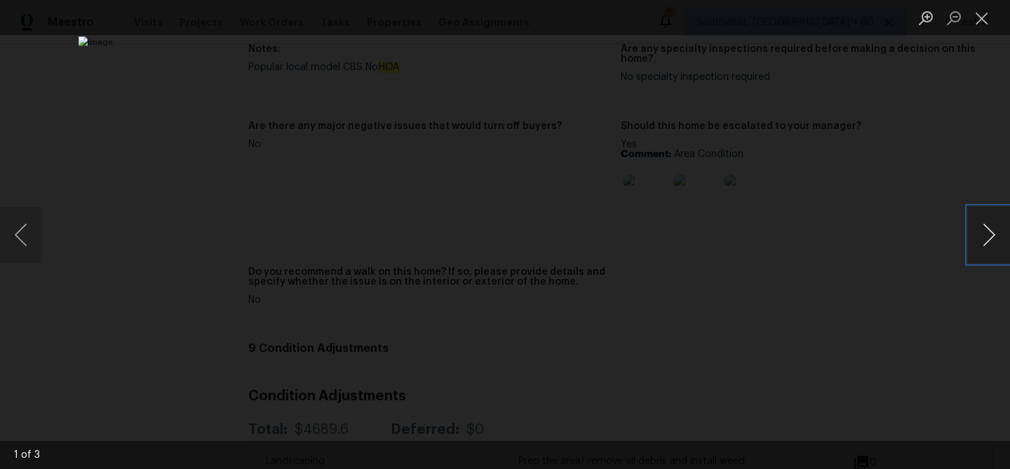
click at [988, 237] on button "Next image" at bounding box center [989, 235] width 42 height 56
click at [982, 20] on button "Close lightbox" at bounding box center [982, 18] width 28 height 25
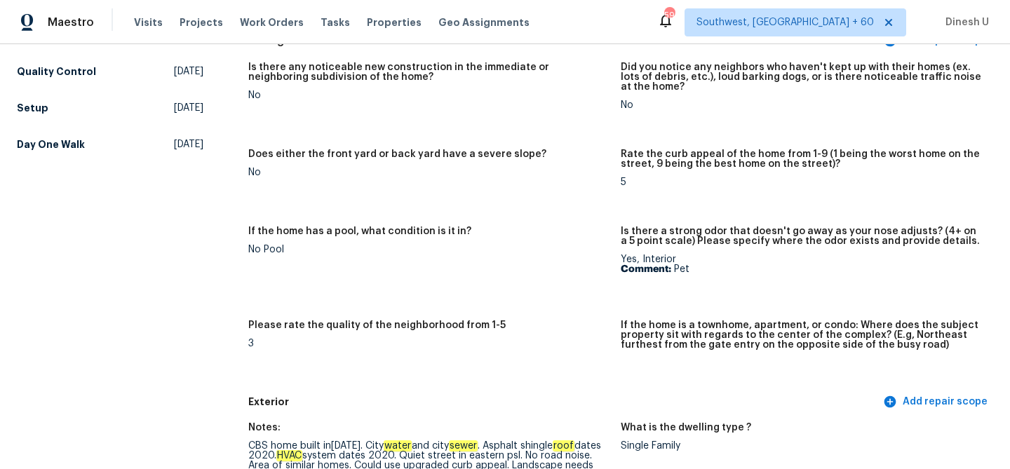
scroll to position [0, 0]
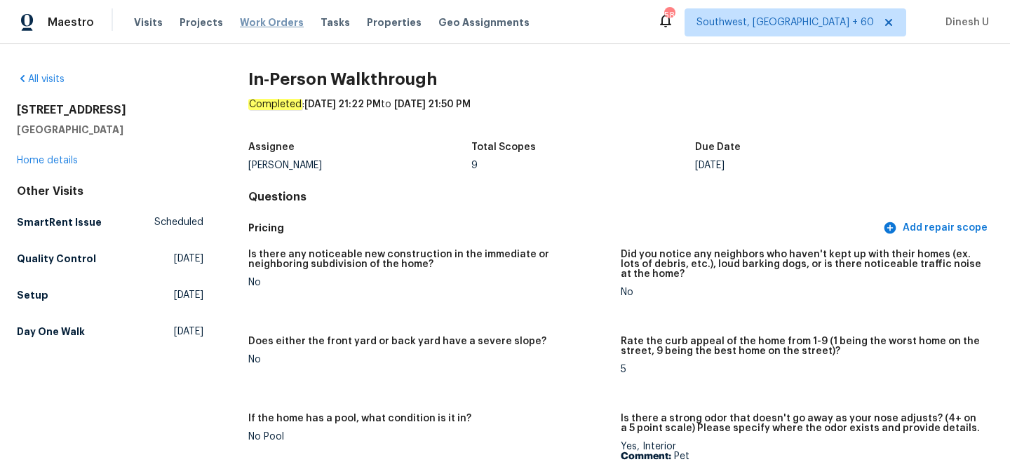
click at [265, 22] on span "Work Orders" at bounding box center [272, 22] width 64 height 14
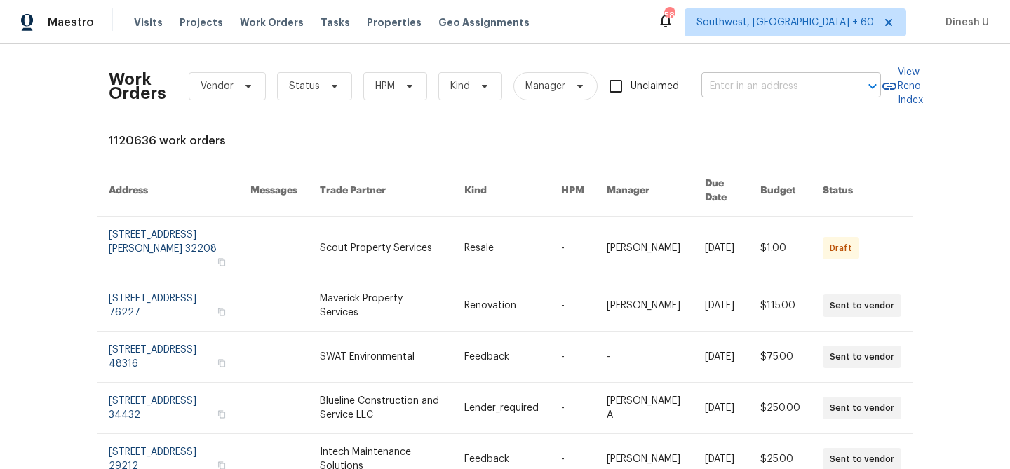
click at [743, 94] on input "text" at bounding box center [772, 87] width 140 height 22
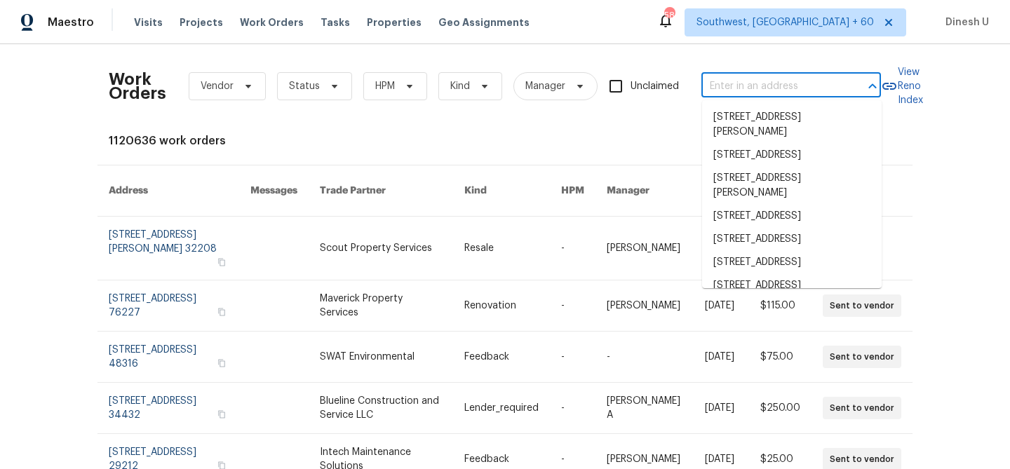
paste input "[STREET_ADDRESS]"
type input "[STREET_ADDRESS]"
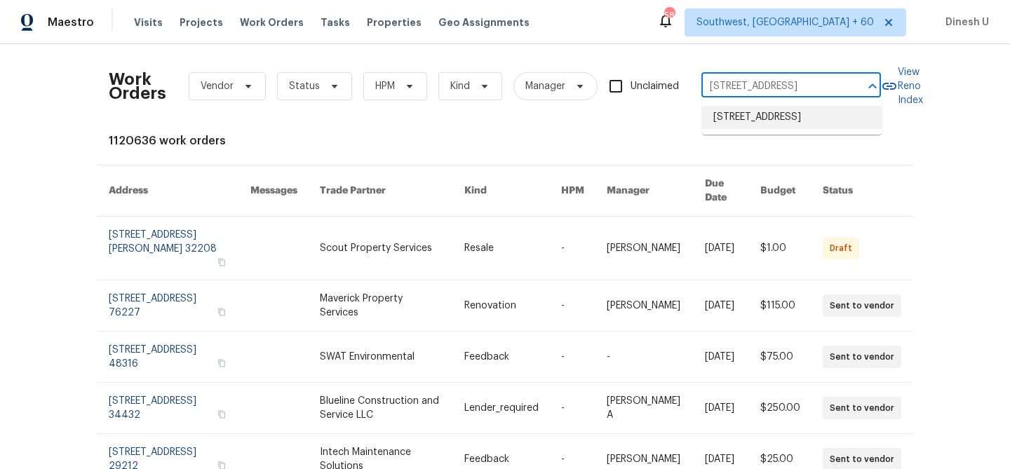
click at [721, 118] on li "[STREET_ADDRESS]" at bounding box center [792, 117] width 180 height 23
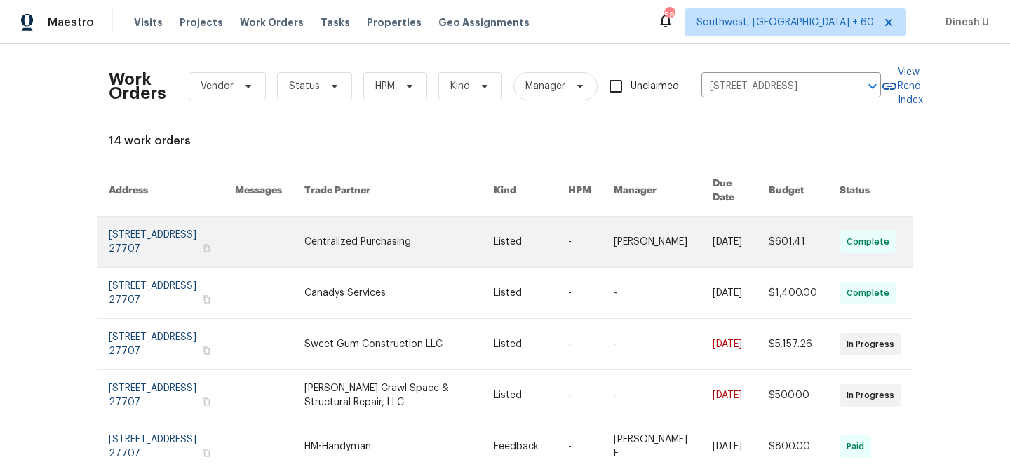
click at [125, 230] on link at bounding box center [172, 242] width 126 height 51
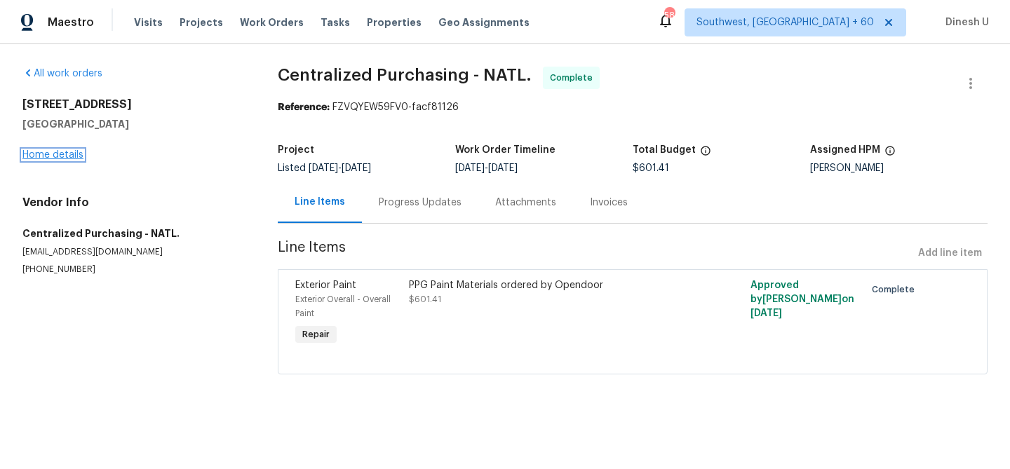
click at [62, 151] on link "Home details" at bounding box center [52, 155] width 61 height 10
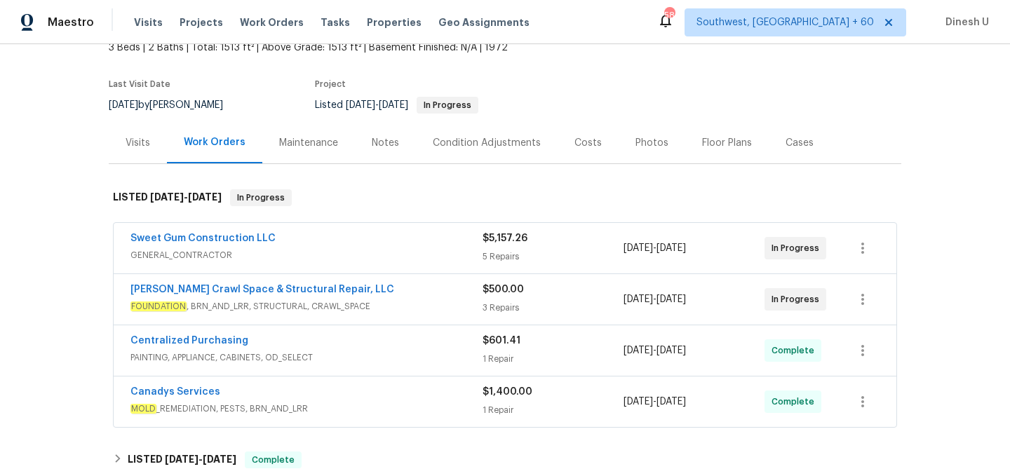
scroll to position [145, 0]
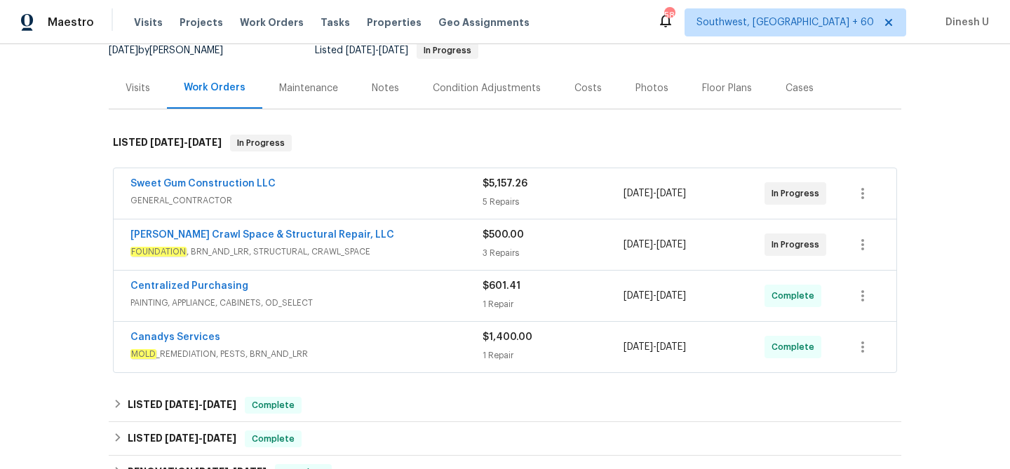
click at [485, 208] on div "5 Repairs" at bounding box center [553, 202] width 141 height 14
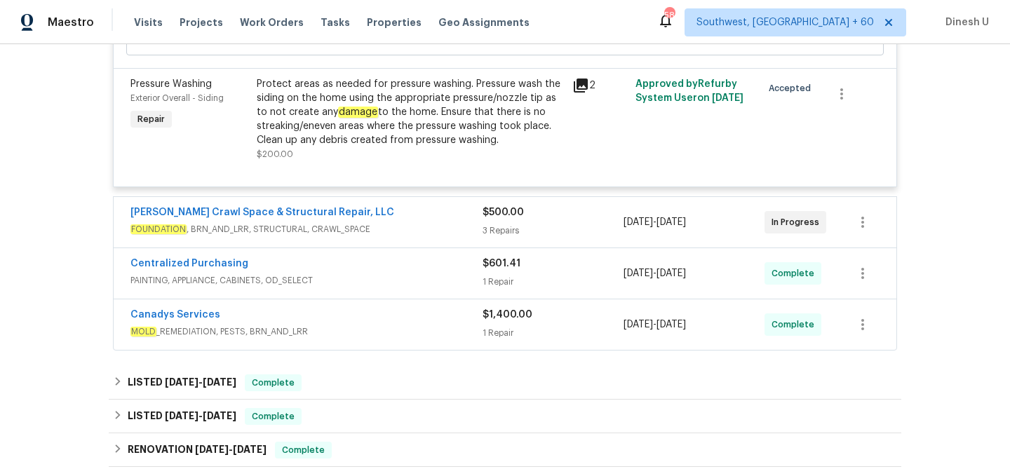
scroll to position [979, 0]
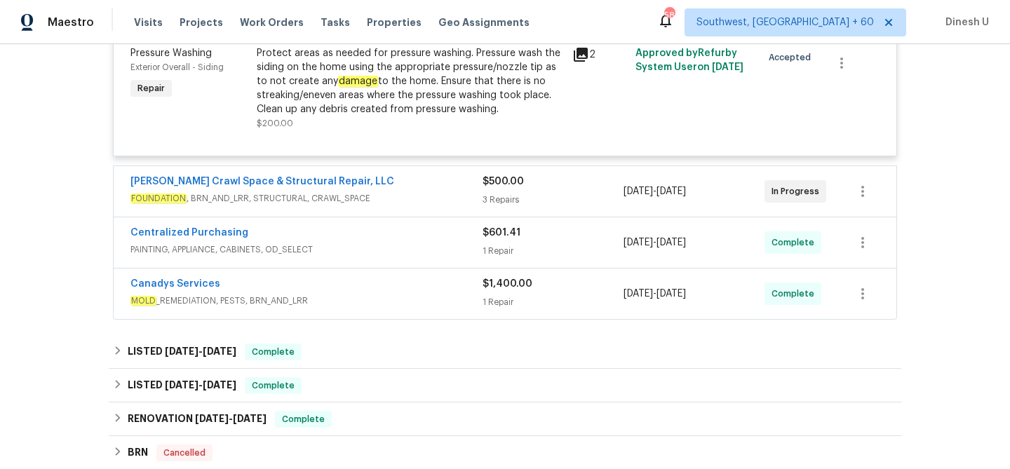
click at [505, 193] on div "3 Repairs" at bounding box center [553, 200] width 141 height 14
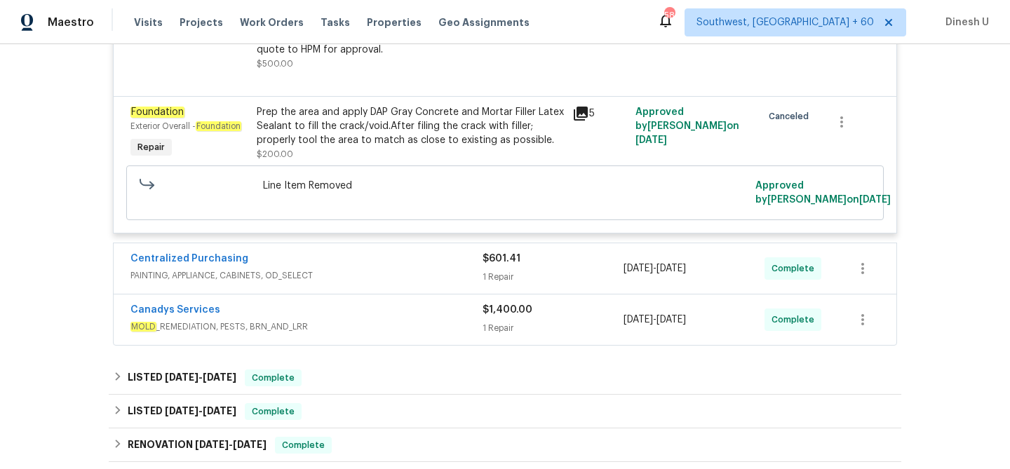
scroll to position [1447, 0]
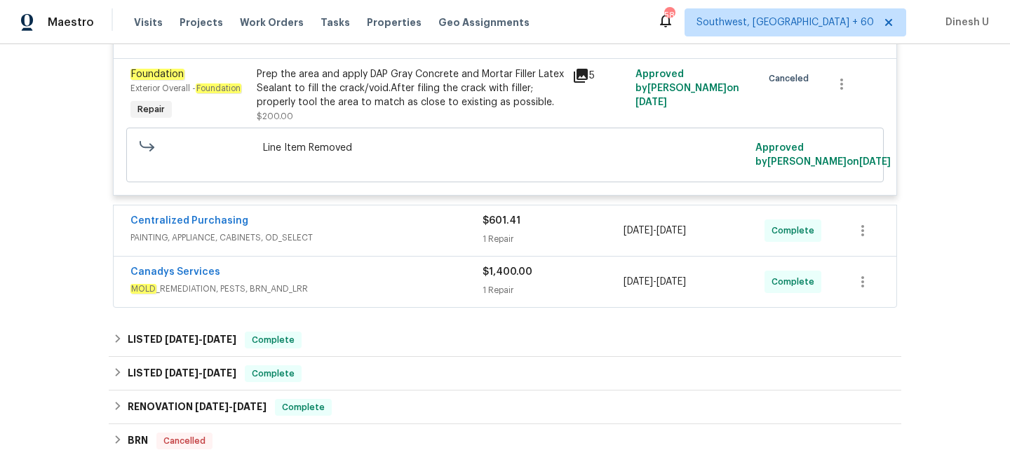
click at [497, 232] on div "1 Repair" at bounding box center [553, 239] width 141 height 14
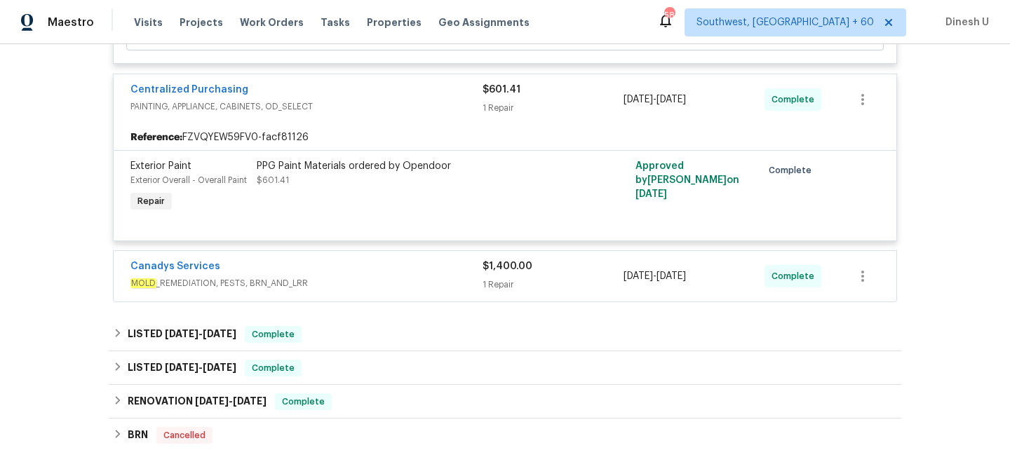
scroll to position [1600, 0]
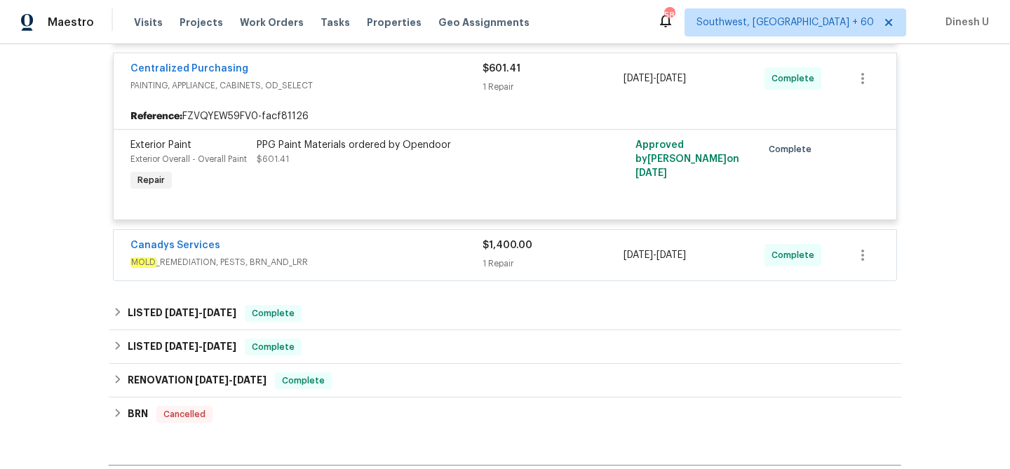
click at [494, 257] on div "1 Repair" at bounding box center [553, 264] width 141 height 14
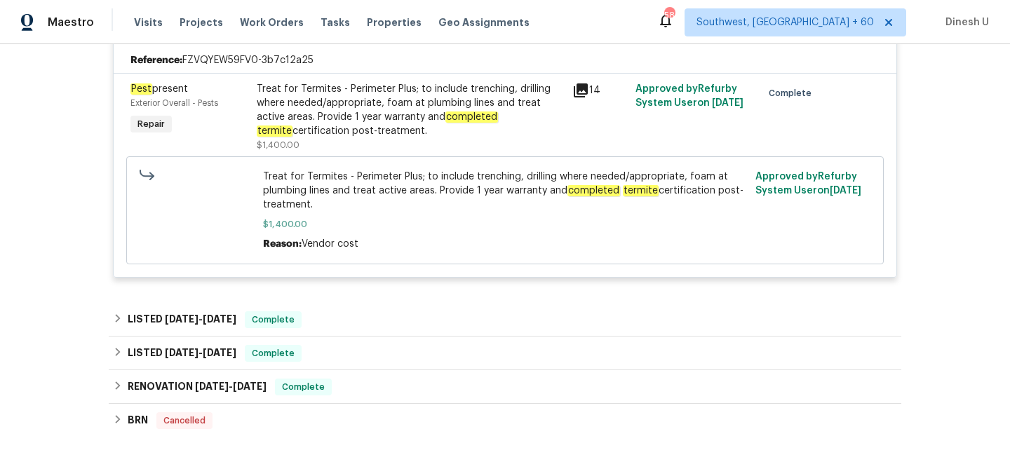
scroll to position [1945, 0]
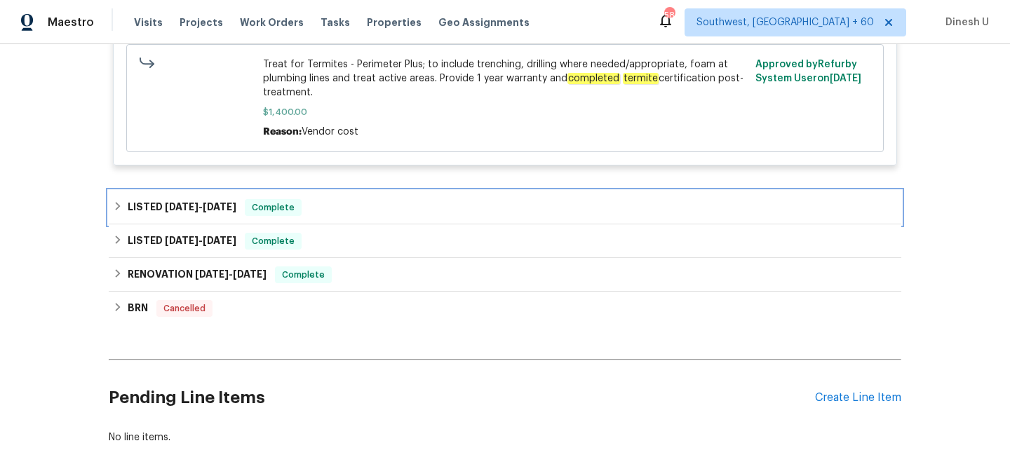
click at [233, 199] on h6 "LISTED [DATE] - [DATE]" at bounding box center [182, 207] width 109 height 17
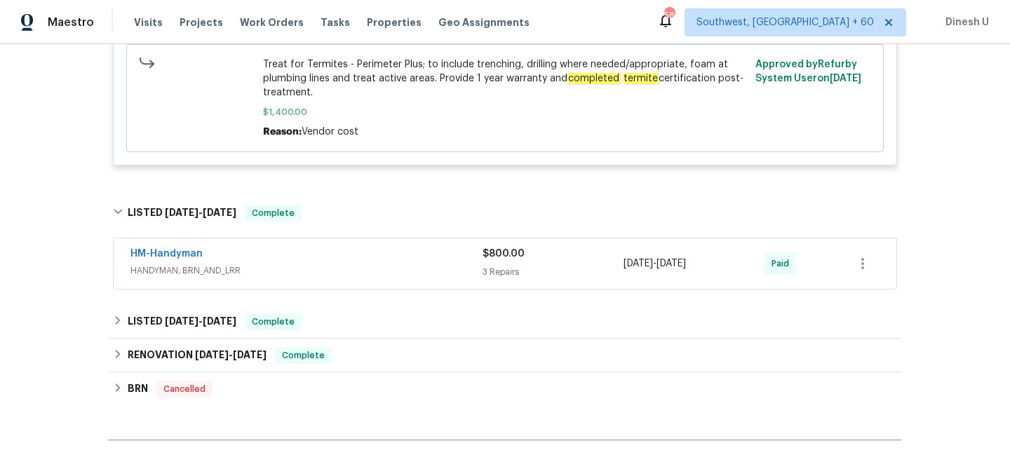
click at [488, 249] on span "$800.00" at bounding box center [504, 254] width 42 height 10
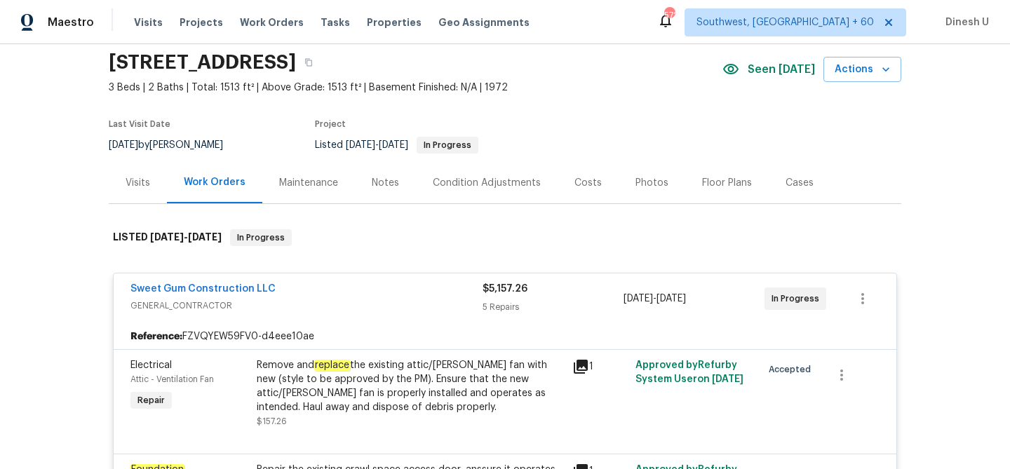
scroll to position [0, 0]
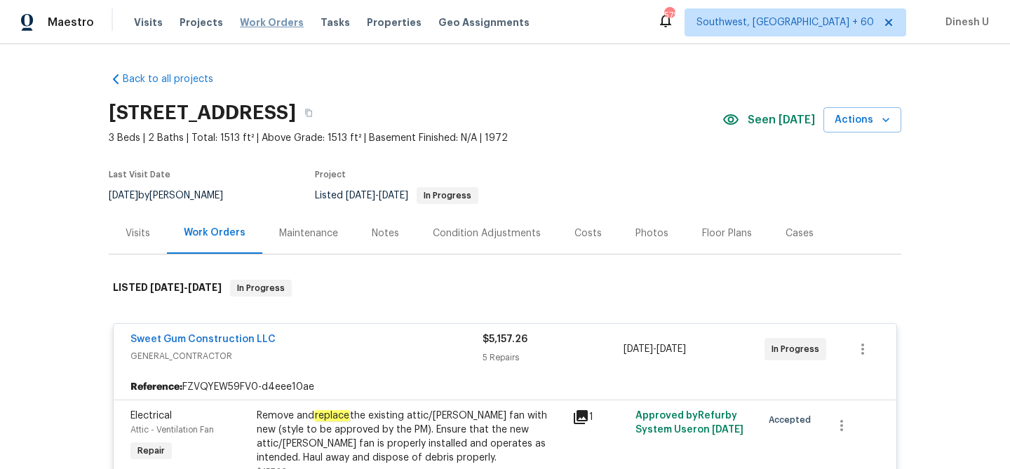
click at [256, 15] on span "Work Orders" at bounding box center [272, 22] width 64 height 14
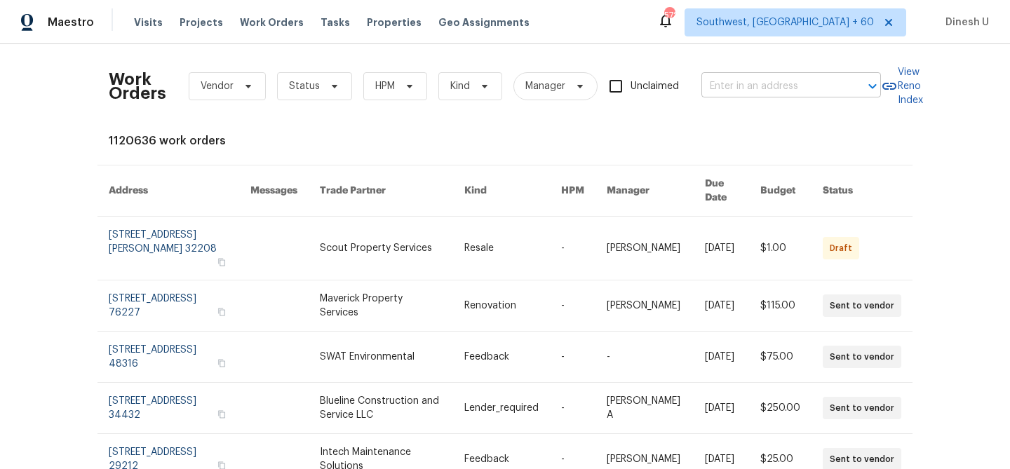
click at [724, 84] on input "text" at bounding box center [772, 87] width 140 height 22
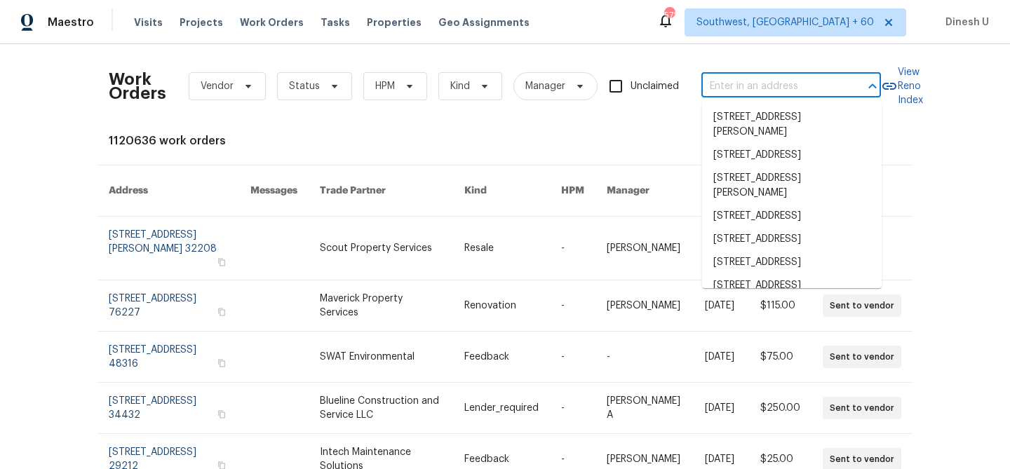
paste input "[STREET_ADDRESS]"
type input "[STREET_ADDRESS]"
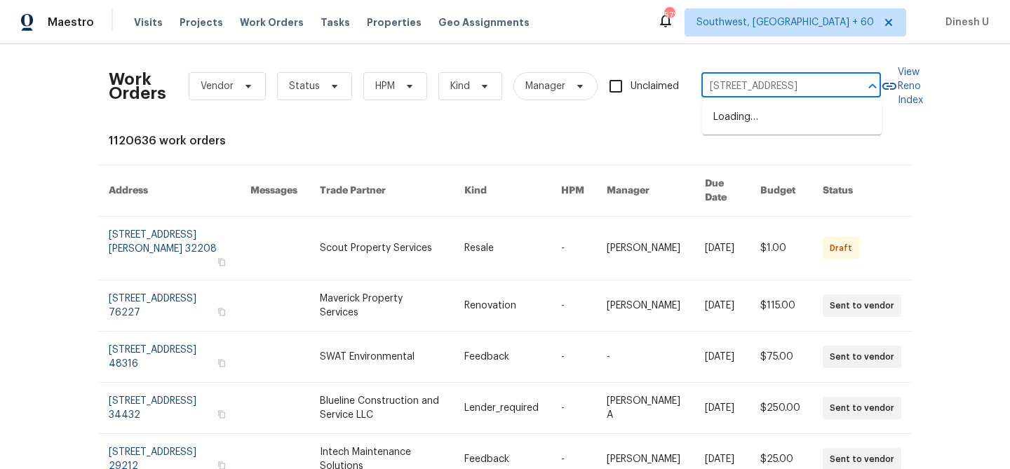
scroll to position [0, 54]
click at [730, 116] on li "[STREET_ADDRESS]" at bounding box center [792, 117] width 180 height 23
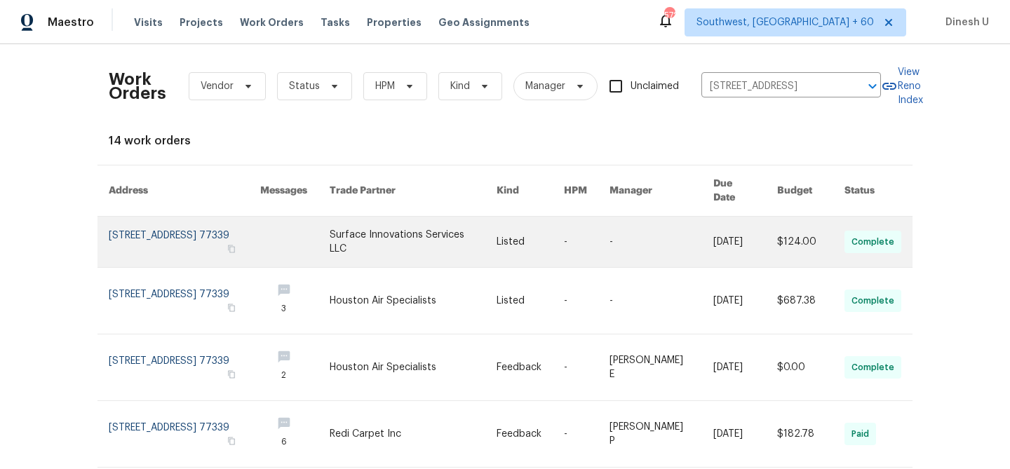
click at [197, 223] on link at bounding box center [185, 242] width 152 height 51
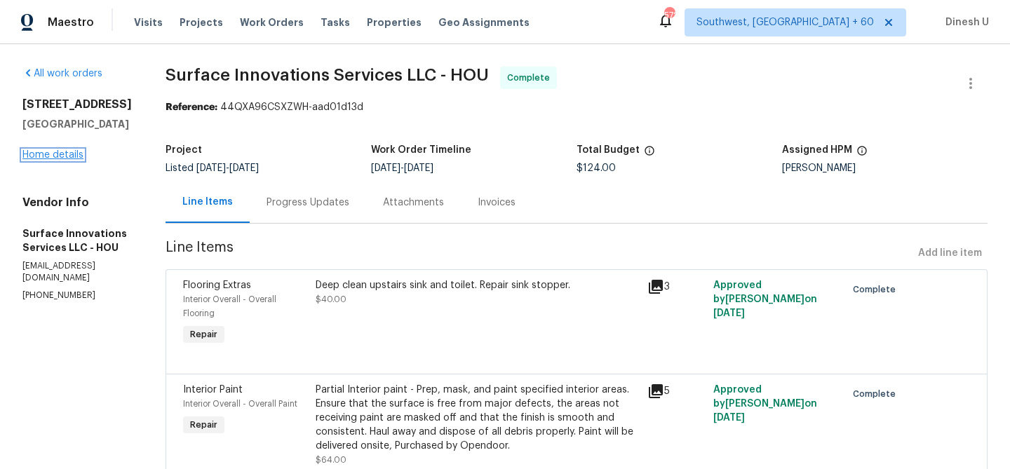
click at [53, 156] on link "Home details" at bounding box center [52, 155] width 61 height 10
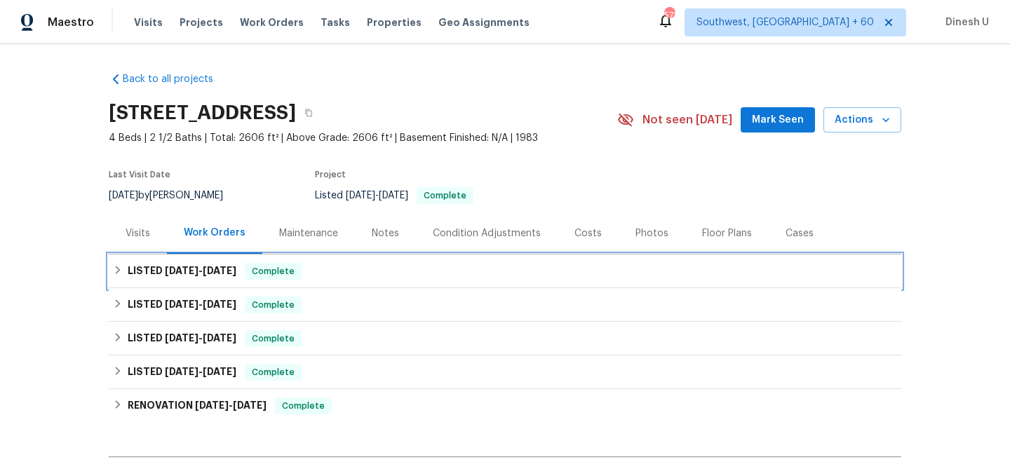
click at [154, 273] on h6 "LISTED [DATE] - [DATE]" at bounding box center [182, 271] width 109 height 17
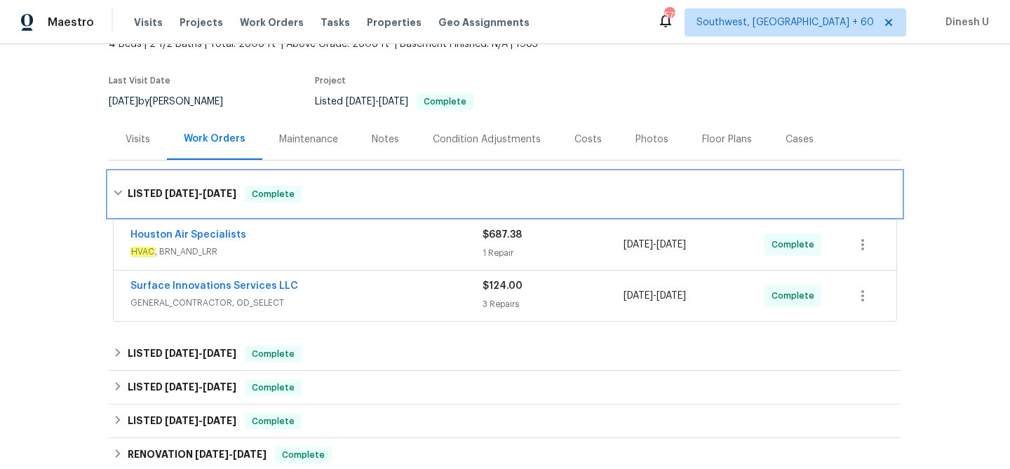
scroll to position [116, 0]
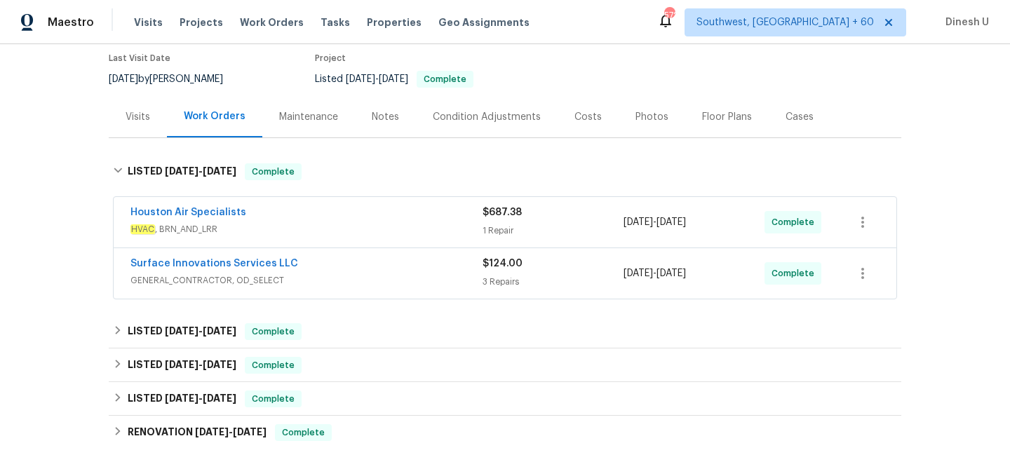
click at [497, 234] on div "1 Repair" at bounding box center [553, 231] width 141 height 14
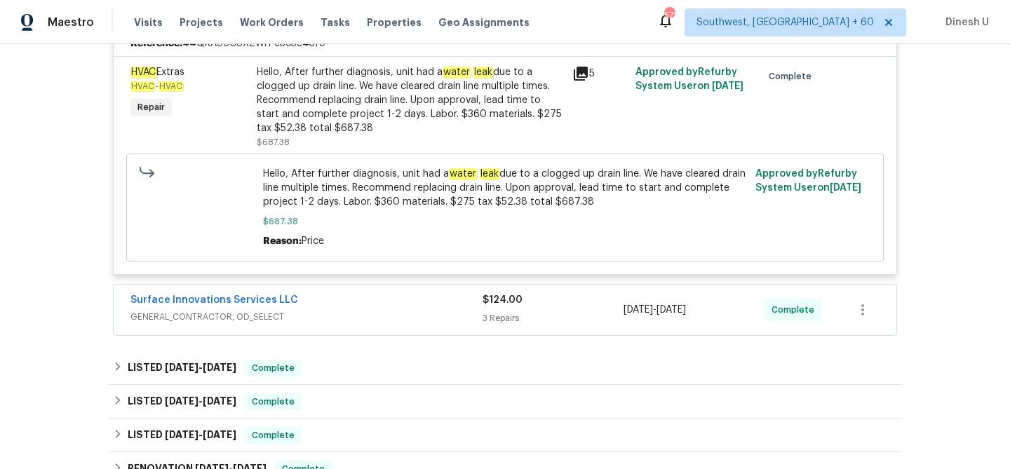
scroll to position [373, 0]
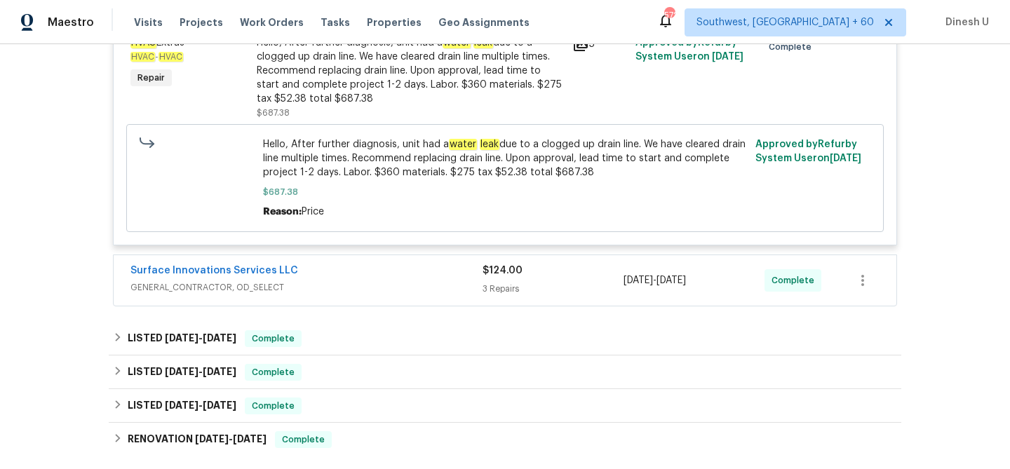
click at [506, 289] on div "3 Repairs" at bounding box center [553, 289] width 141 height 14
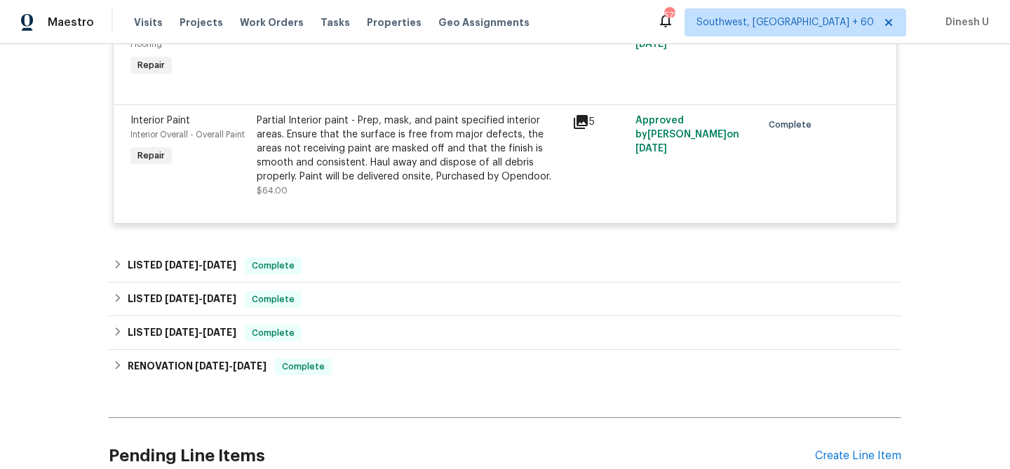
scroll to position [808, 0]
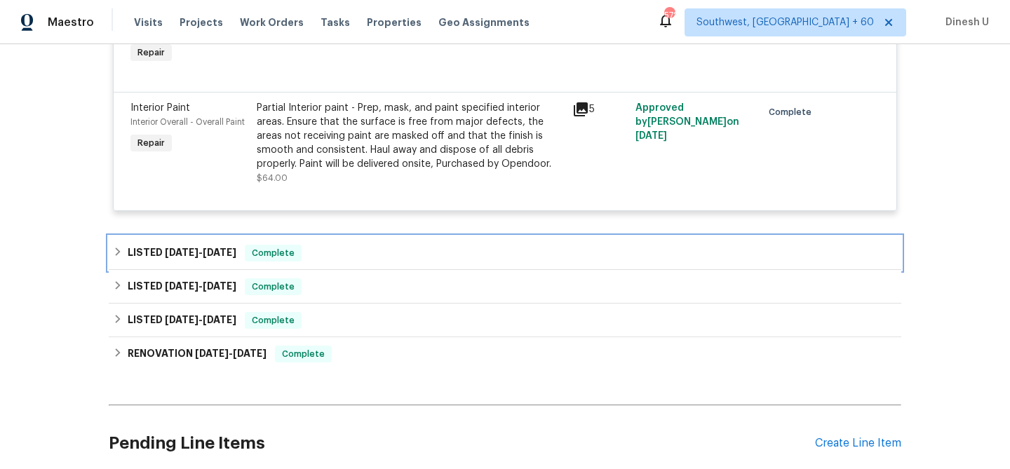
click at [236, 248] on h6 "LISTED [DATE] - [DATE]" at bounding box center [182, 253] width 109 height 17
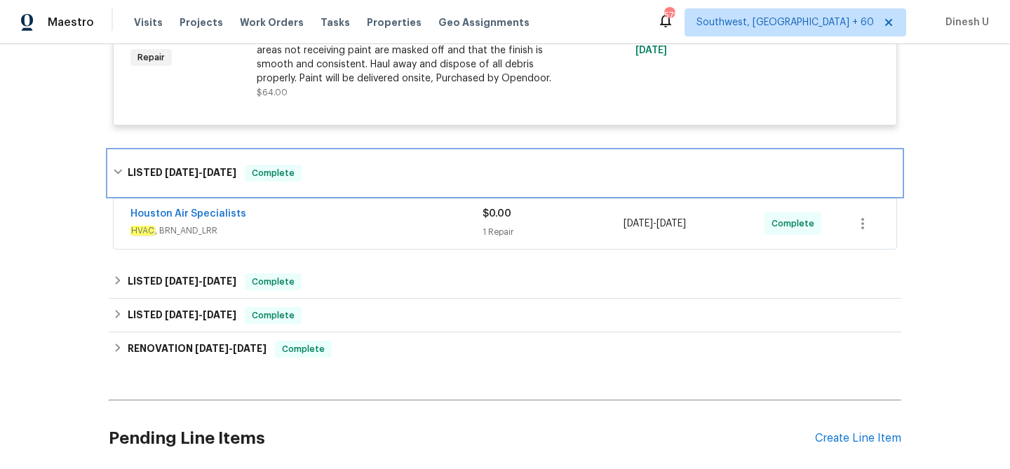
scroll to position [906, 0]
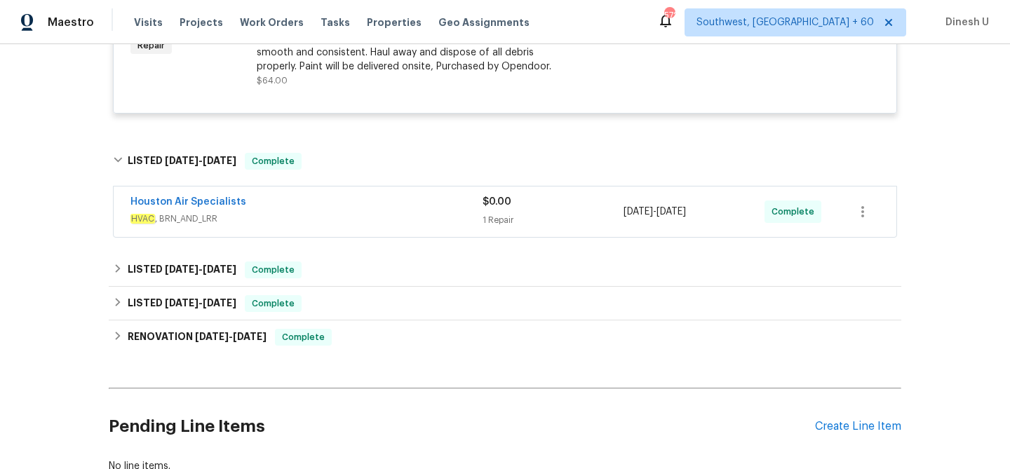
click at [488, 222] on div "1 Repair" at bounding box center [553, 220] width 141 height 14
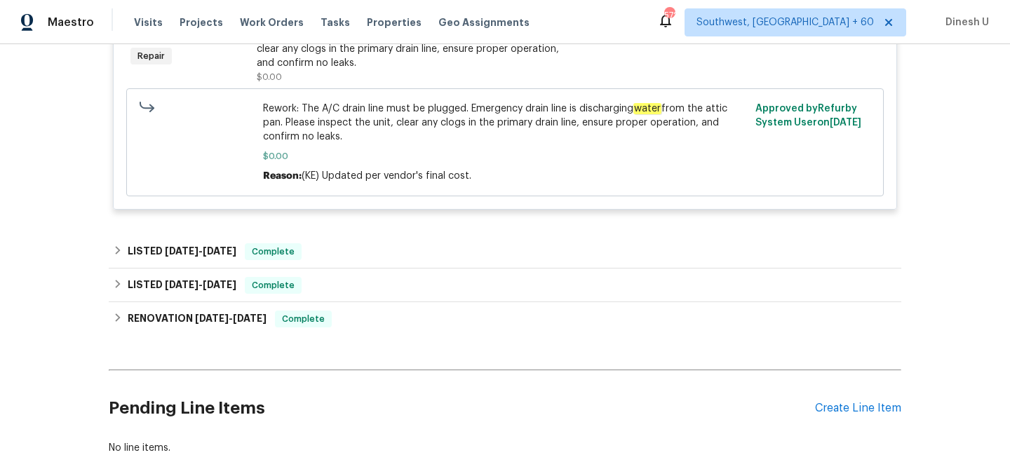
scroll to position [1194, 0]
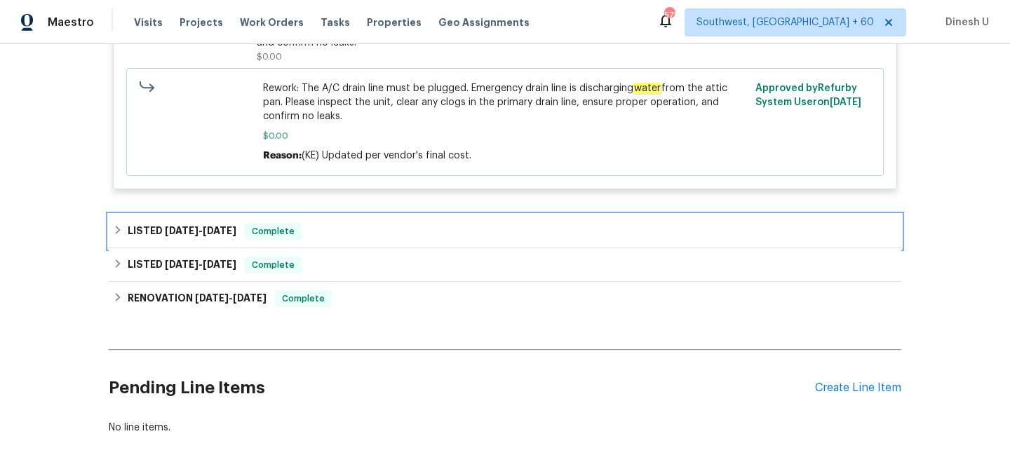
click at [188, 228] on h6 "LISTED [DATE] - [DATE]" at bounding box center [182, 231] width 109 height 17
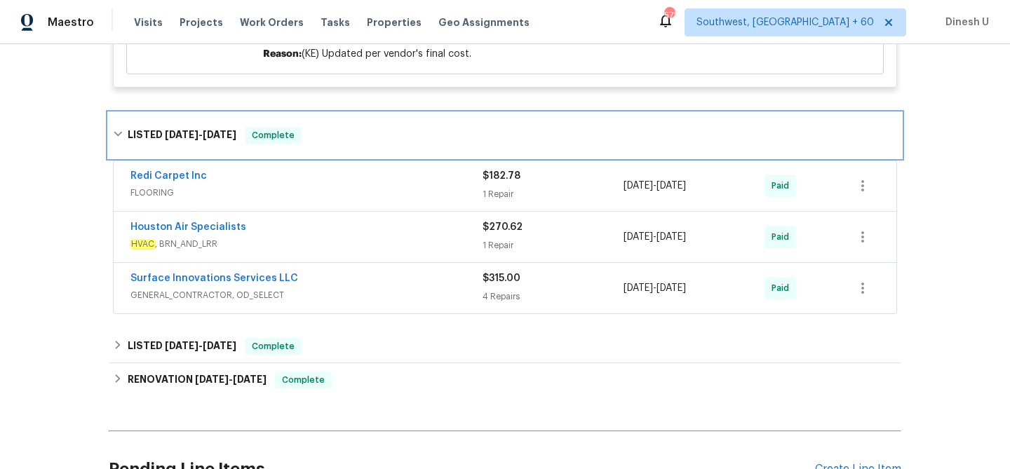
scroll to position [1303, 0]
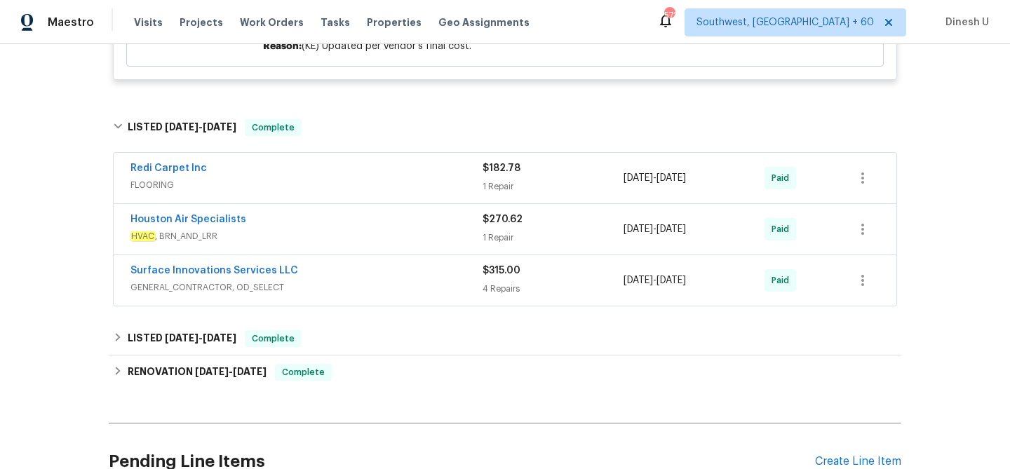
click at [485, 190] on div "1 Repair" at bounding box center [553, 187] width 141 height 14
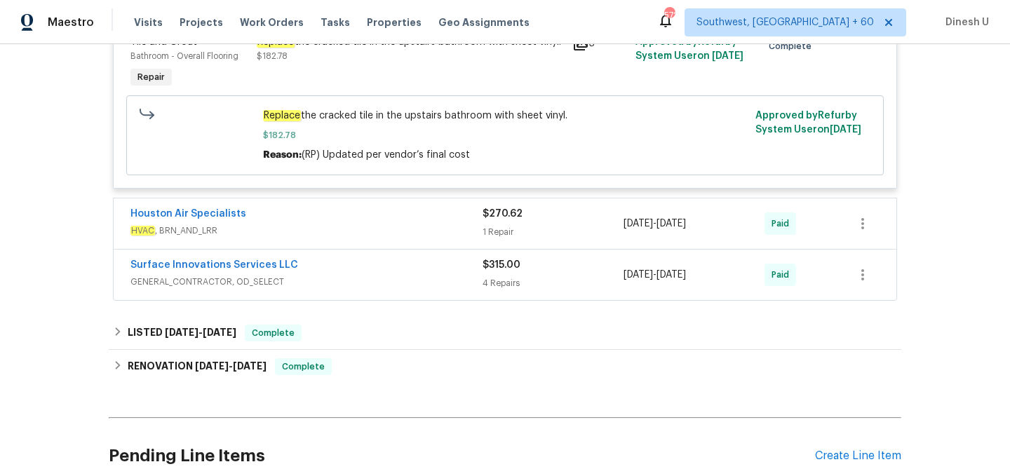
scroll to position [1547, 0]
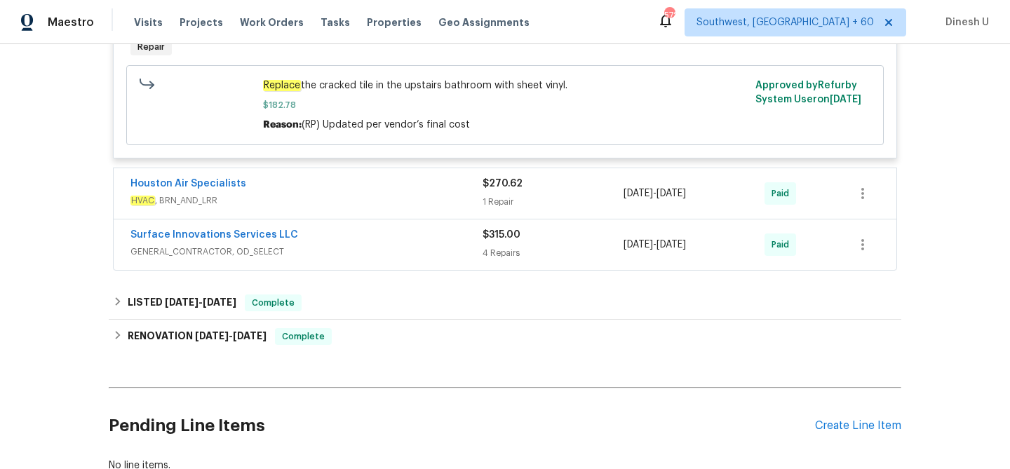
click at [478, 206] on span "HVAC , BRN_AND_LRR" at bounding box center [306, 201] width 352 height 14
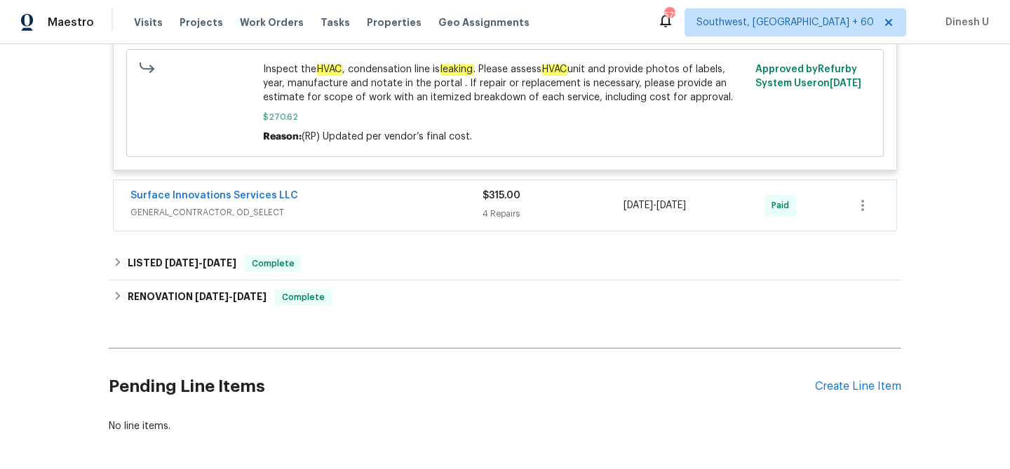
scroll to position [1877, 0]
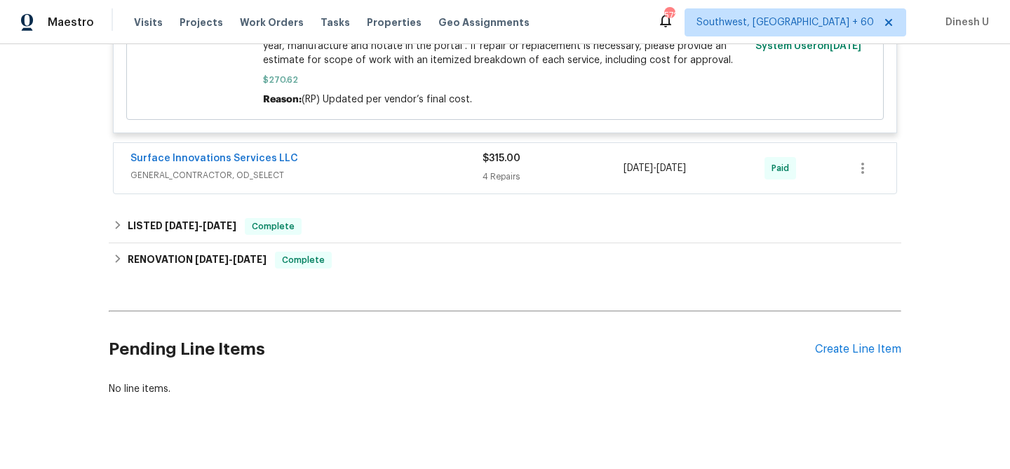
click at [507, 184] on div "4 Repairs" at bounding box center [553, 177] width 141 height 14
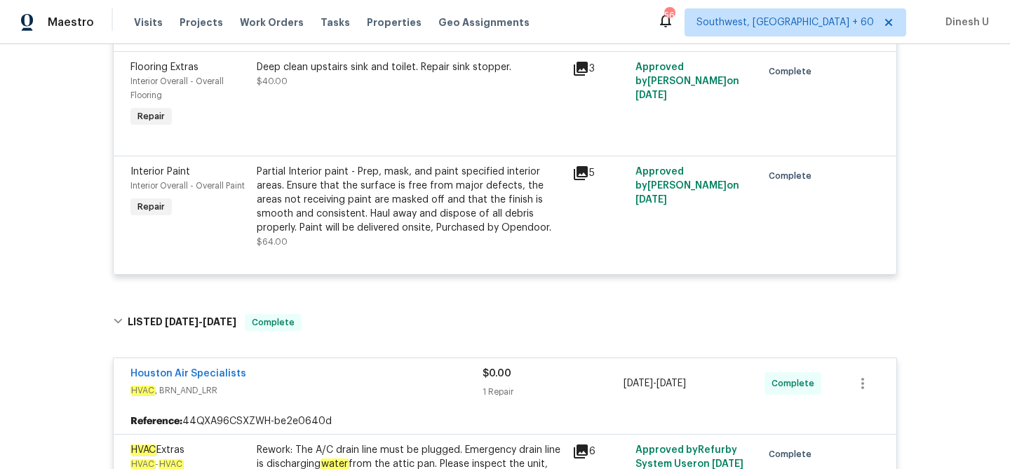
scroll to position [0, 0]
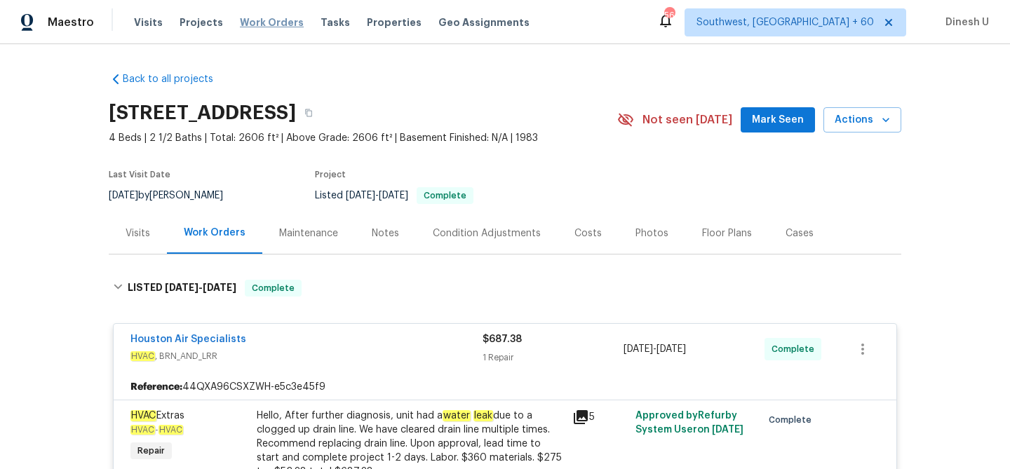
click at [255, 26] on span "Work Orders" at bounding box center [272, 22] width 64 height 14
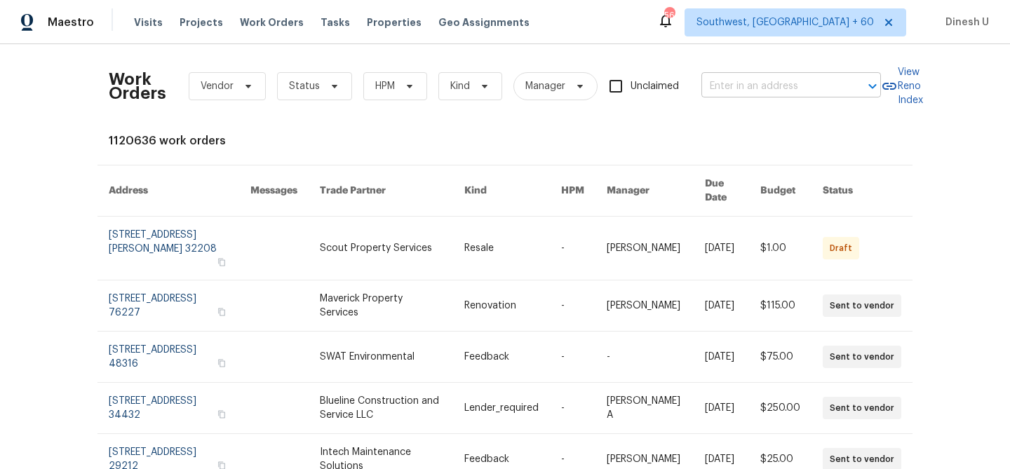
click at [728, 86] on input "text" at bounding box center [772, 87] width 140 height 22
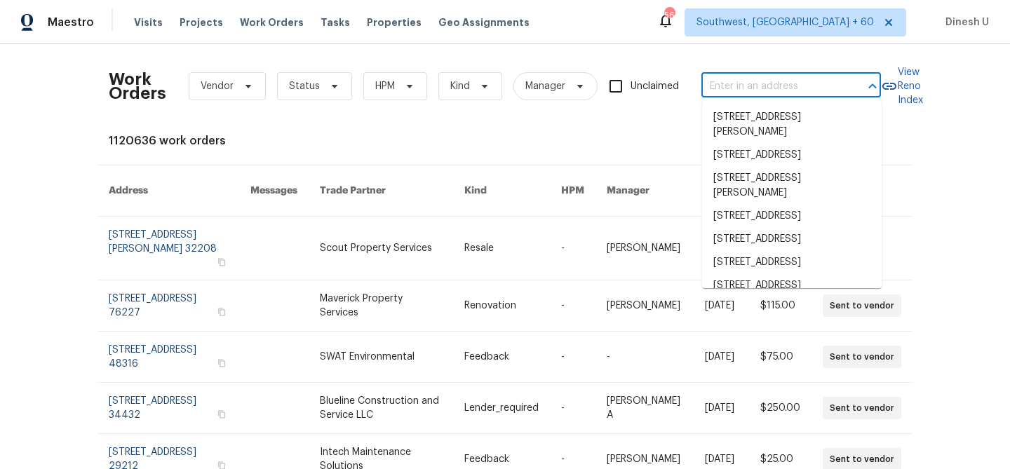
paste input "[STREET_ADDRESS][PERSON_NAME]"
type input "[STREET_ADDRESS][PERSON_NAME]"
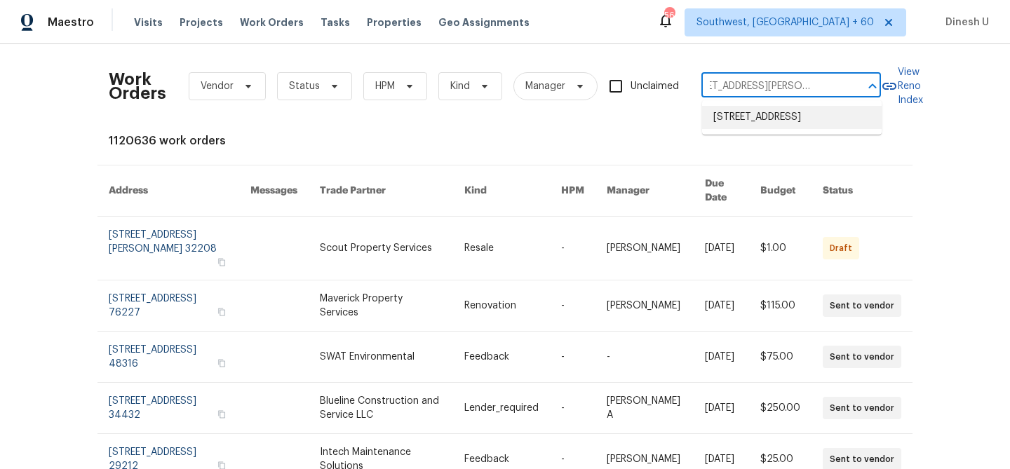
click at [733, 121] on li "[STREET_ADDRESS]" at bounding box center [792, 117] width 180 height 23
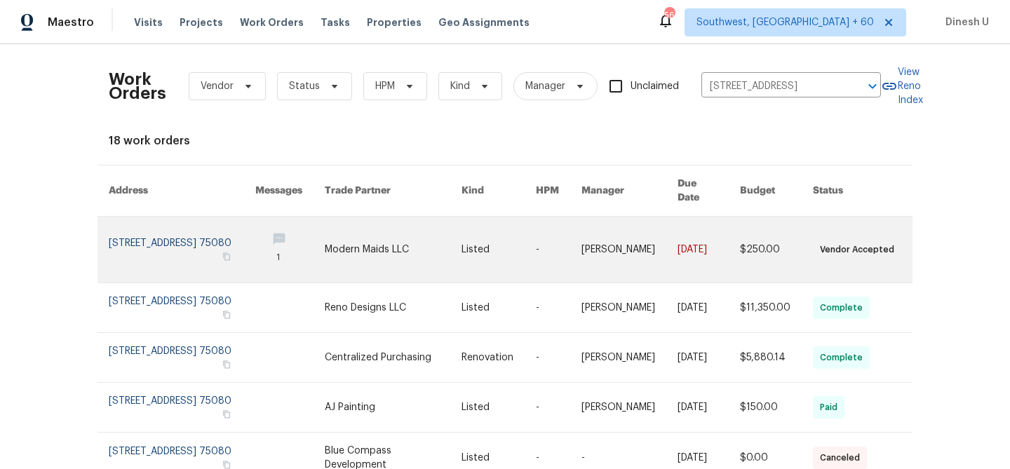
click at [124, 232] on link at bounding box center [182, 250] width 147 height 66
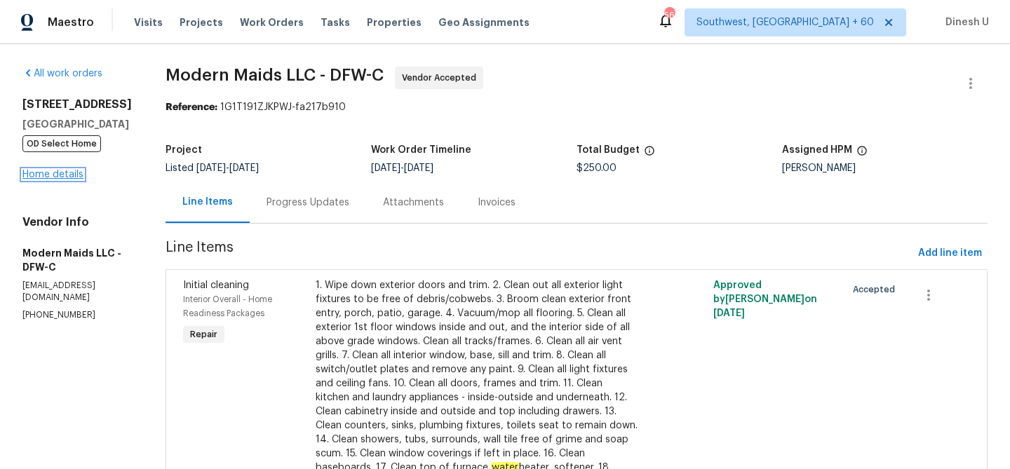
click at [36, 175] on link "Home details" at bounding box center [52, 175] width 61 height 10
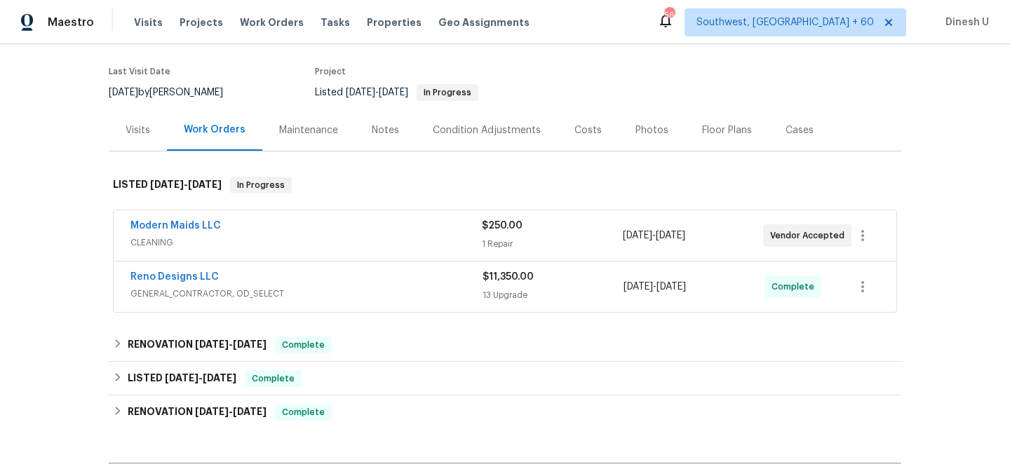
scroll to position [178, 0]
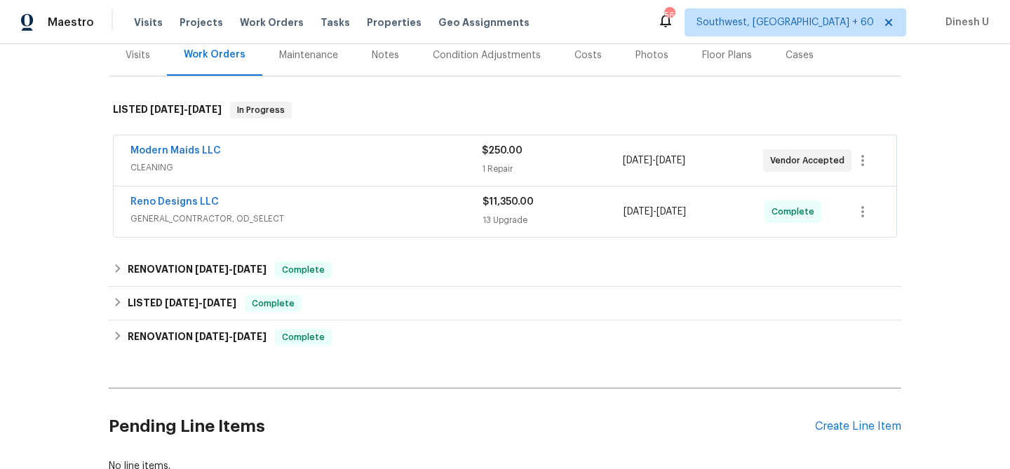
click at [495, 154] on span "$250.00" at bounding box center [502, 151] width 41 height 10
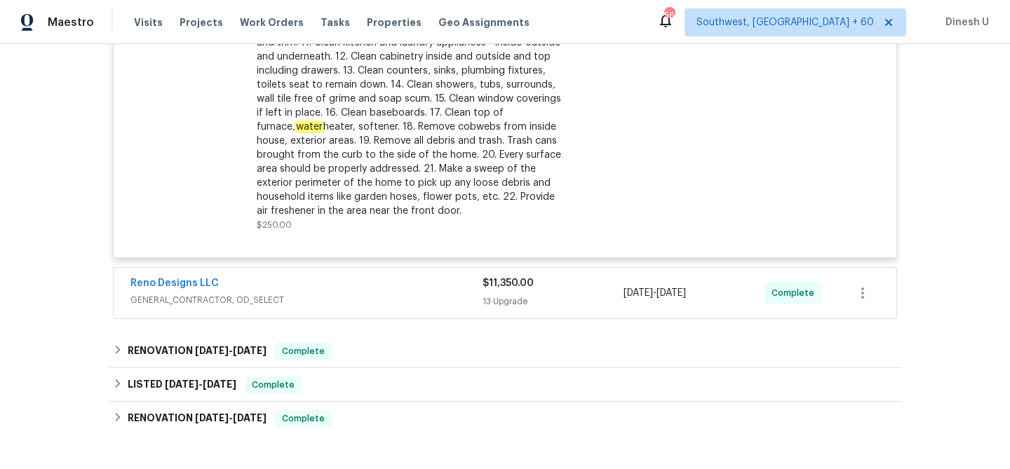
scroll to position [538, 0]
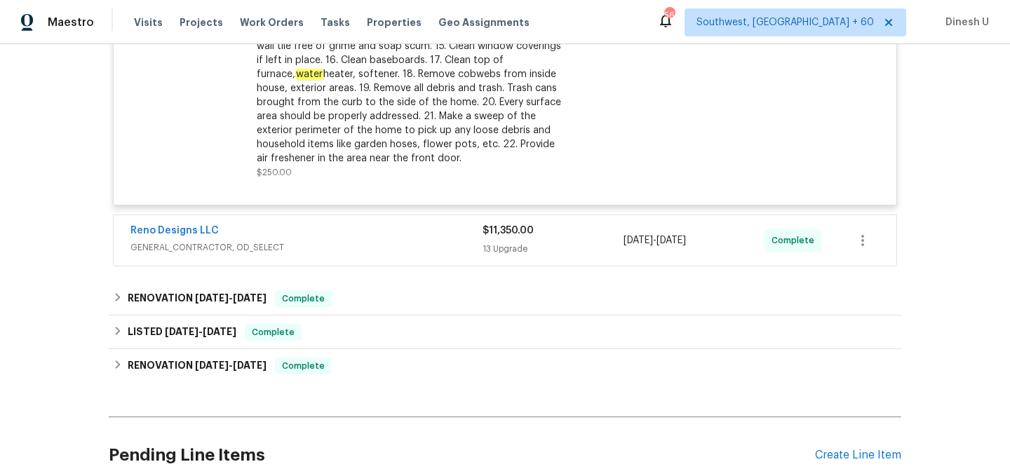
click at [485, 238] on div "$11,350.00" at bounding box center [553, 231] width 141 height 14
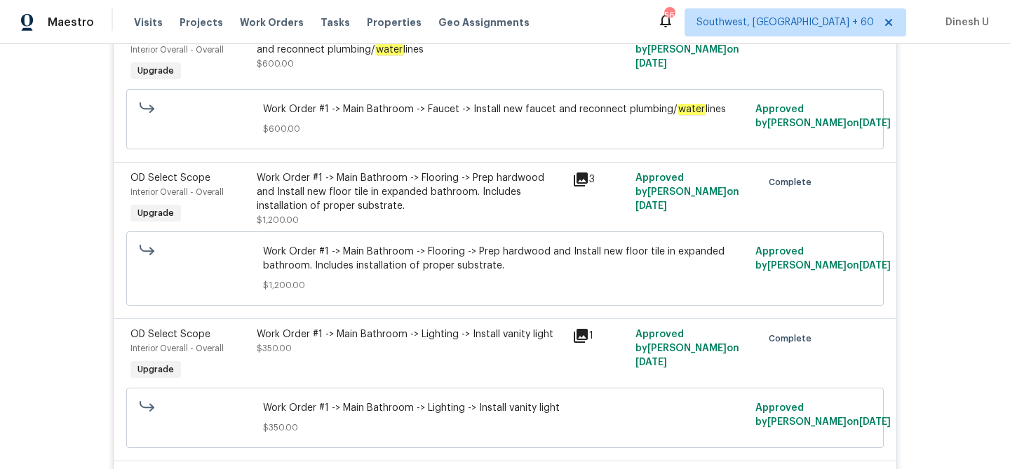
scroll to position [1623, 0]
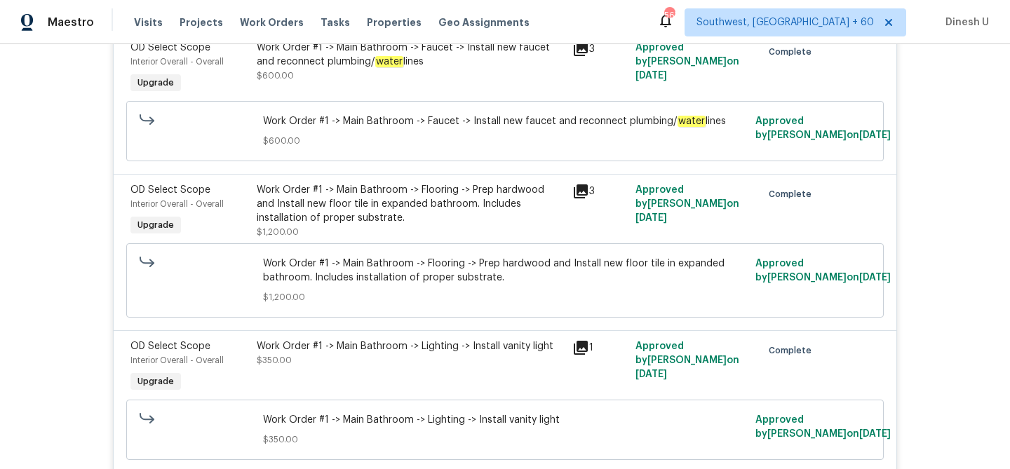
click at [582, 185] on icon at bounding box center [581, 192] width 14 height 14
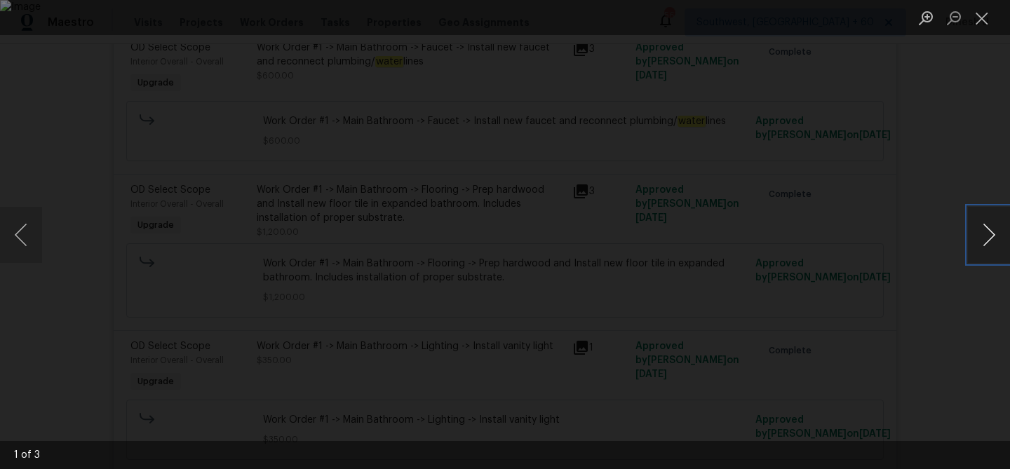
click at [990, 238] on button "Next image" at bounding box center [989, 235] width 42 height 56
click at [978, 4] on li "Lightbox" at bounding box center [982, 17] width 28 height 35
click at [985, 24] on button "Close lightbox" at bounding box center [982, 18] width 28 height 25
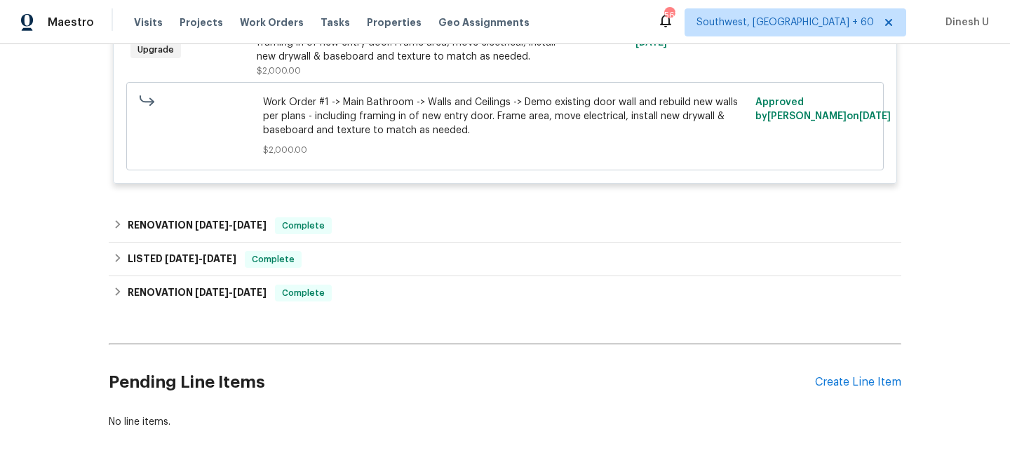
scroll to position [2719, 0]
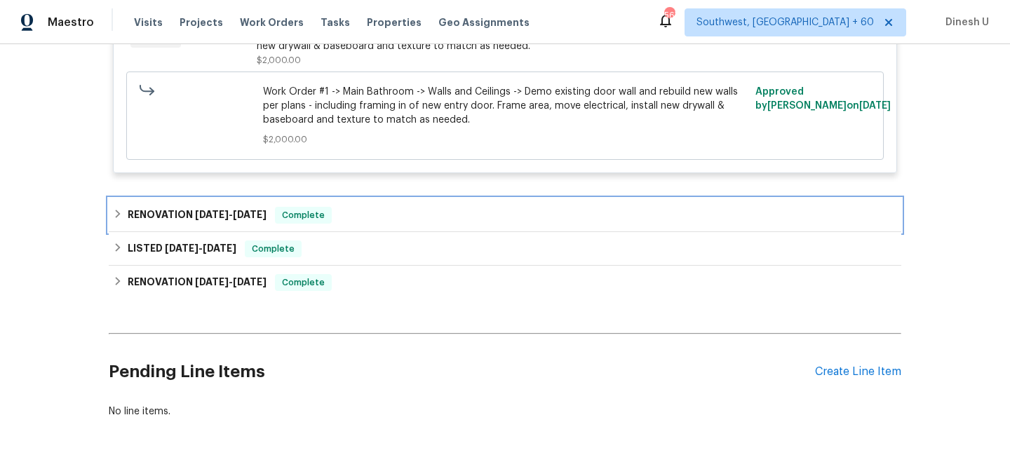
click at [235, 210] on span "[DATE]" at bounding box center [250, 215] width 34 height 10
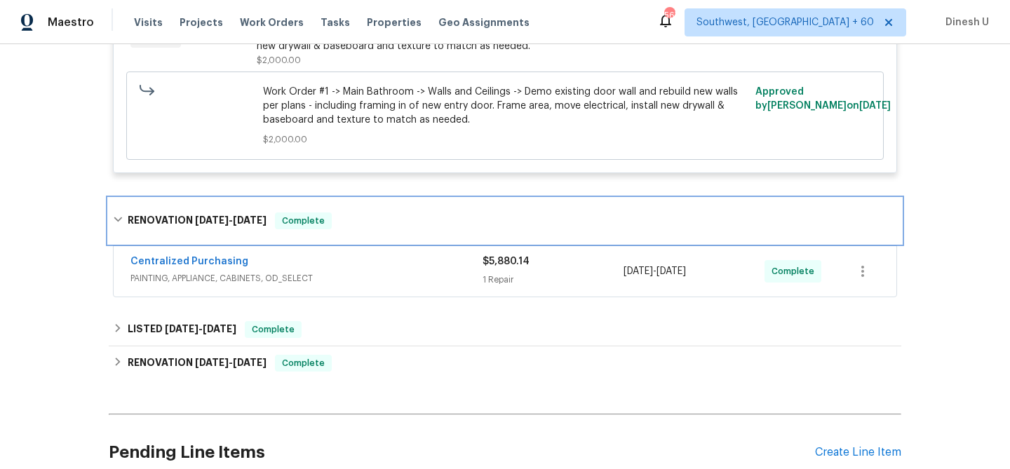
scroll to position [2800, 0]
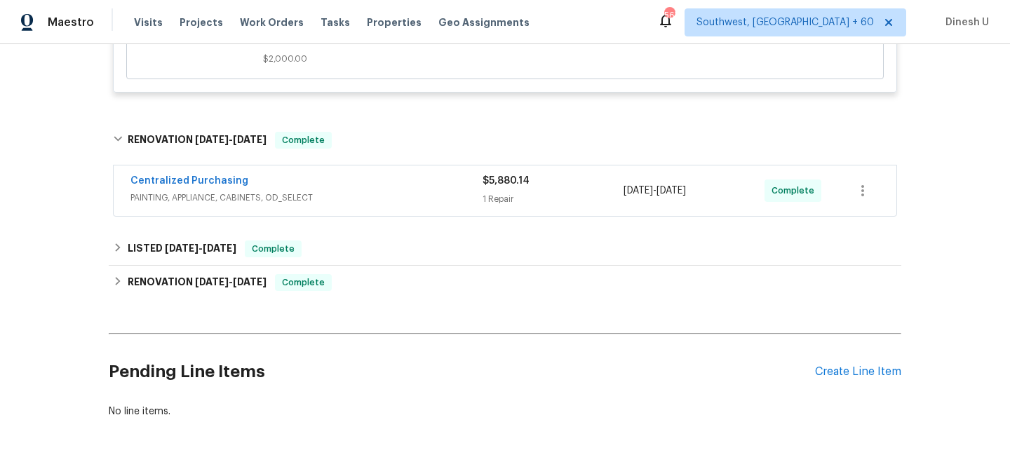
click at [511, 180] on div "$5,880.14 1 Repair" at bounding box center [553, 191] width 141 height 34
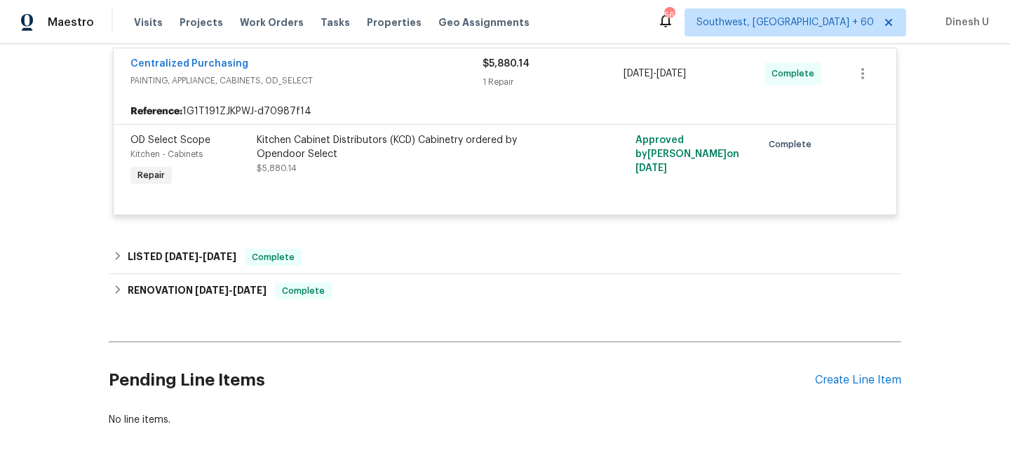
scroll to position [2935, 0]
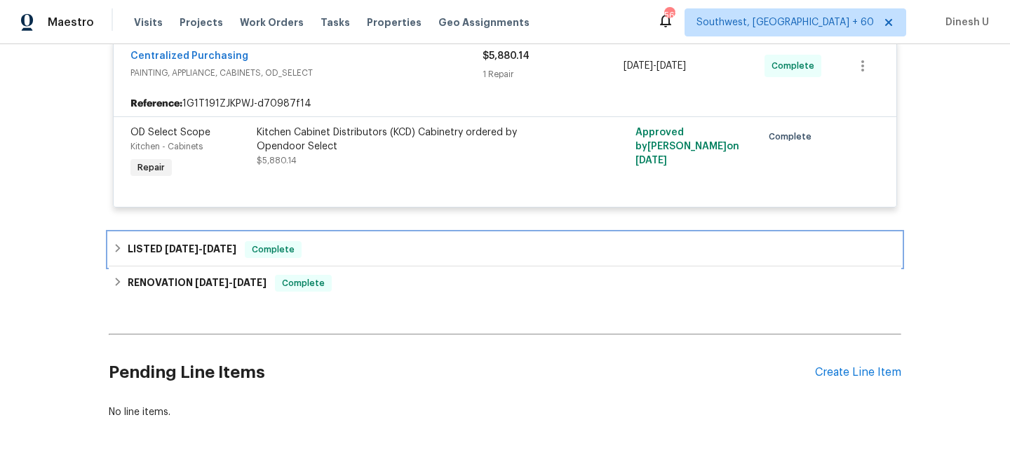
click at [236, 244] on span "[DATE]" at bounding box center [220, 249] width 34 height 10
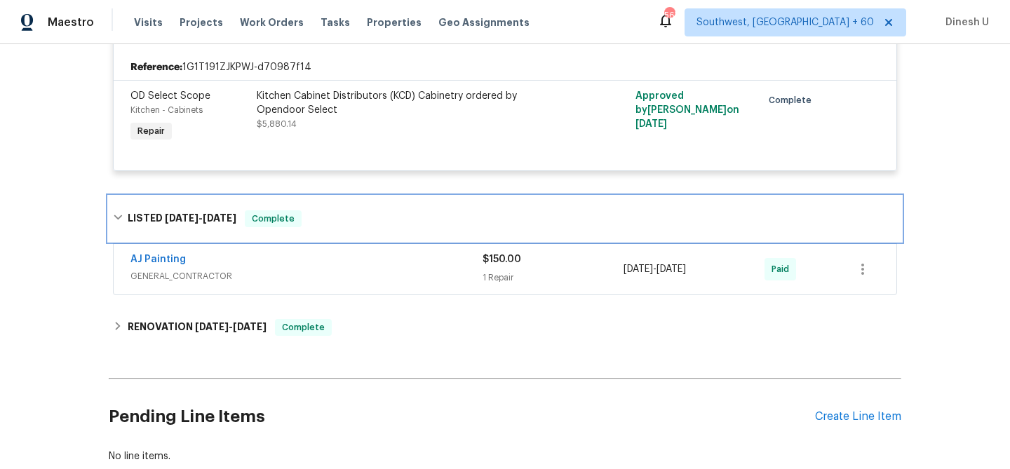
scroll to position [3012, 0]
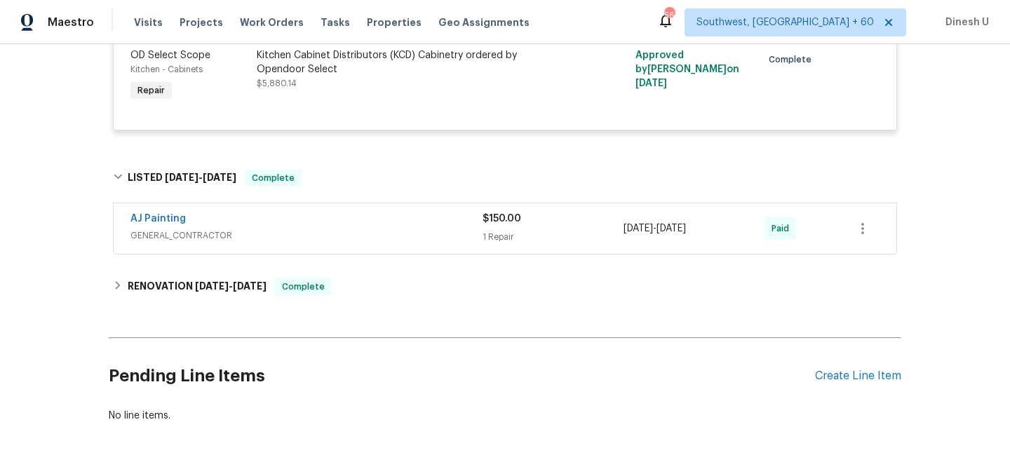
click at [499, 230] on div "1 Repair" at bounding box center [553, 237] width 141 height 14
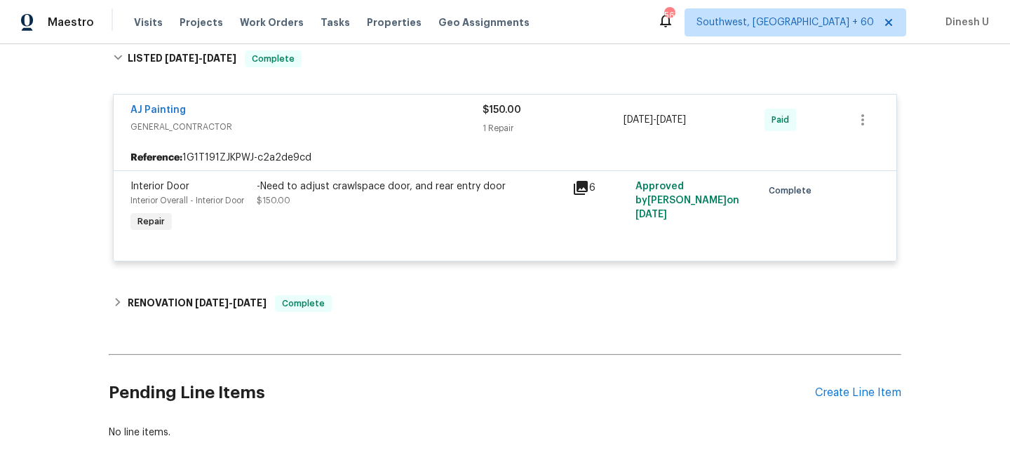
scroll to position [3144, 0]
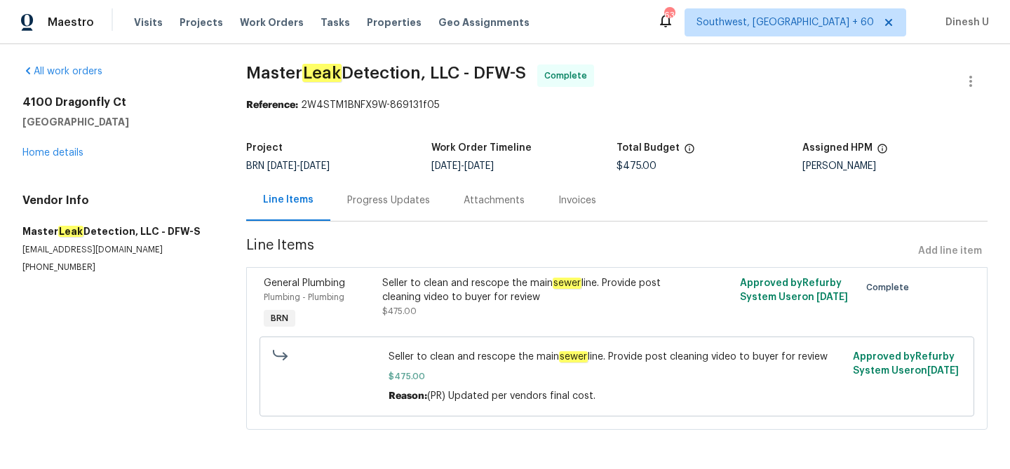
click at [373, 196] on div "Progress Updates" at bounding box center [388, 201] width 83 height 14
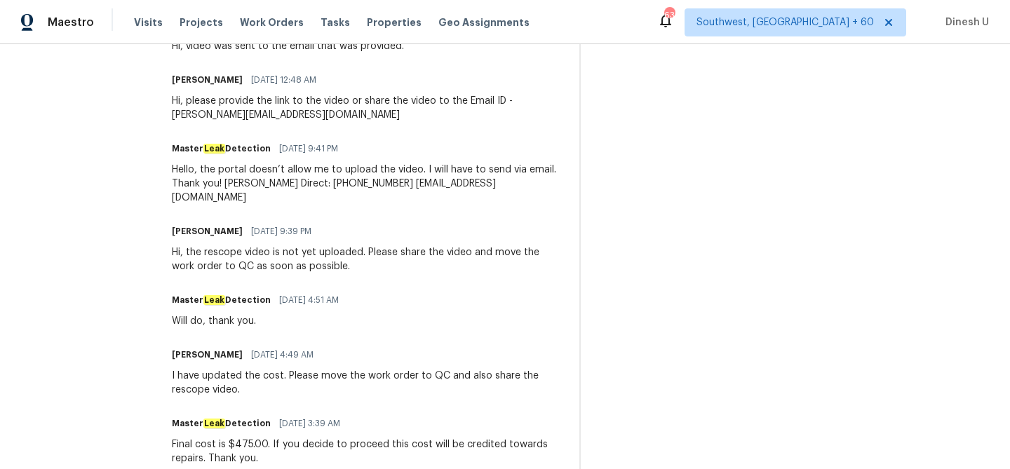
scroll to position [565, 0]
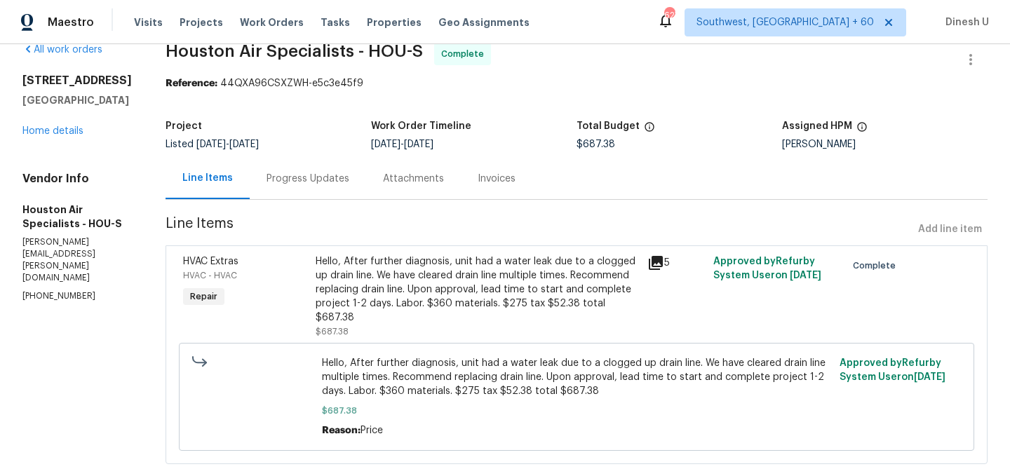
scroll to position [59, 0]
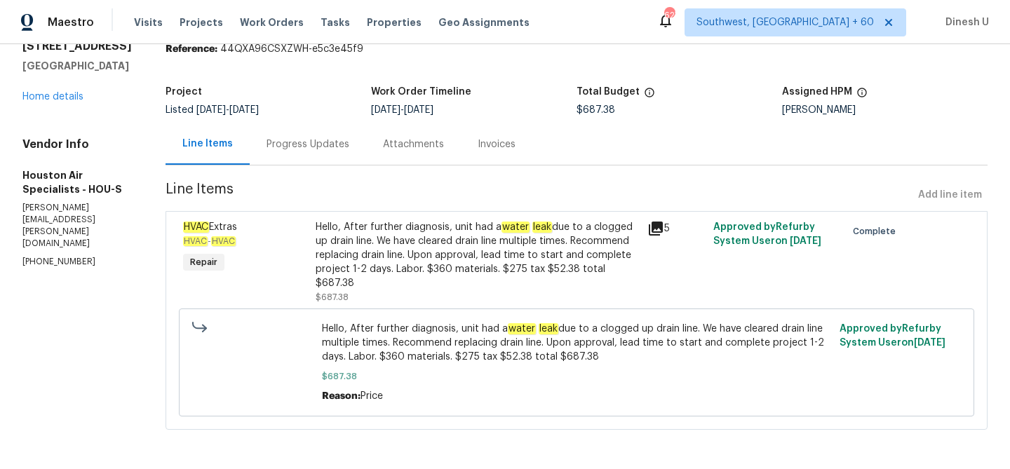
click at [338, 144] on div "Progress Updates" at bounding box center [308, 145] width 83 height 14
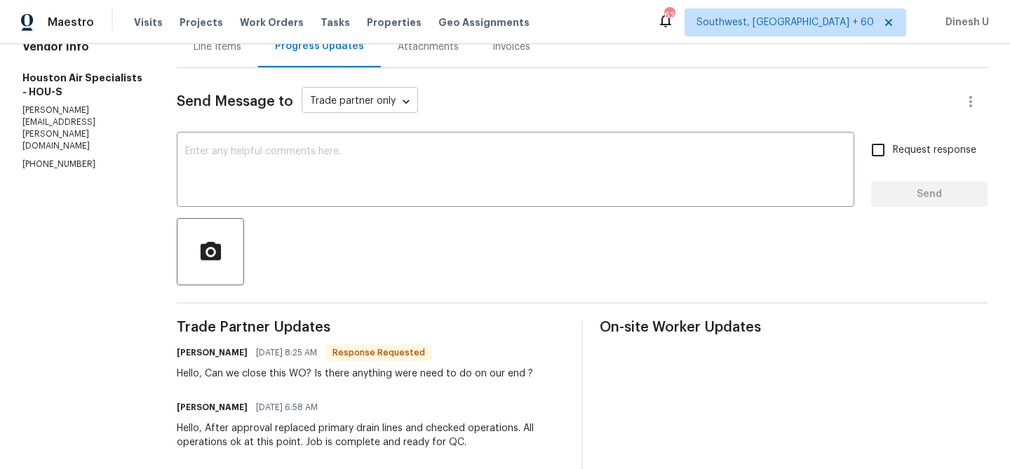
scroll to position [272, 0]
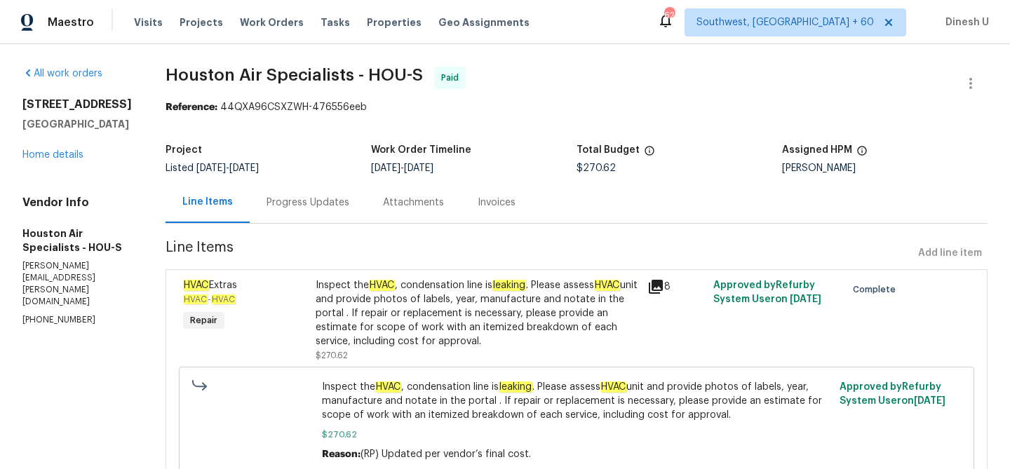
click at [329, 206] on div "Progress Updates" at bounding box center [308, 203] width 83 height 14
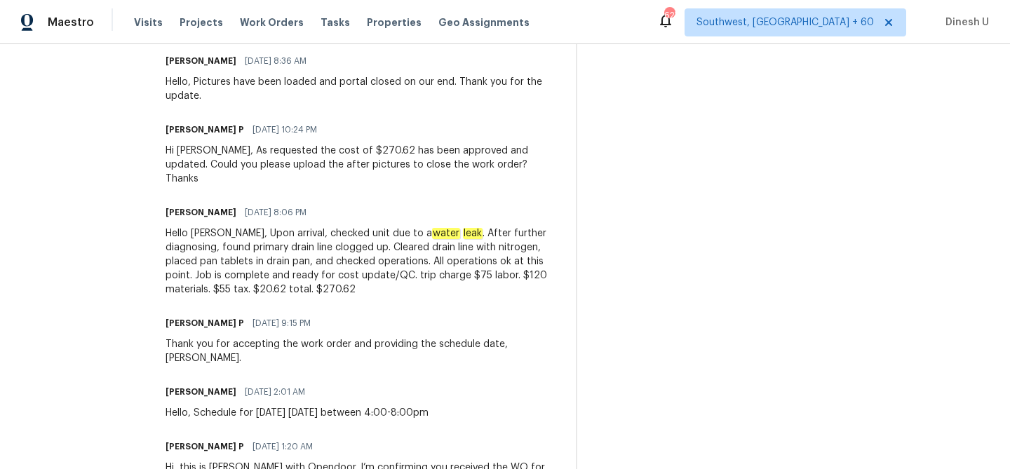
scroll to position [502, 0]
